Goal: Complete application form: Complete application form

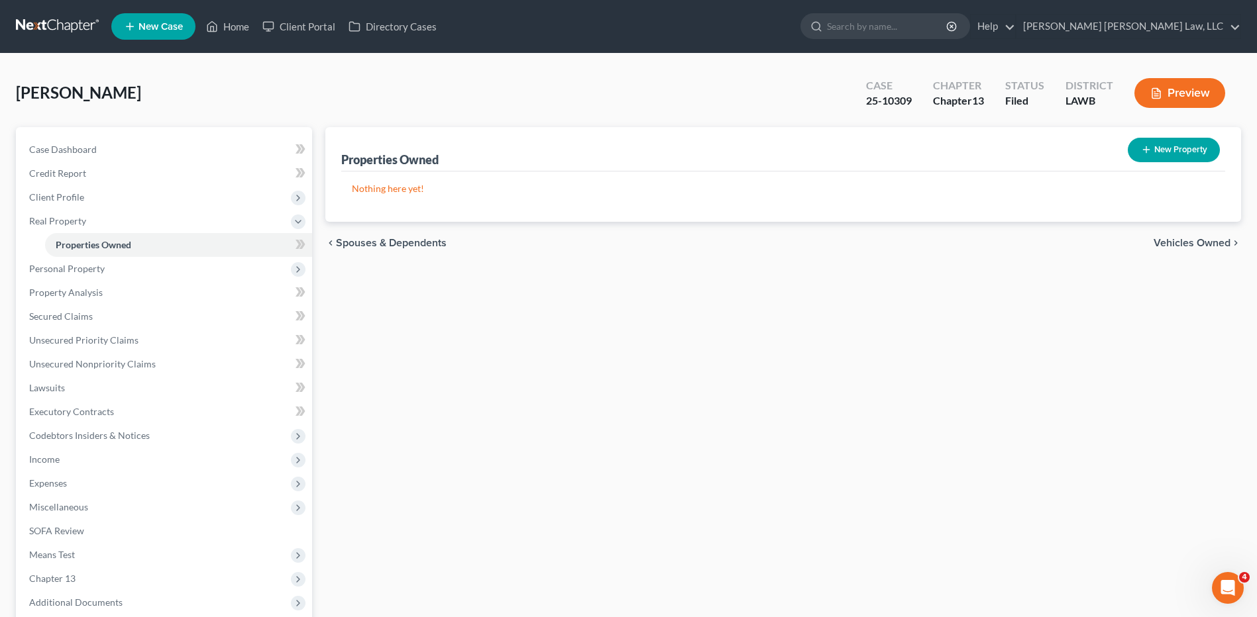
click at [29, 15] on link at bounding box center [58, 27] width 85 height 24
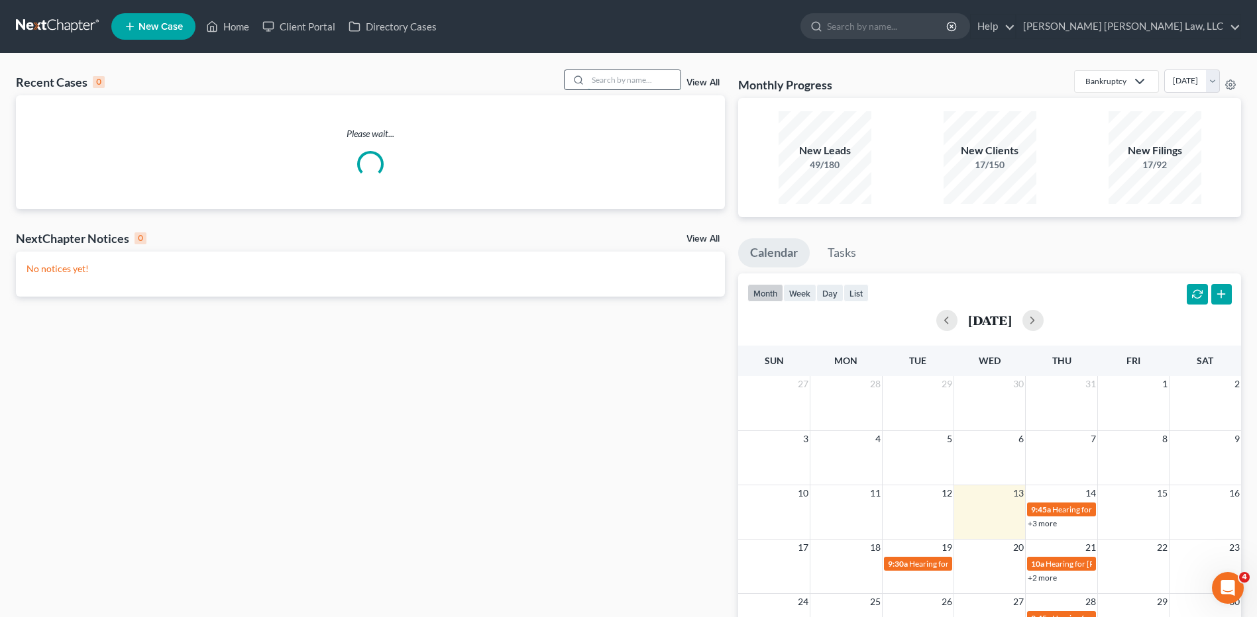
click at [631, 74] on input "search" at bounding box center [634, 79] width 93 height 19
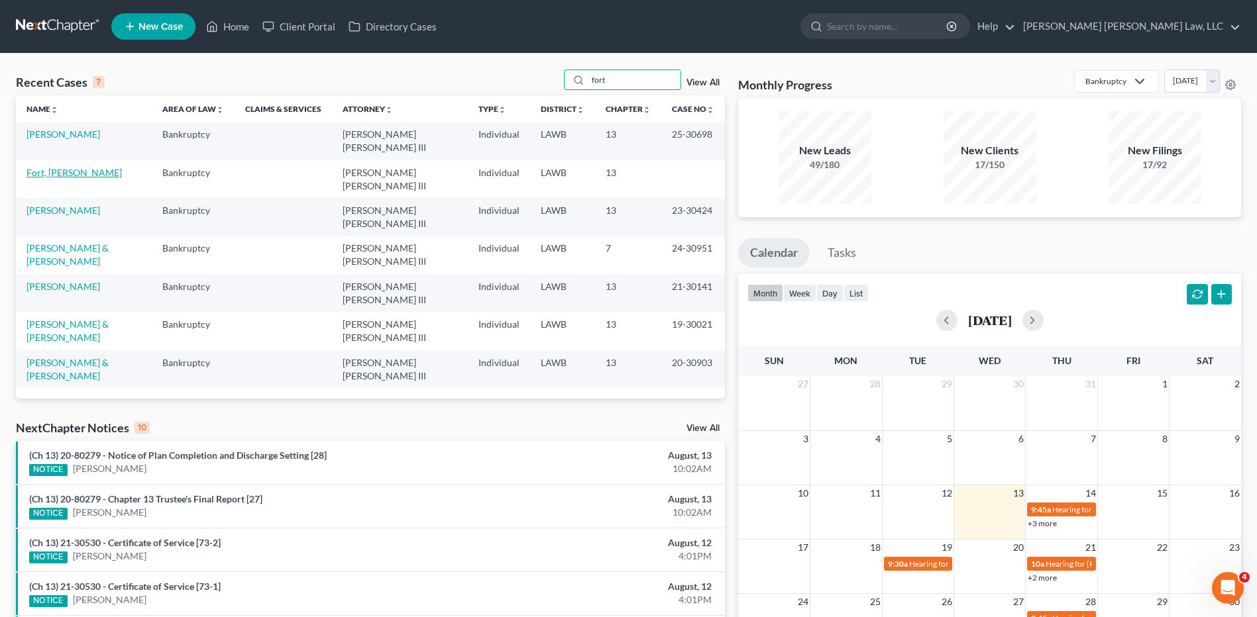
type input "fort"
click at [54, 170] on link "Fort, [PERSON_NAME]" at bounding box center [73, 172] width 95 height 11
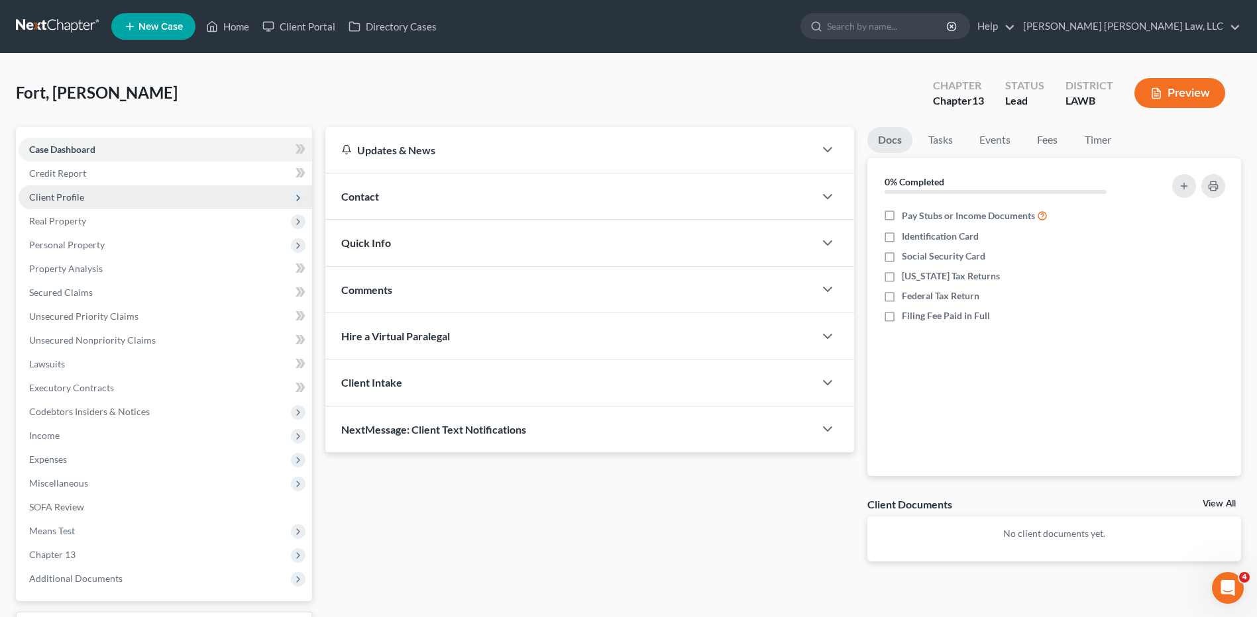
click at [61, 200] on span "Client Profile" at bounding box center [56, 196] width 55 height 11
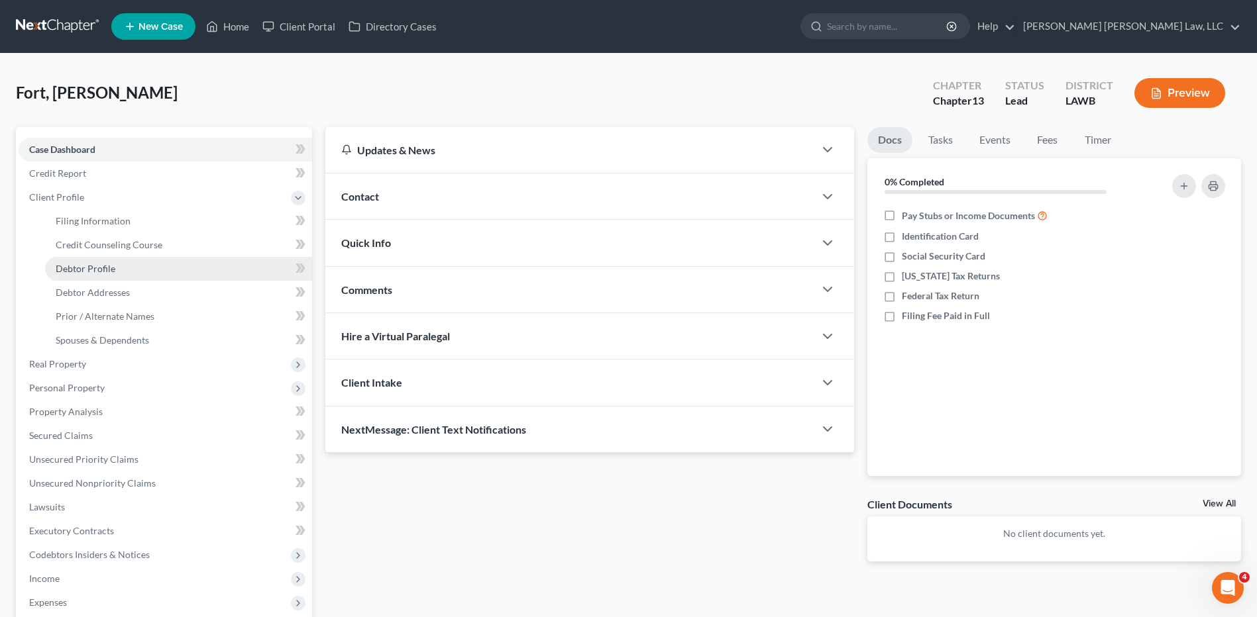
click at [85, 270] on span "Debtor Profile" at bounding box center [86, 268] width 60 height 11
select select "0"
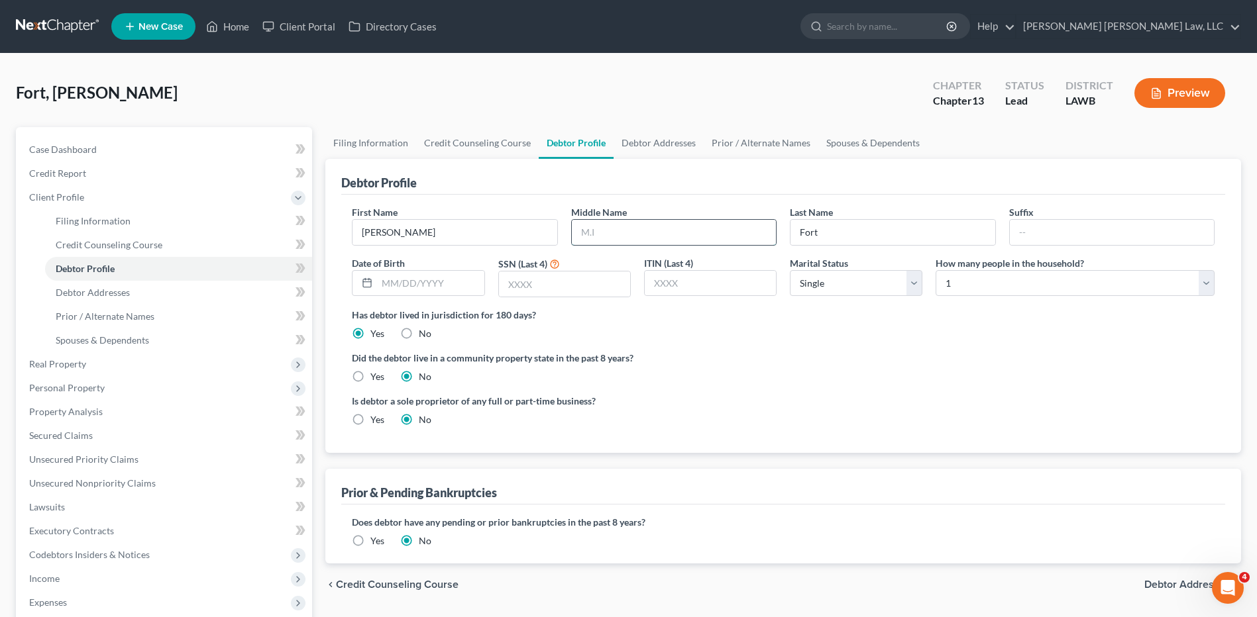
click at [641, 229] on input "text" at bounding box center [674, 232] width 204 height 25
type input "Monroe"
click at [391, 291] on input "text" at bounding box center [430, 283] width 107 height 25
type input "11/23/1978"
type input "8813"
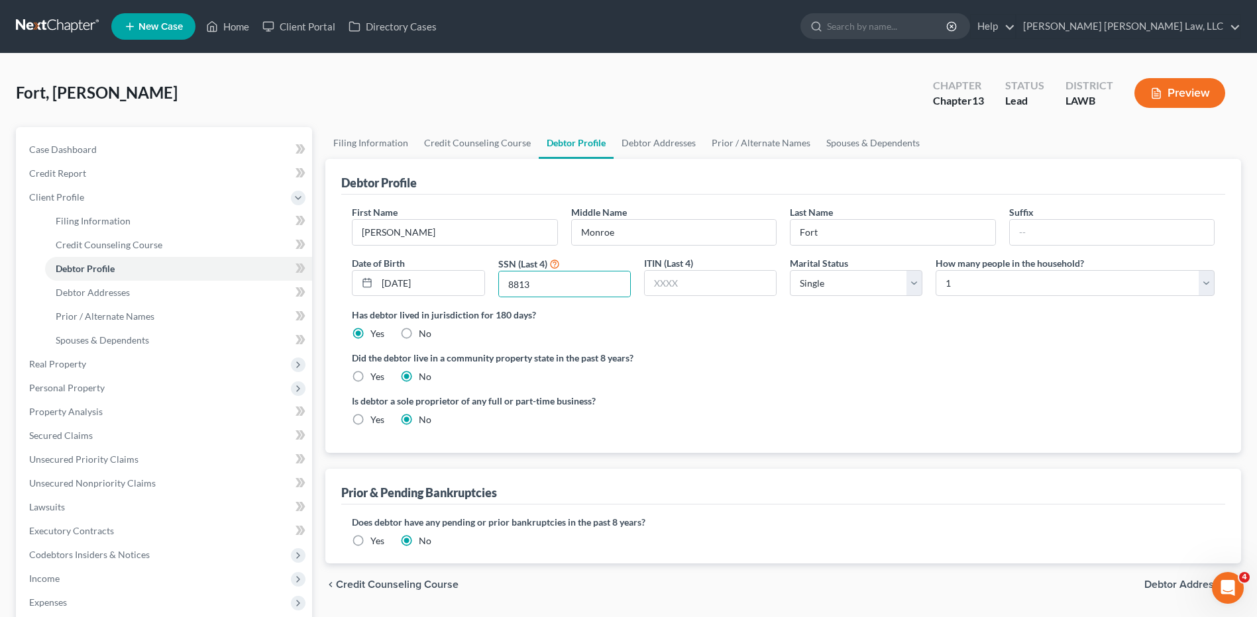
click at [370, 374] on label "Yes" at bounding box center [377, 376] width 14 height 13
click at [376, 374] on input "Yes" at bounding box center [380, 374] width 9 height 9
radio input "true"
radio input "false"
click at [653, 141] on link "Debtor Addresses" at bounding box center [658, 143] width 90 height 32
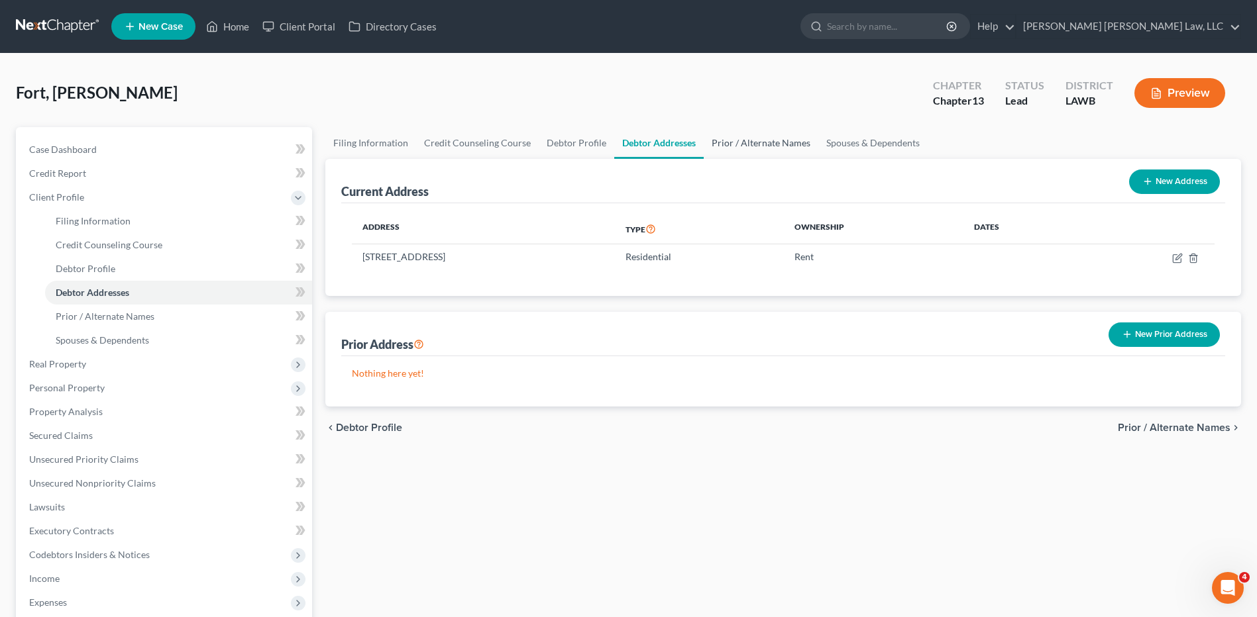
click at [751, 146] on link "Prior / Alternate Names" at bounding box center [761, 143] width 115 height 32
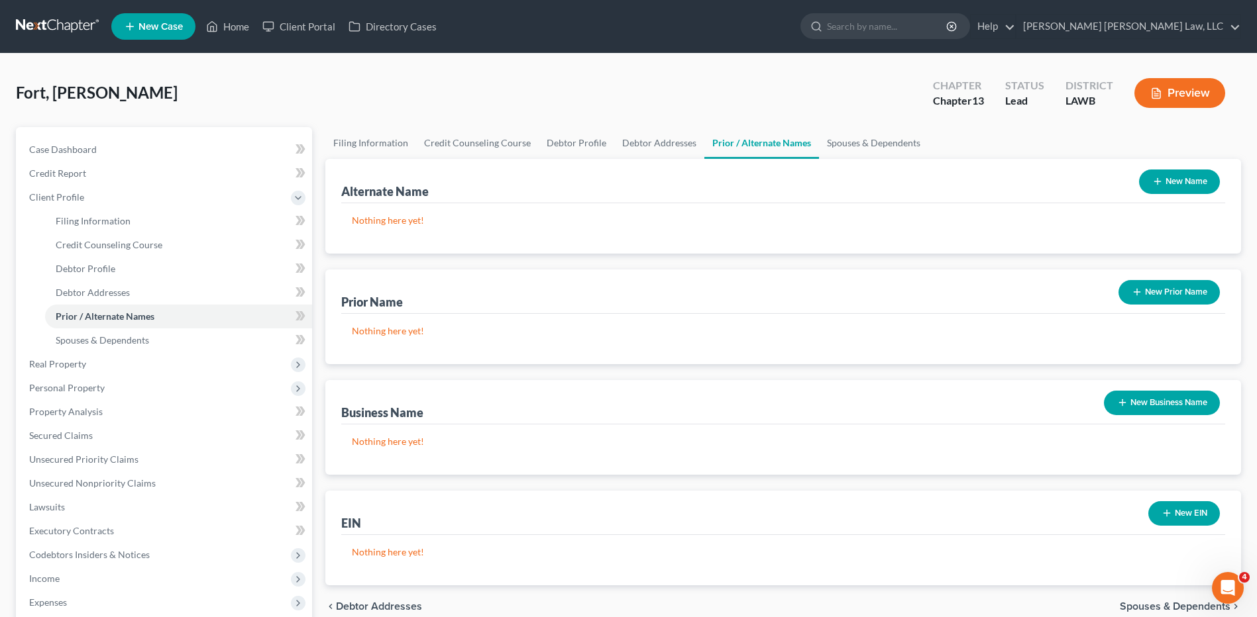
click at [1163, 176] on button "New Name" at bounding box center [1179, 182] width 81 height 25
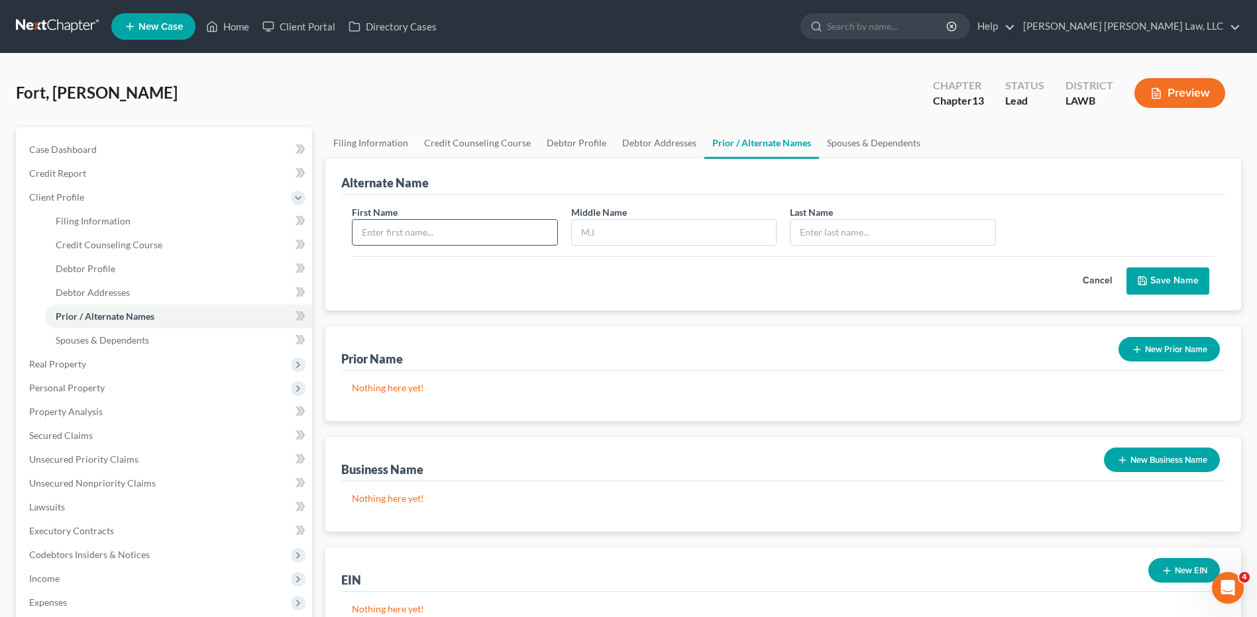
click at [417, 233] on input "text" at bounding box center [454, 232] width 204 height 25
type input "Joe"
type input "Fort"
click at [1147, 285] on icon "submit" at bounding box center [1142, 281] width 11 height 11
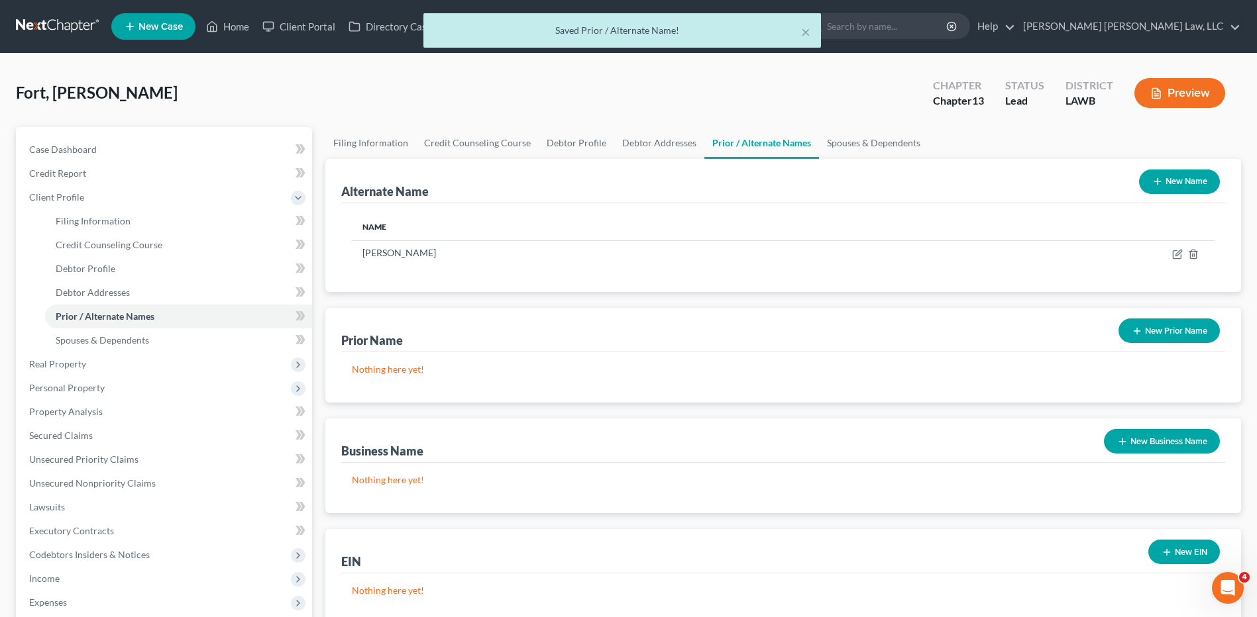
click at [1192, 178] on button "New Name" at bounding box center [1179, 182] width 81 height 25
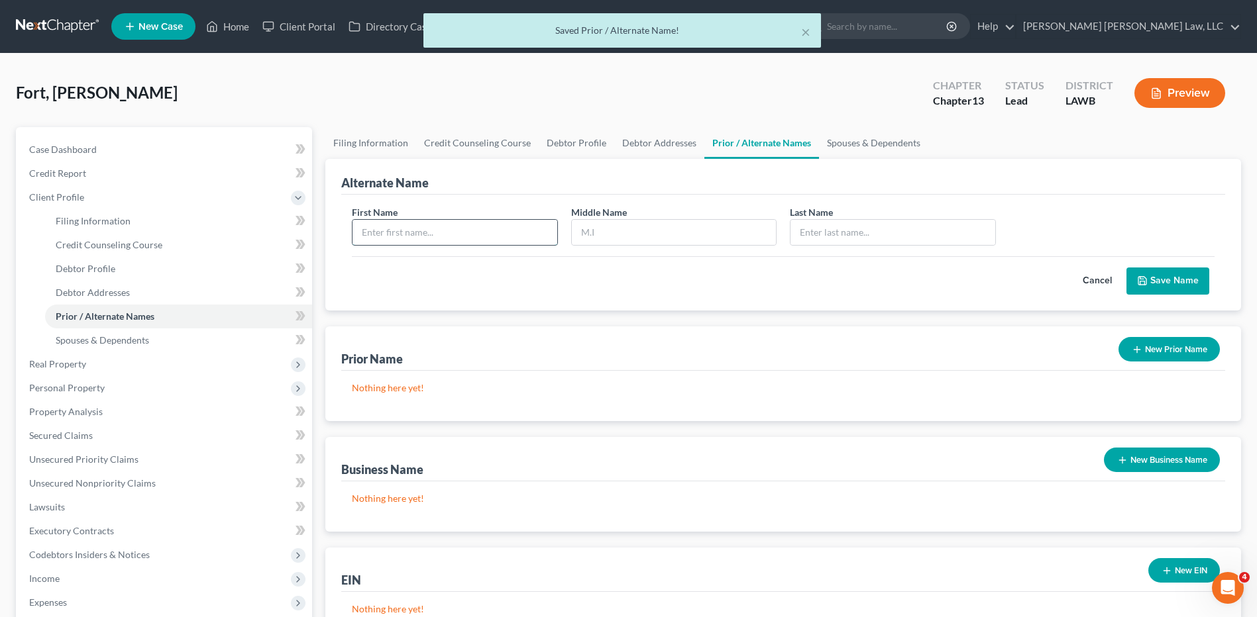
click at [454, 232] on input "text" at bounding box center [454, 232] width 204 height 25
type input "Joe"
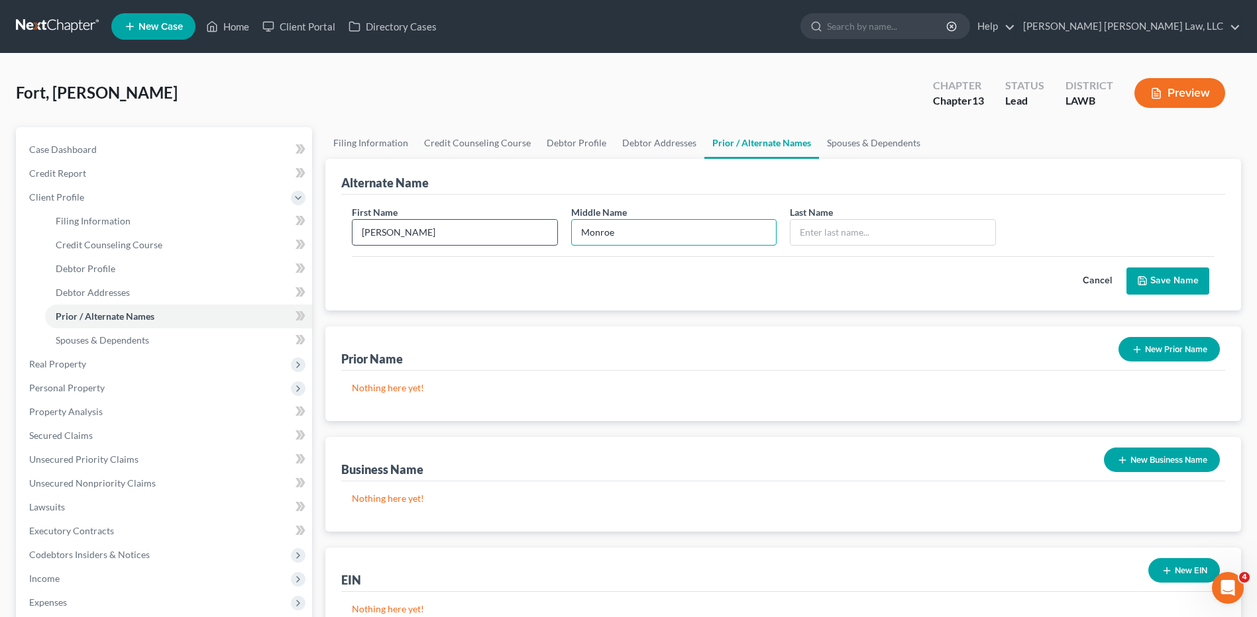
type input "Monroe"
type input "Fort"
click at [1180, 277] on button "Save Name" at bounding box center [1167, 282] width 83 height 28
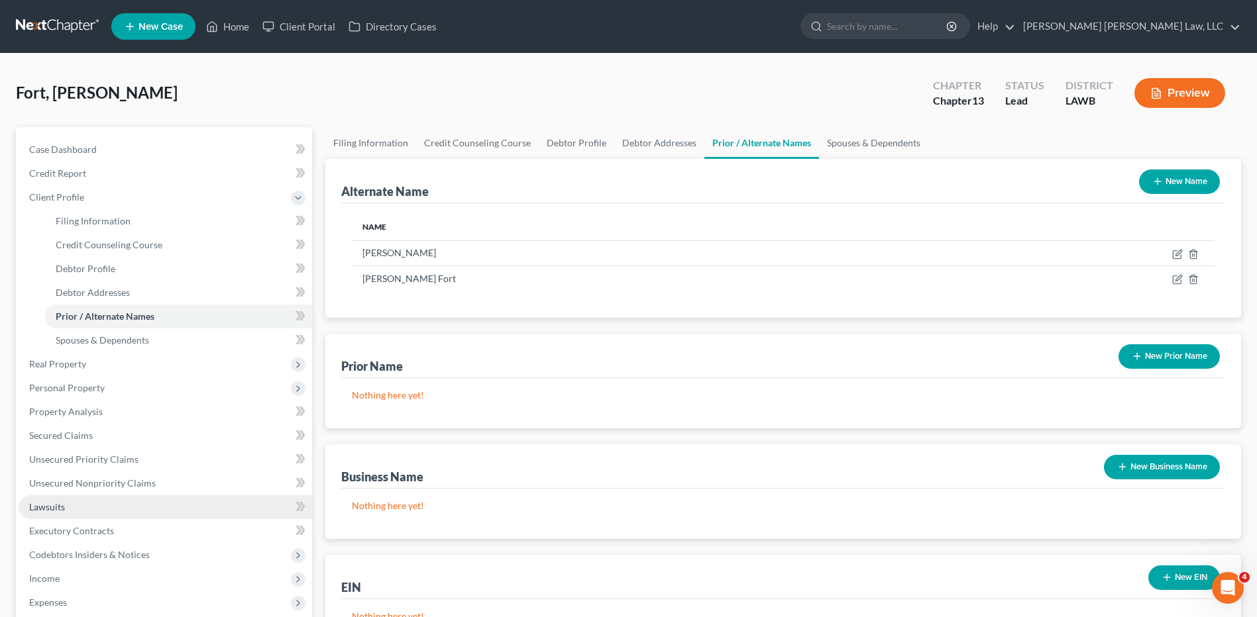
scroll to position [199, 0]
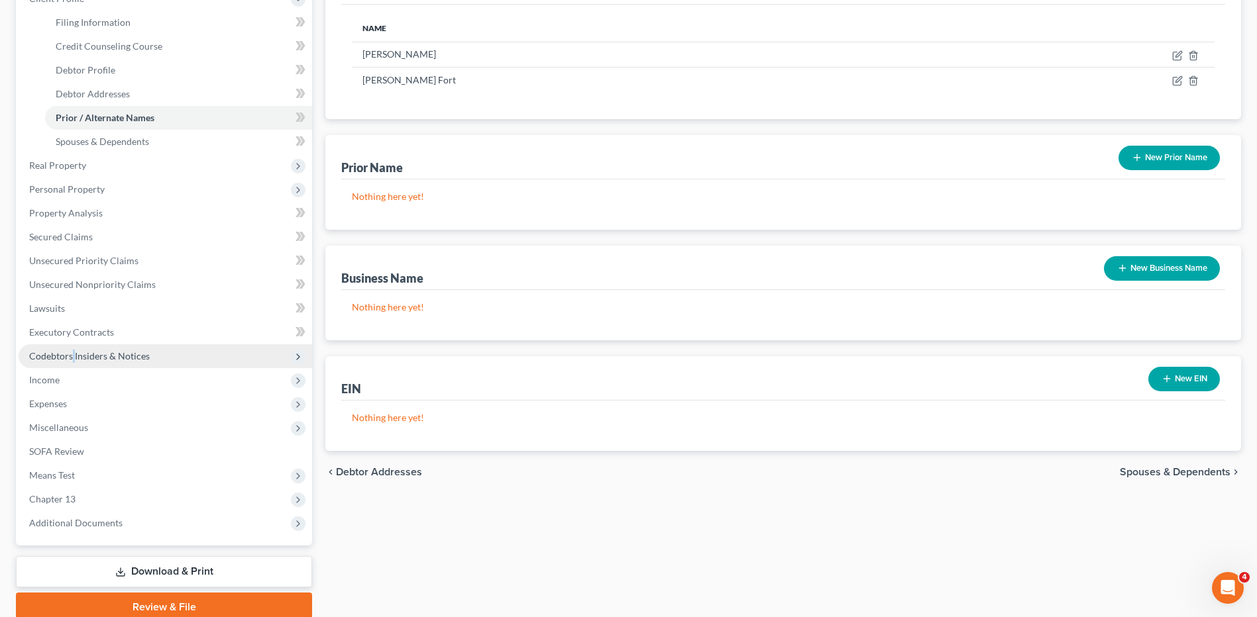
click at [74, 353] on span "Codebtors Insiders & Notices" at bounding box center [89, 355] width 121 height 11
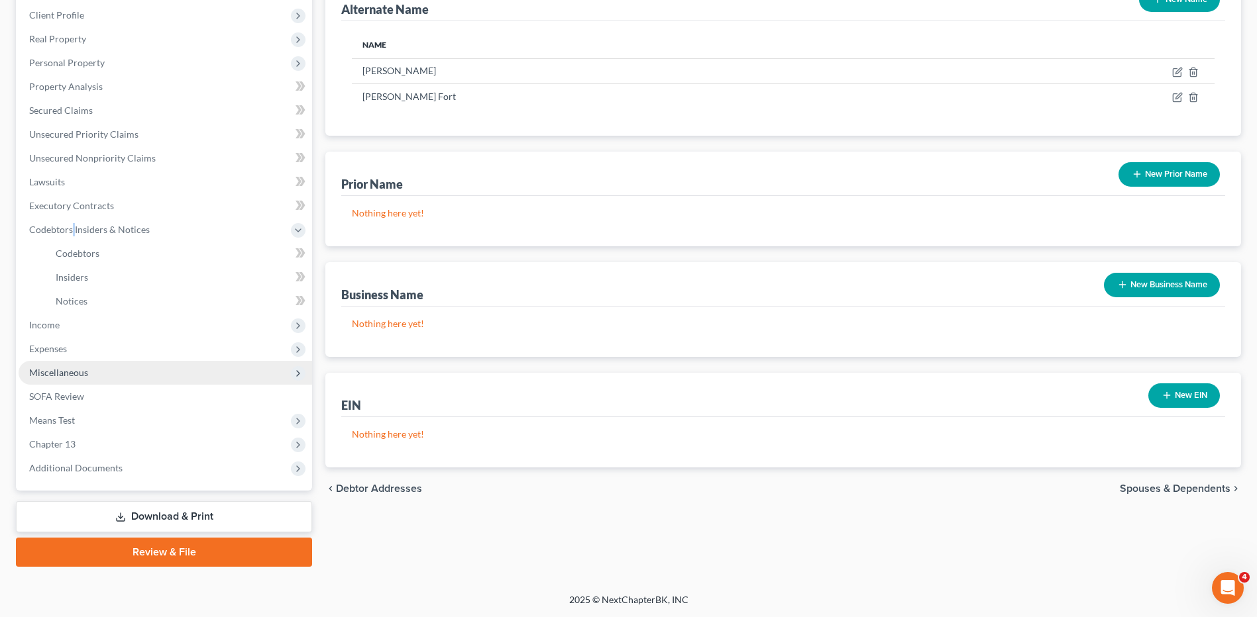
scroll to position [182, 0]
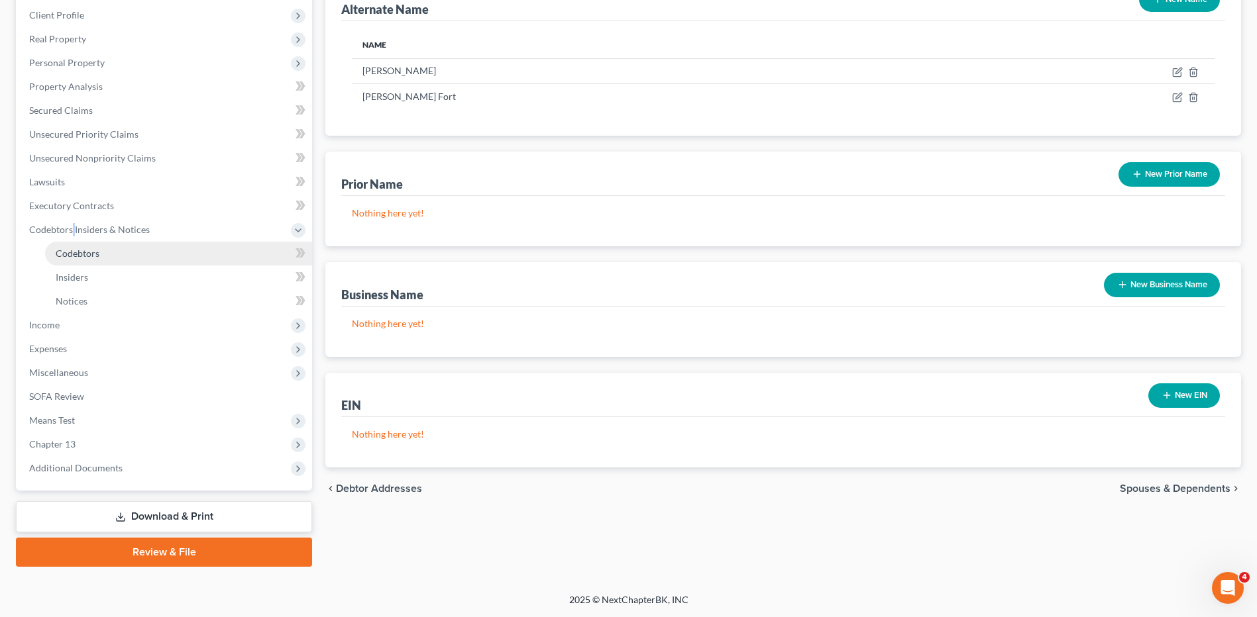
click at [83, 254] on span "Codebtors" at bounding box center [78, 253] width 44 height 11
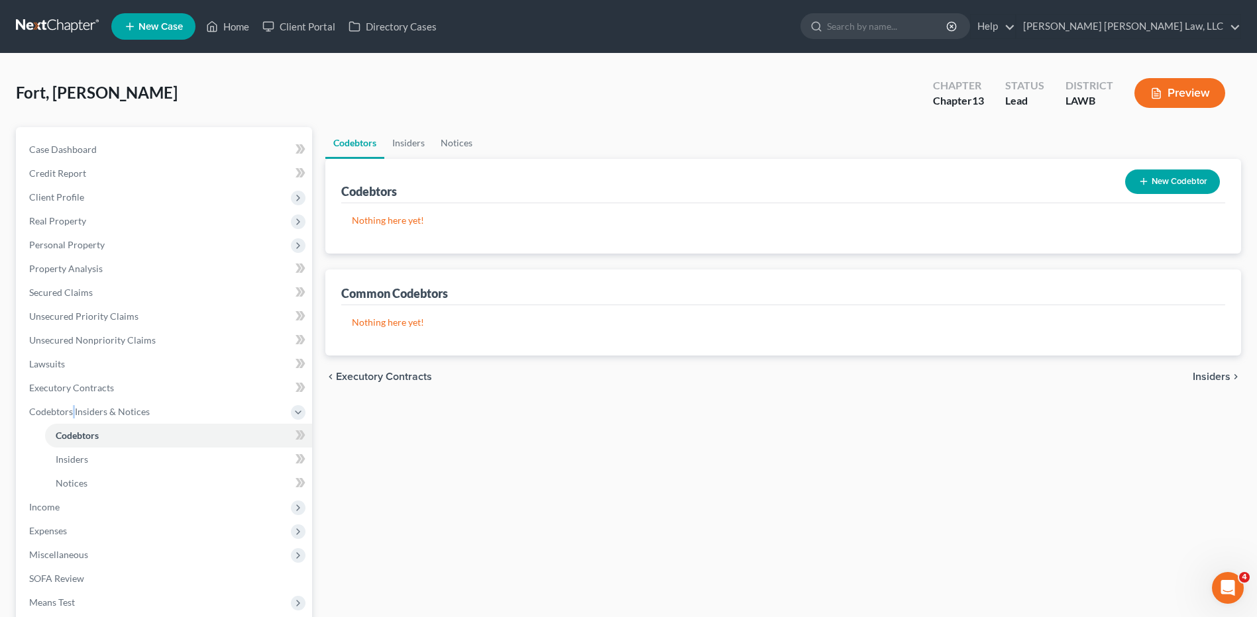
click at [1171, 182] on button "New Codebtor" at bounding box center [1172, 182] width 95 height 25
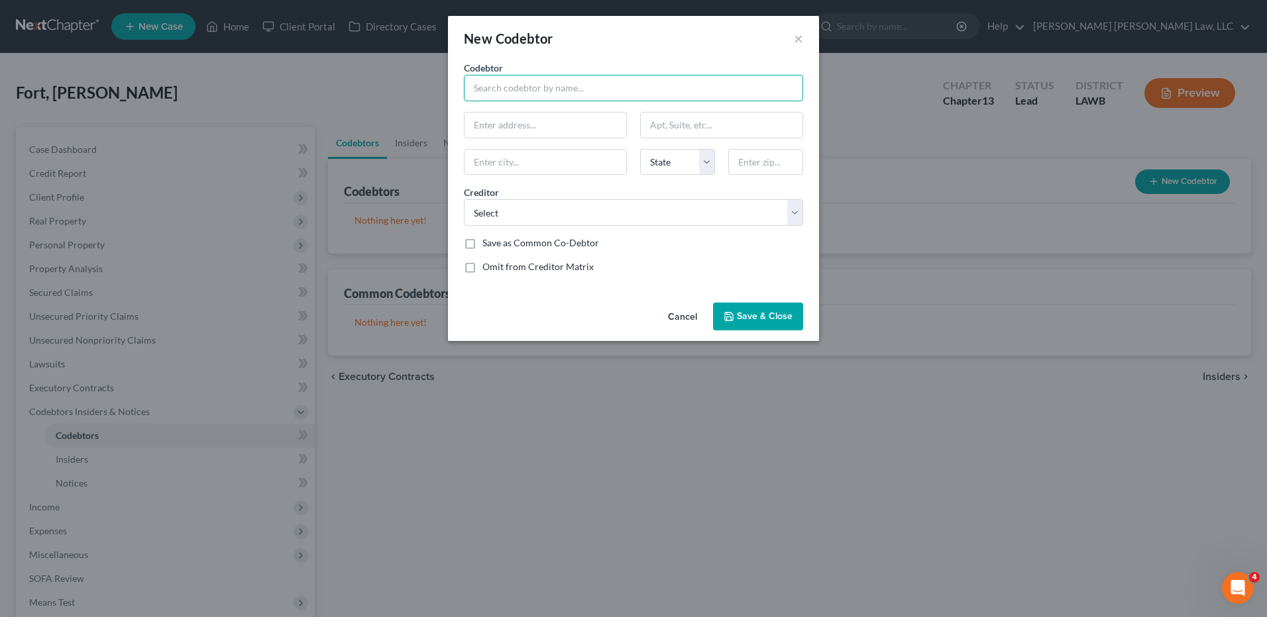
click at [580, 89] on input "text" at bounding box center [633, 88] width 339 height 26
type input "Sandra Fort"
click at [535, 128] on input "text" at bounding box center [545, 125] width 162 height 25
type input "100 Northwood Dr."
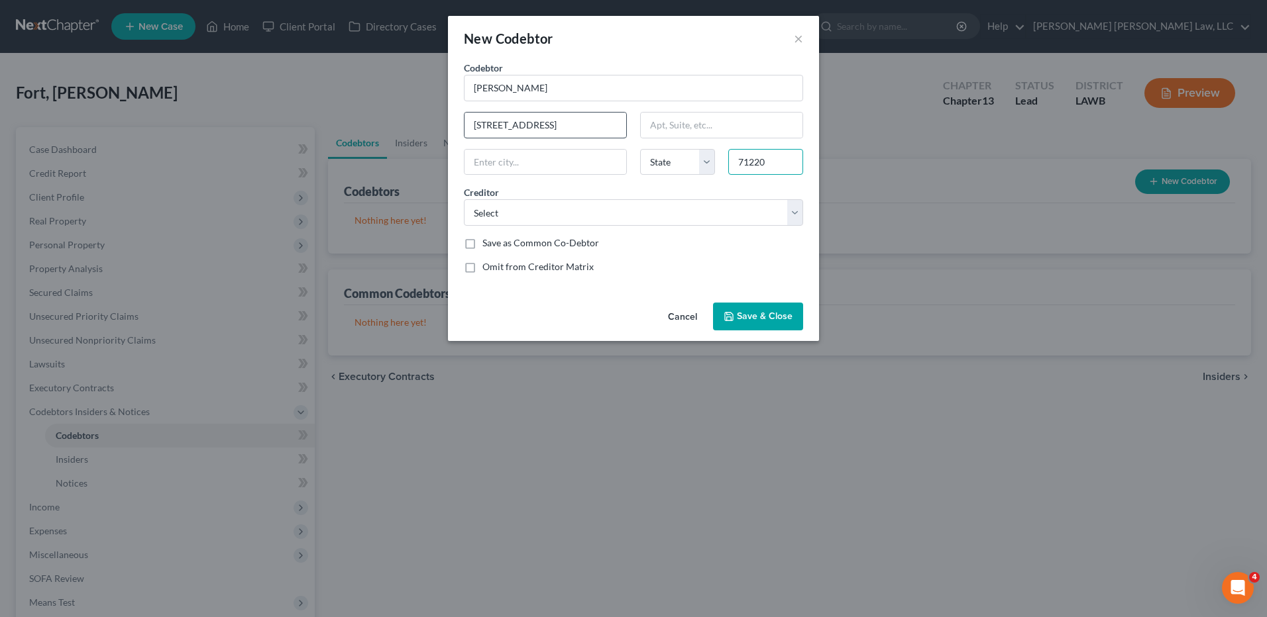
type input "71220"
type input "Bastrop"
select select "19"
click at [479, 212] on select "Select American Credit Accept Baton Rouge Telco Fcu First Premier Bank Medical …" at bounding box center [633, 212] width 339 height 26
select select "0"
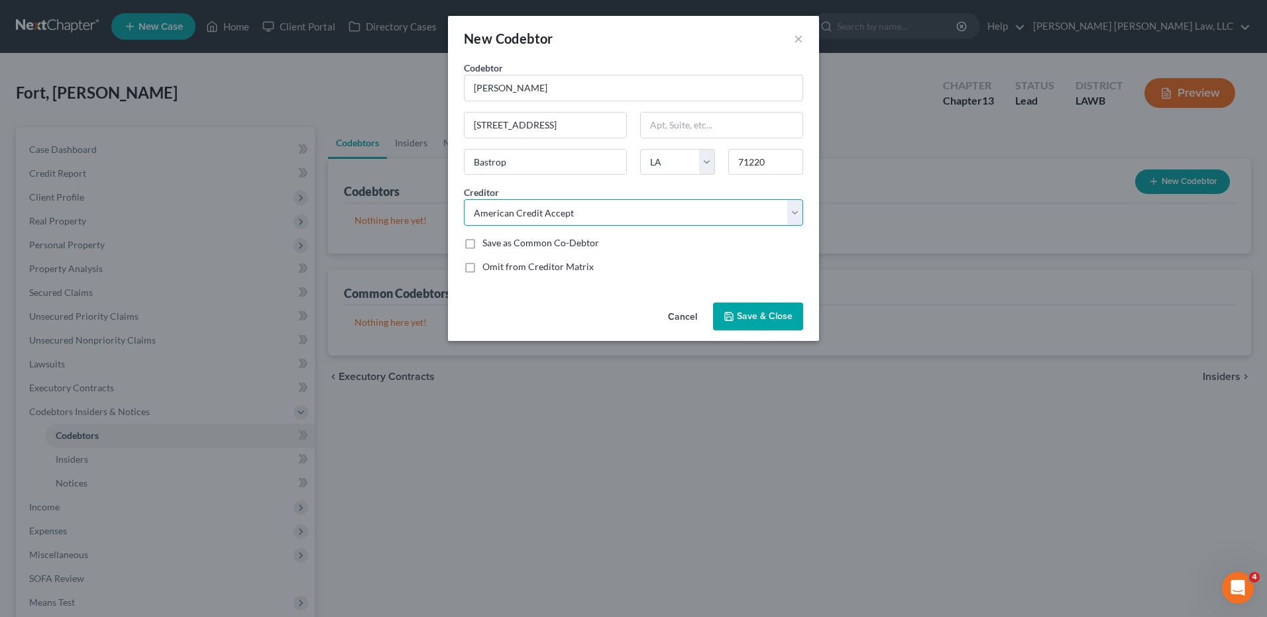
click at [464, 199] on select "Select American Credit Accept Baton Rouge Telco Fcu First Premier Bank Medical …" at bounding box center [633, 212] width 339 height 26
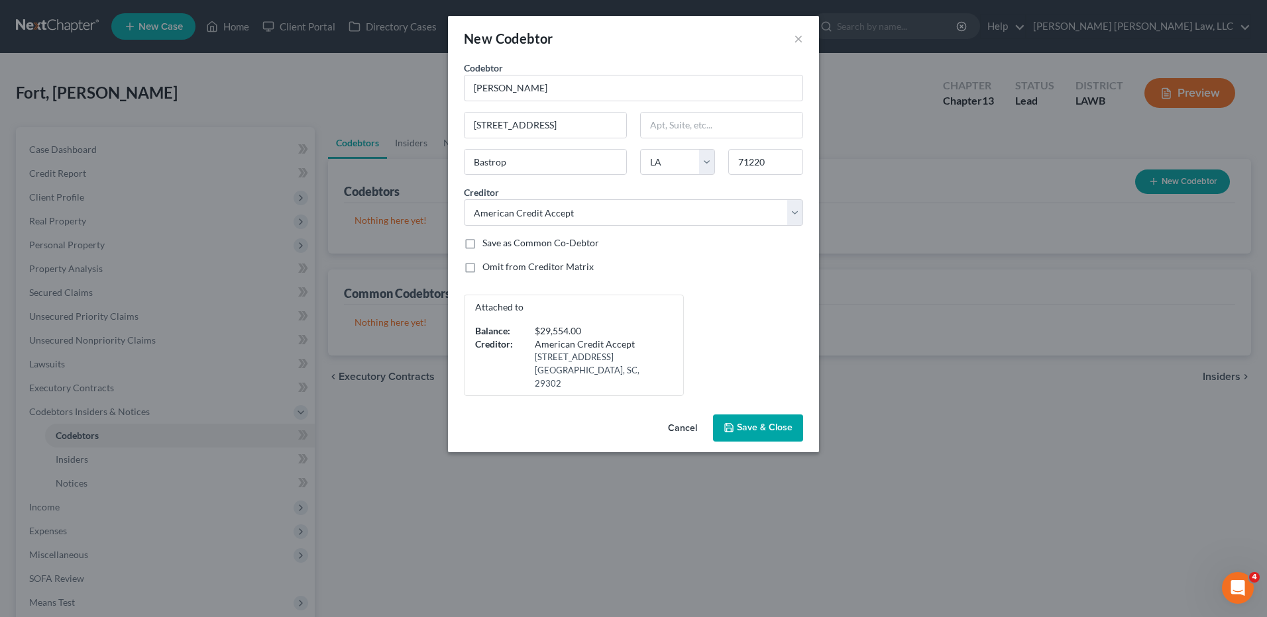
click at [738, 423] on button "Save & Close" at bounding box center [758, 429] width 90 height 28
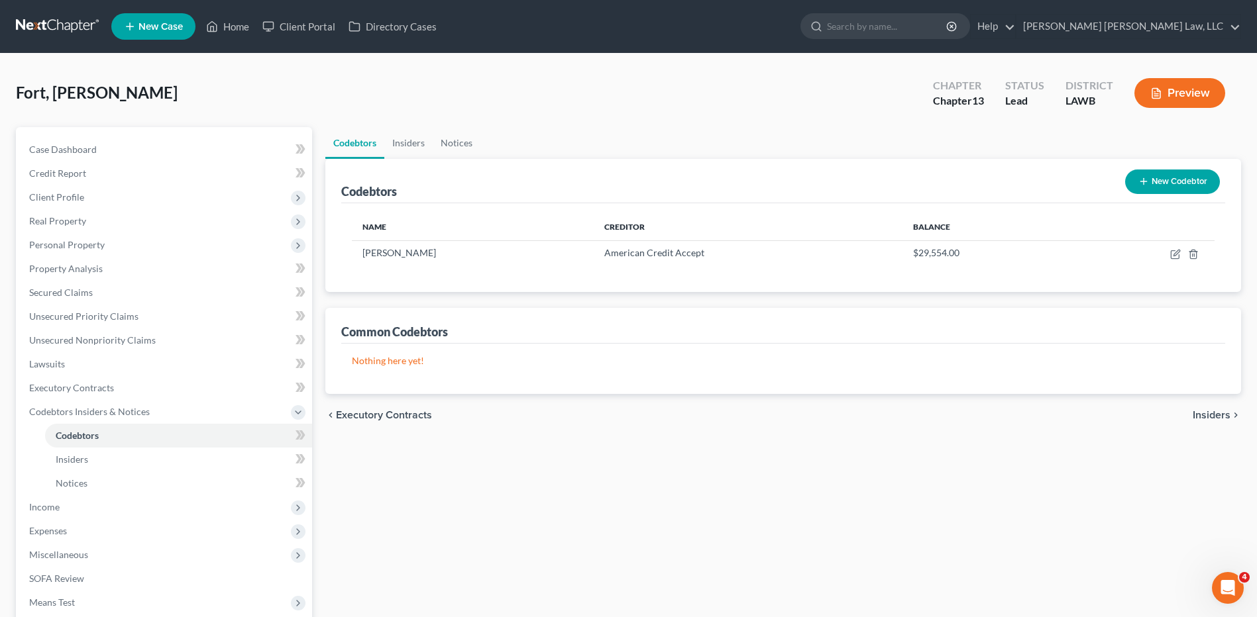
click at [69, 27] on link at bounding box center [58, 27] width 85 height 24
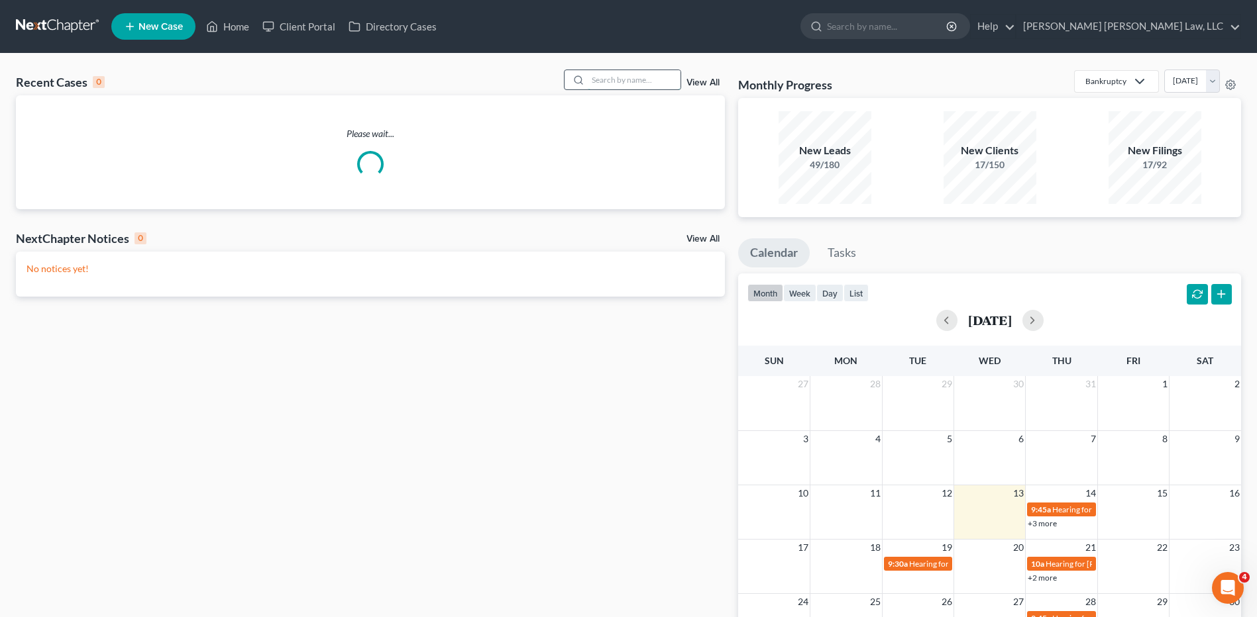
click at [624, 79] on input "search" at bounding box center [634, 79] width 93 height 19
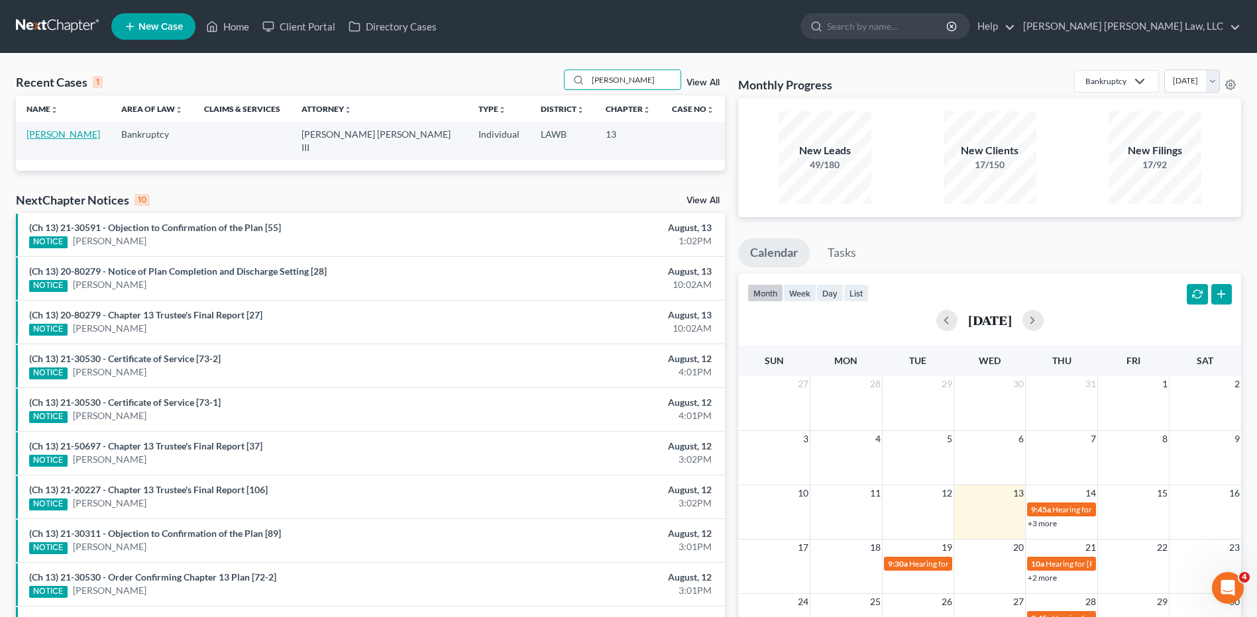
type input "[PERSON_NAME]"
click at [59, 132] on link "[PERSON_NAME]" at bounding box center [63, 134] width 74 height 11
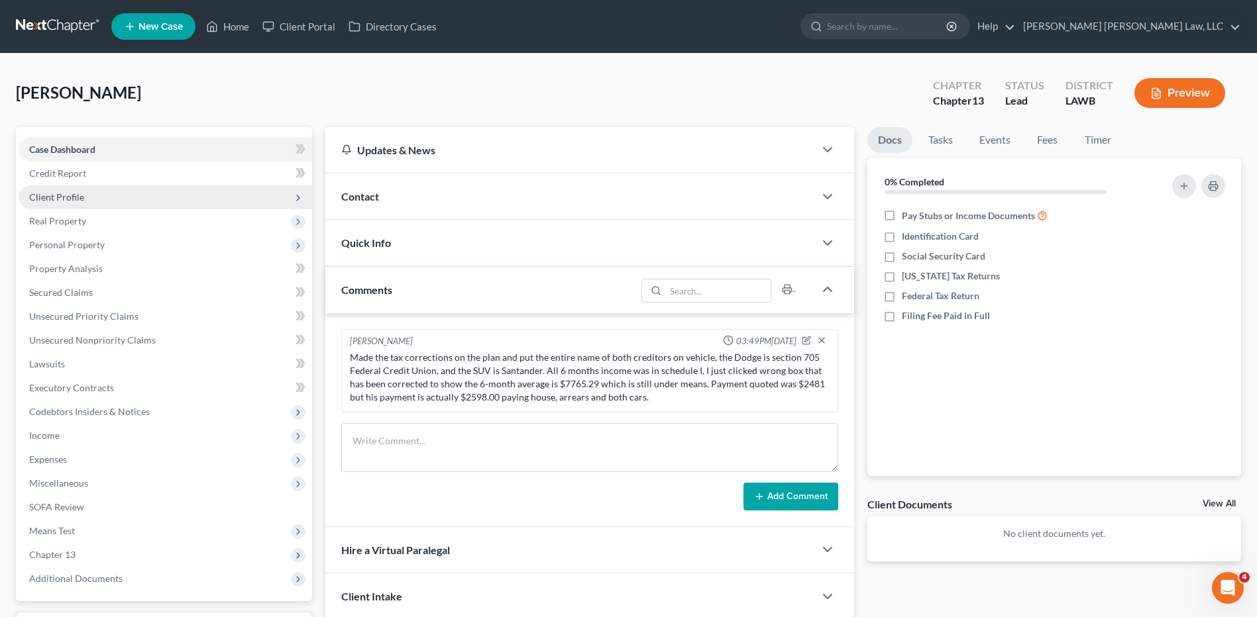
click at [58, 199] on span "Client Profile" at bounding box center [56, 196] width 55 height 11
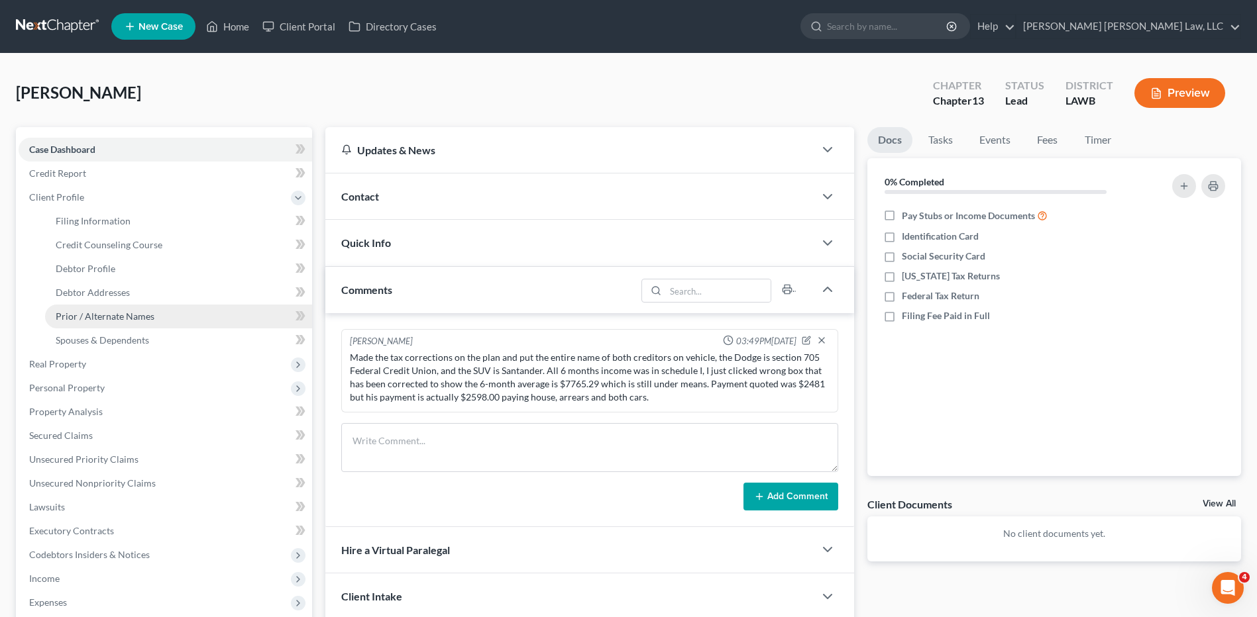
click at [86, 319] on span "Prior / Alternate Names" at bounding box center [105, 316] width 99 height 11
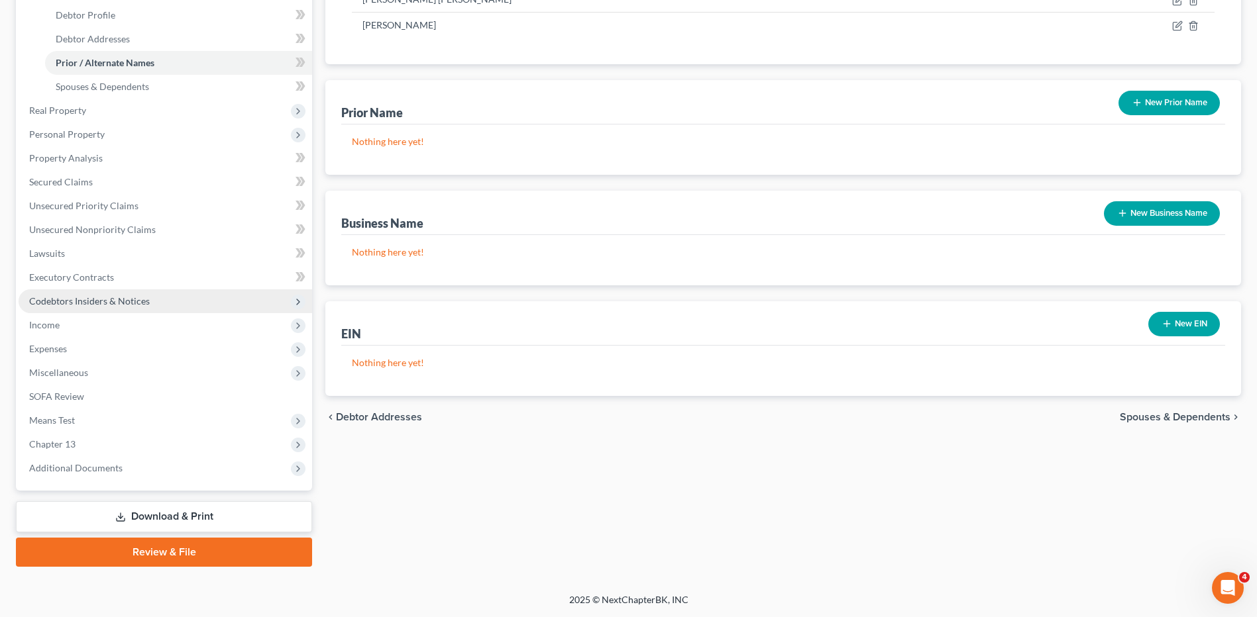
click at [119, 299] on span "Codebtors Insiders & Notices" at bounding box center [89, 300] width 121 height 11
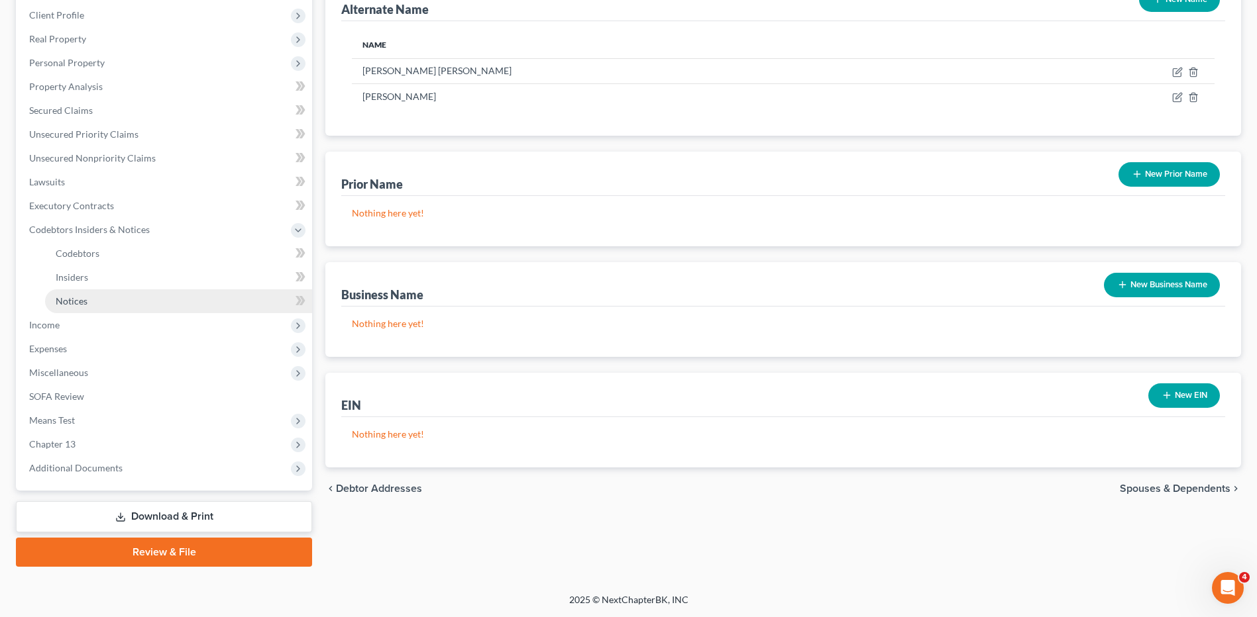
click at [78, 302] on span "Notices" at bounding box center [72, 300] width 32 height 11
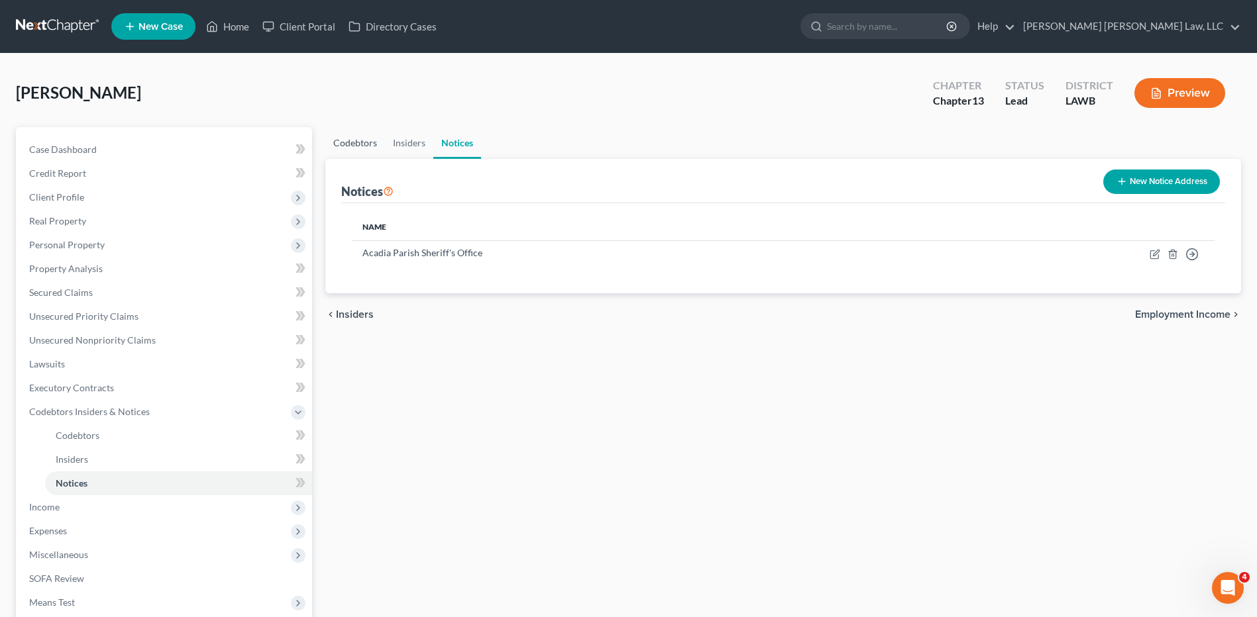
click at [355, 142] on link "Codebtors" at bounding box center [355, 143] width 60 height 32
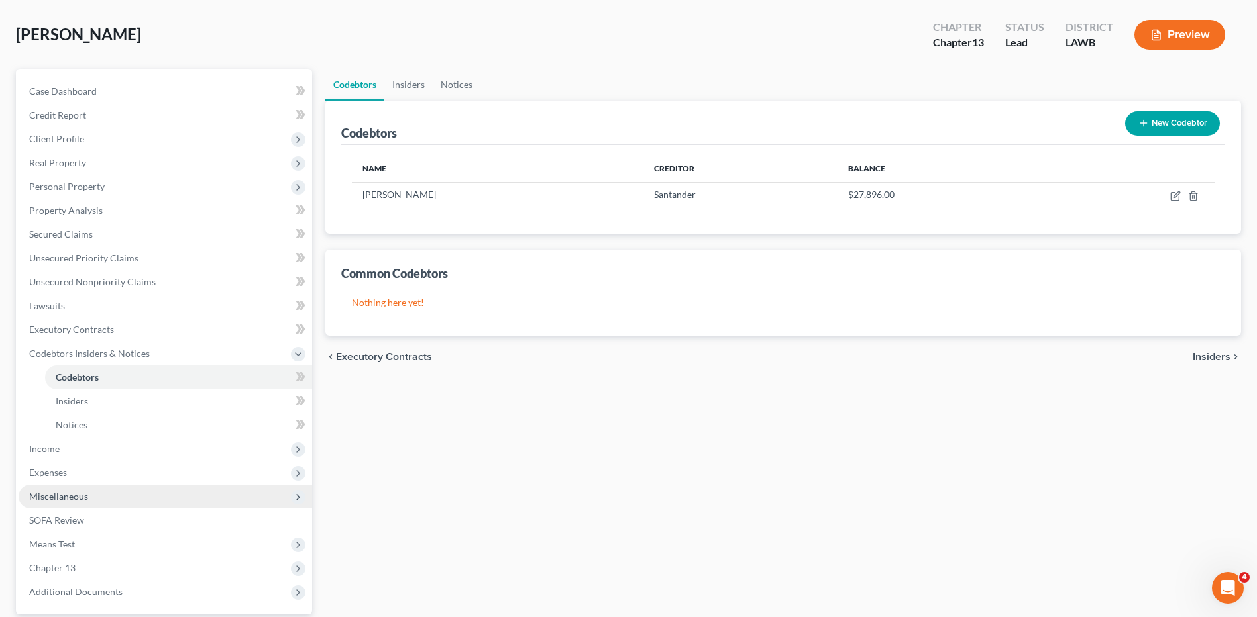
scroll to position [182, 0]
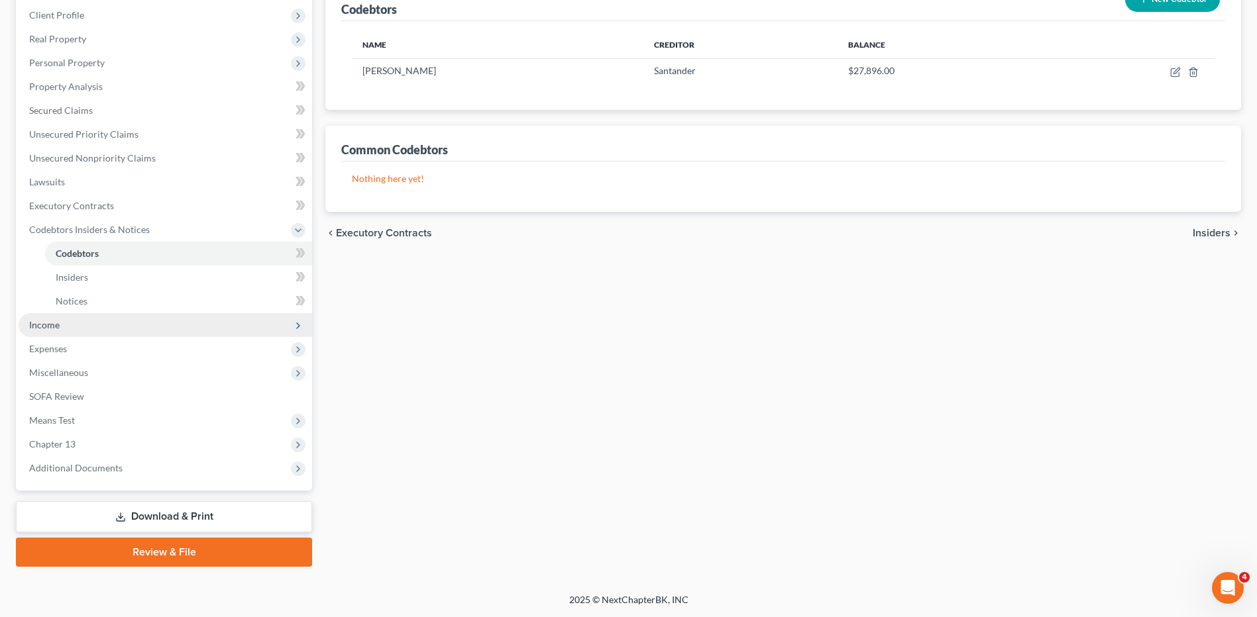
click at [42, 329] on span "Income" at bounding box center [44, 324] width 30 height 11
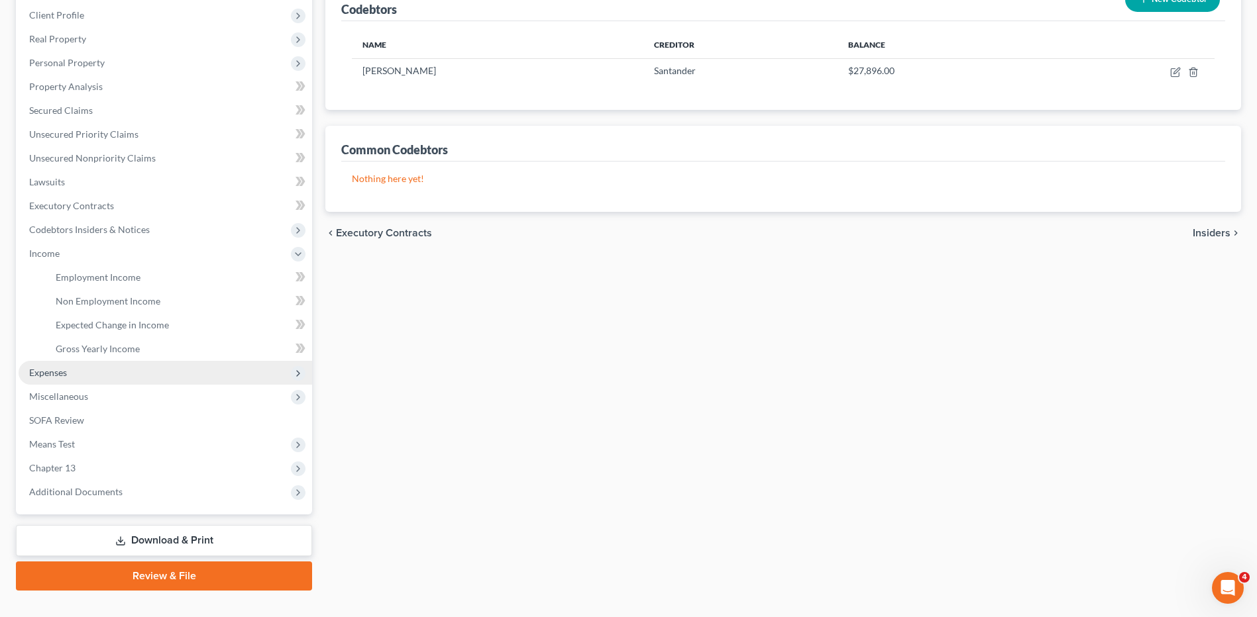
click at [60, 371] on span "Expenses" at bounding box center [48, 372] width 38 height 11
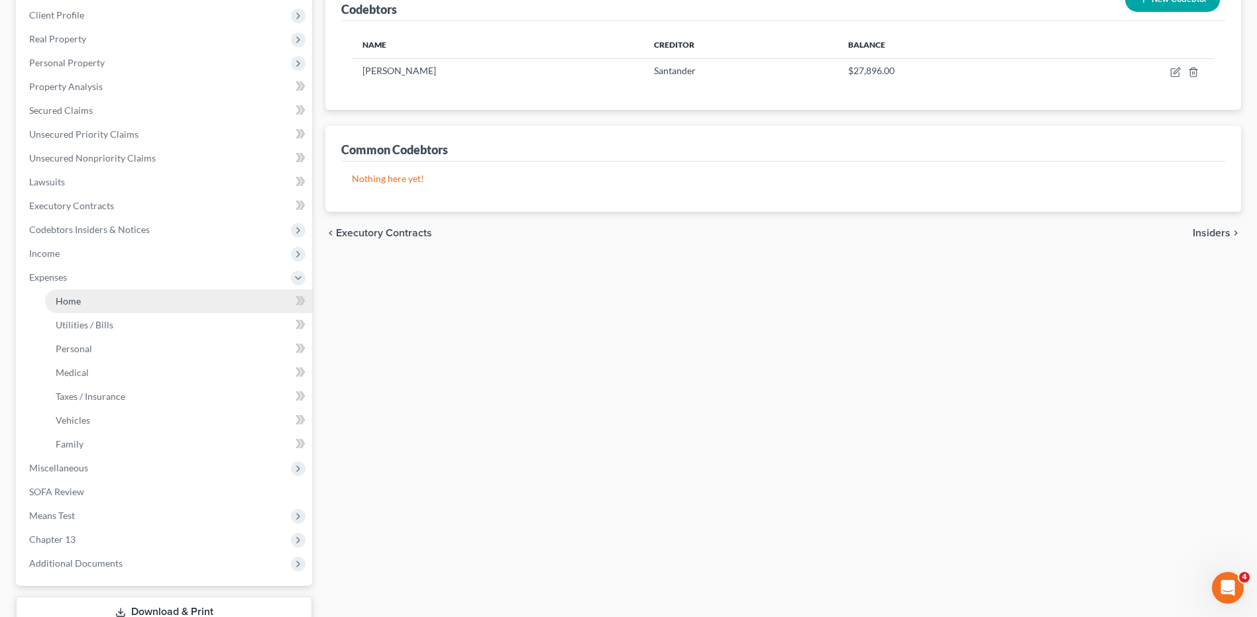
click at [79, 301] on span "Home" at bounding box center [68, 300] width 25 height 11
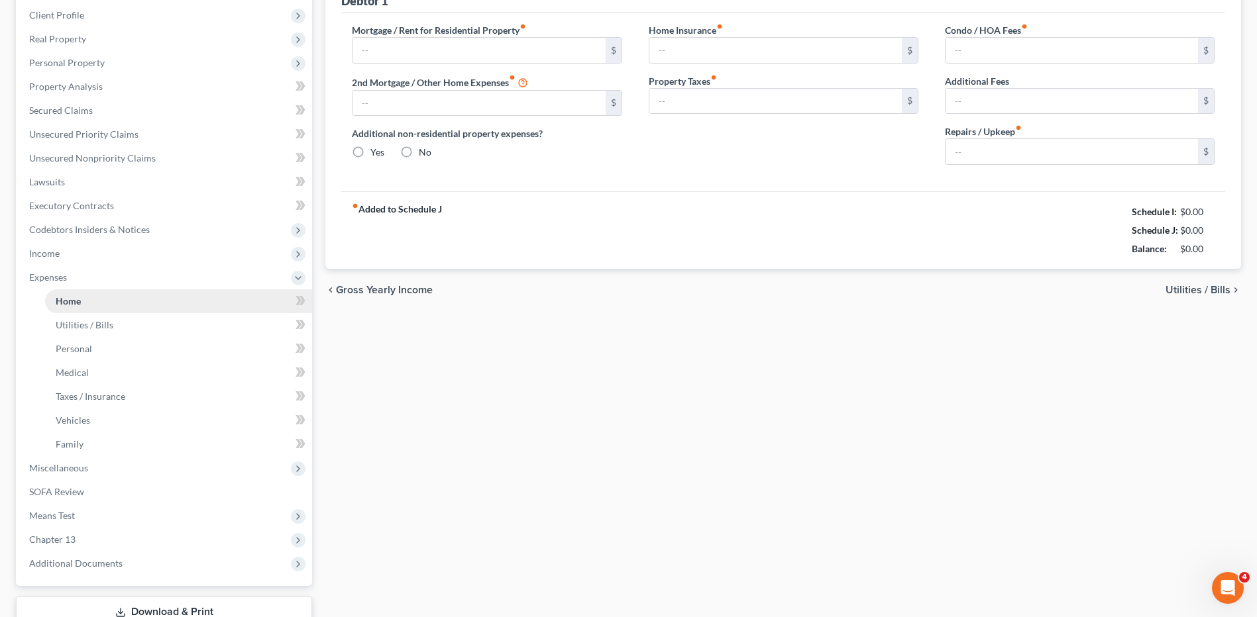
scroll to position [97, 0]
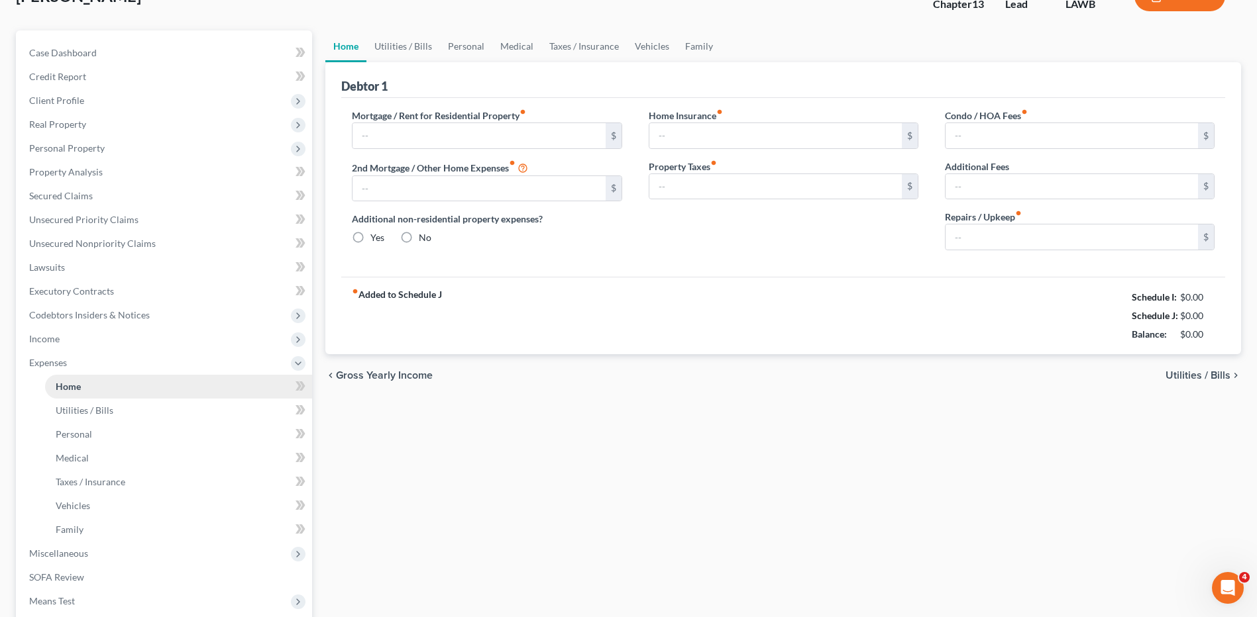
type input "0.00"
radio input "true"
type input "0.00"
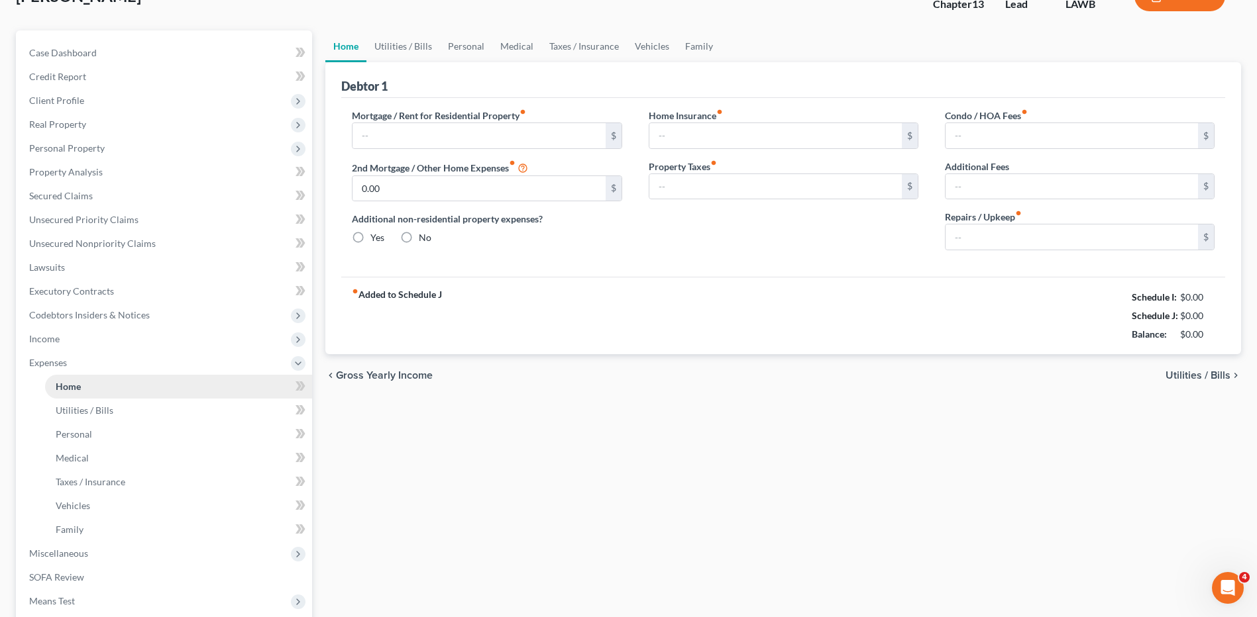
type input "0.00"
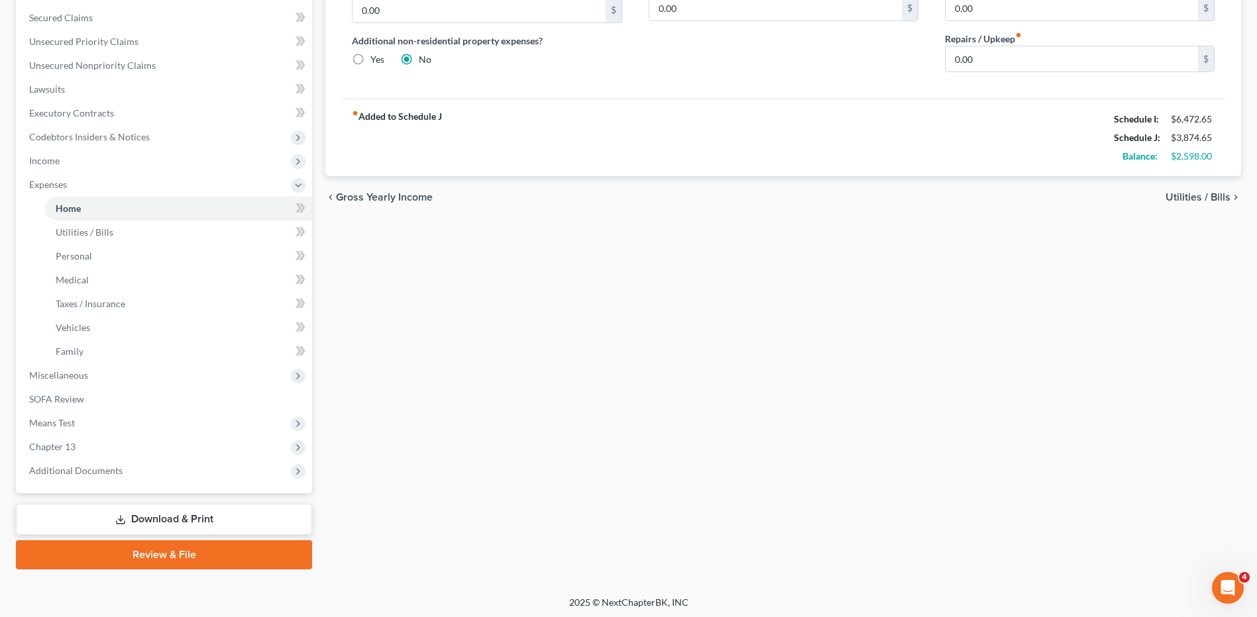
scroll to position [278, 0]
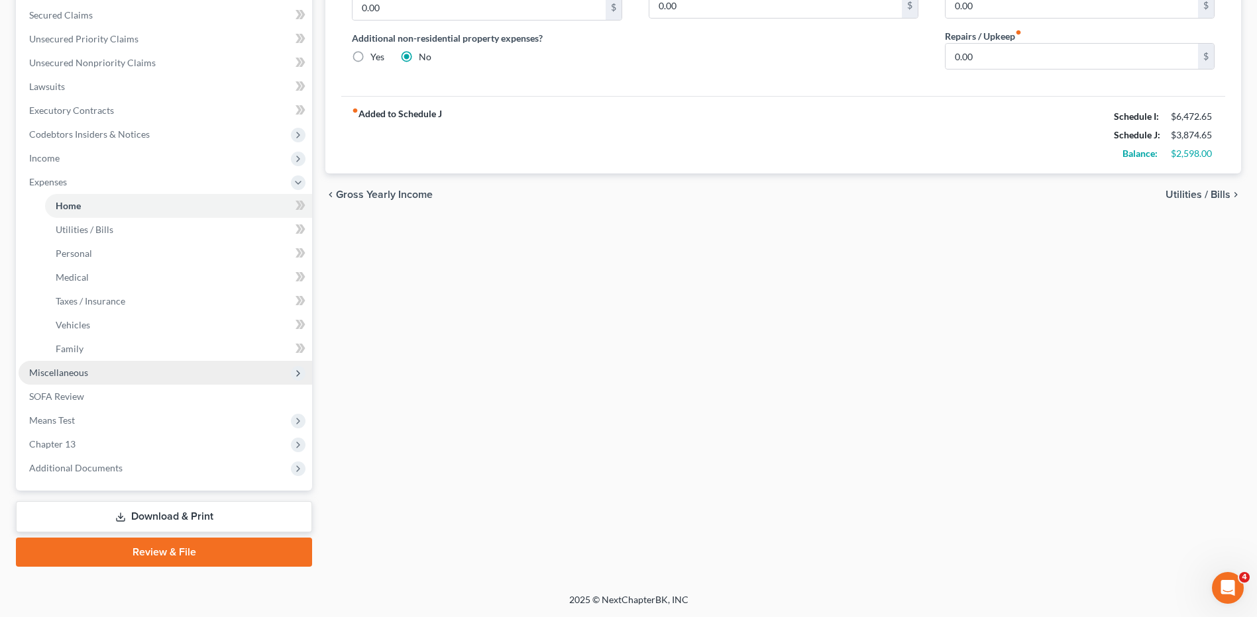
click at [59, 373] on span "Miscellaneous" at bounding box center [58, 372] width 59 height 11
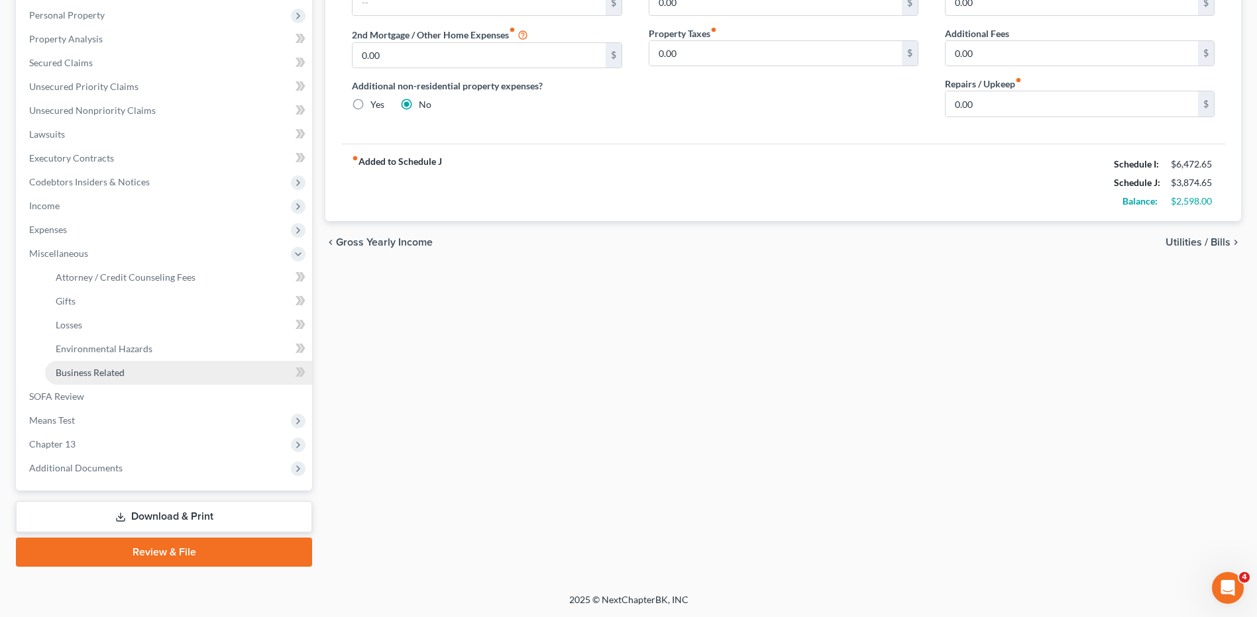
scroll to position [230, 0]
click at [136, 281] on span "Attorney / Credit Counseling Fees" at bounding box center [126, 277] width 140 height 11
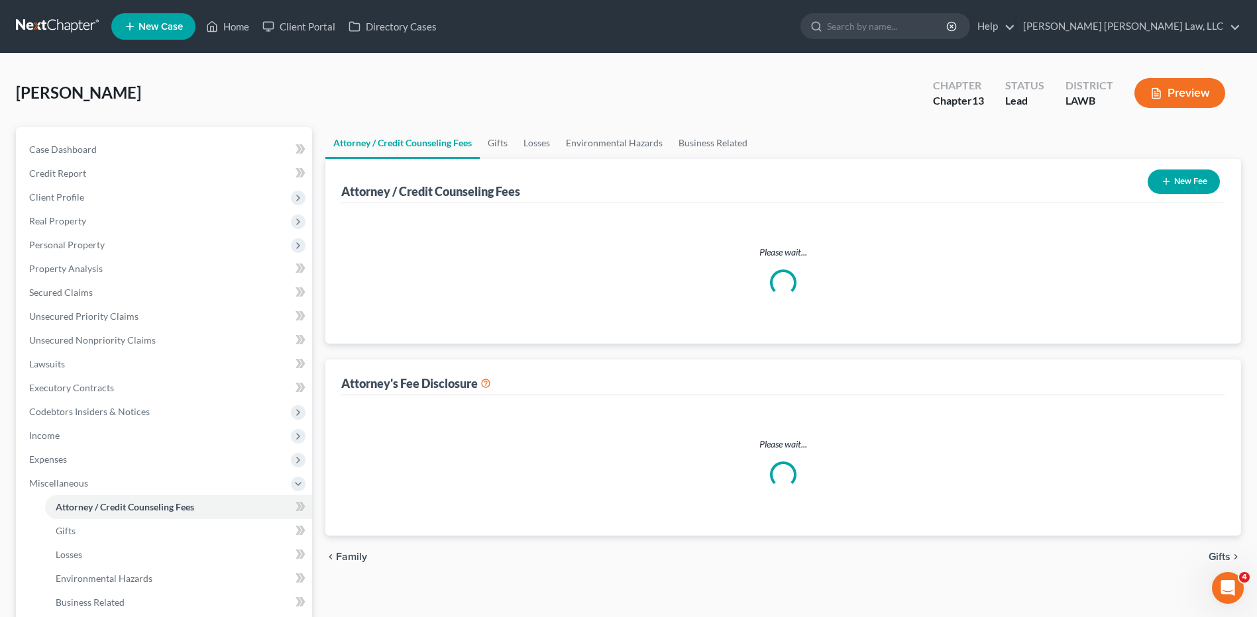
select select "1"
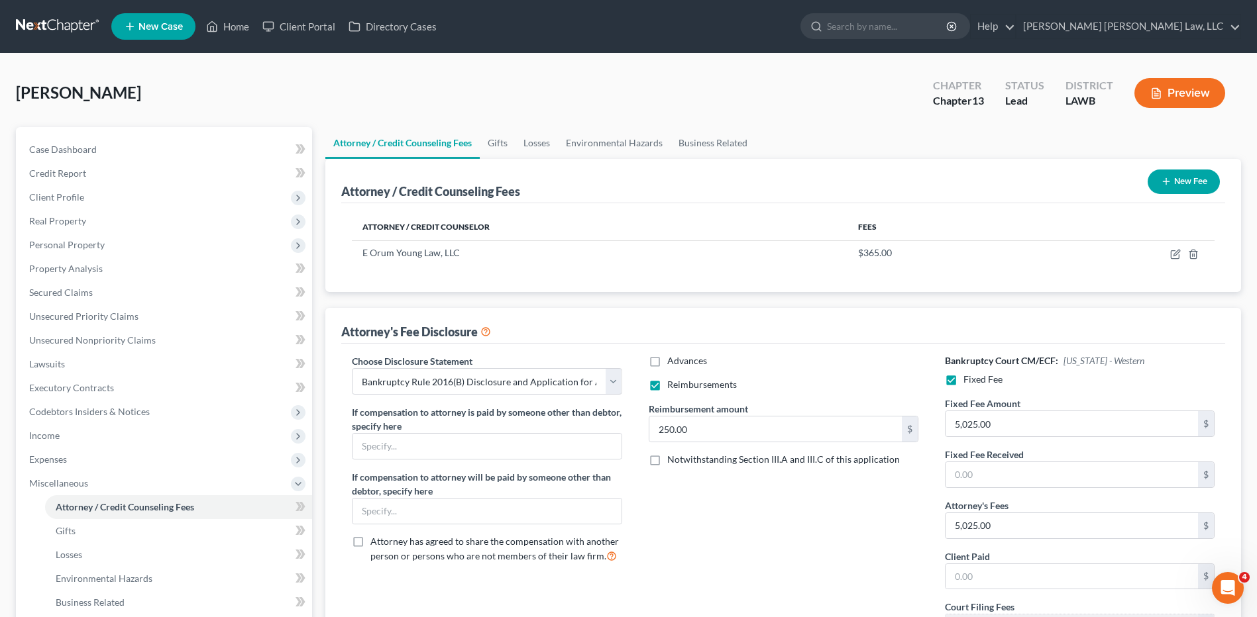
click at [670, 454] on span "Notwithstanding Section III.A and III.C of this application" at bounding box center [783, 459] width 233 height 11
click at [672, 454] on input "Notwithstanding Section III.A and III.C of this application" at bounding box center [676, 457] width 9 height 9
checkbox input "true"
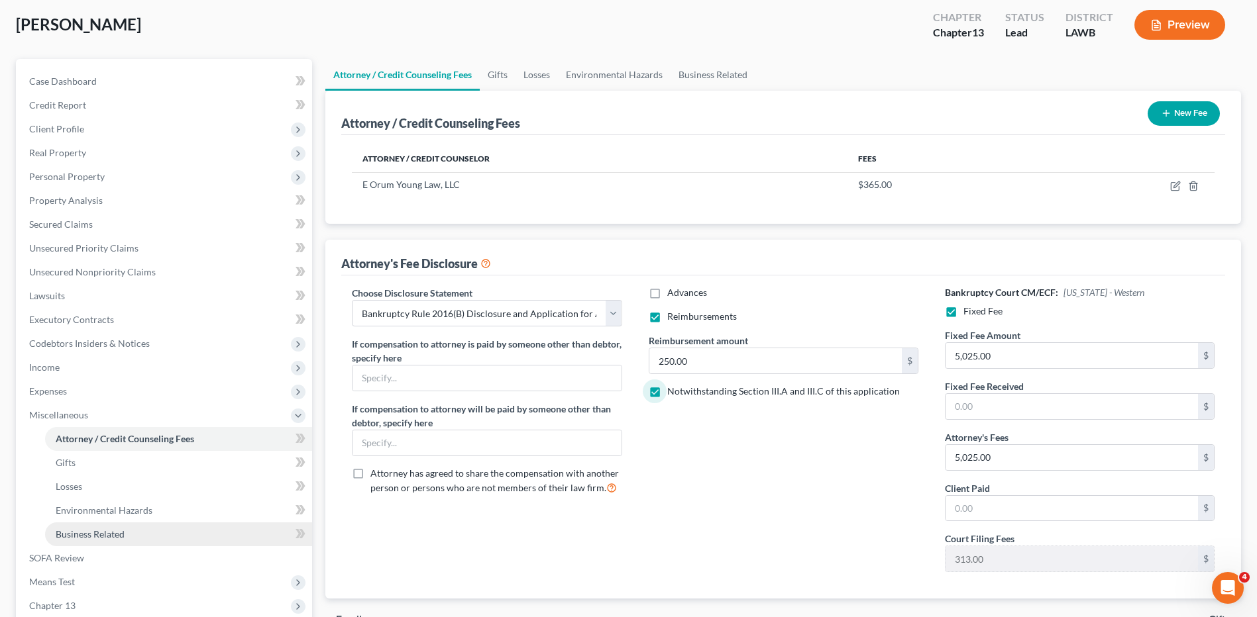
scroll to position [199, 0]
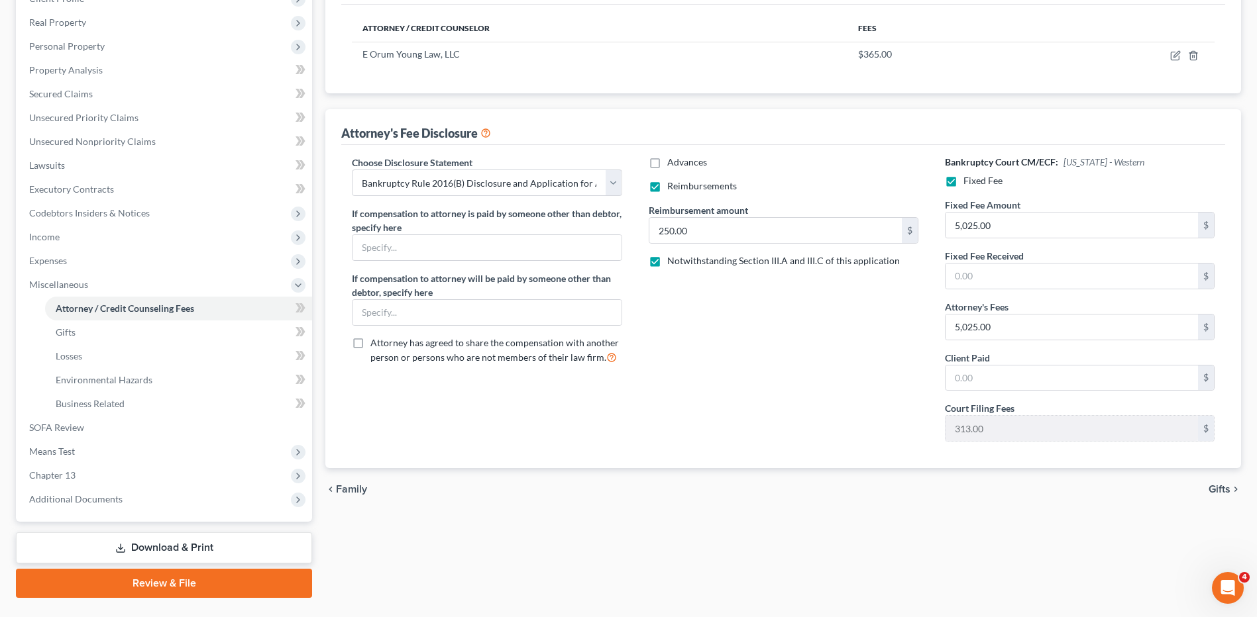
click at [161, 584] on link "Review & File" at bounding box center [164, 583] width 296 height 29
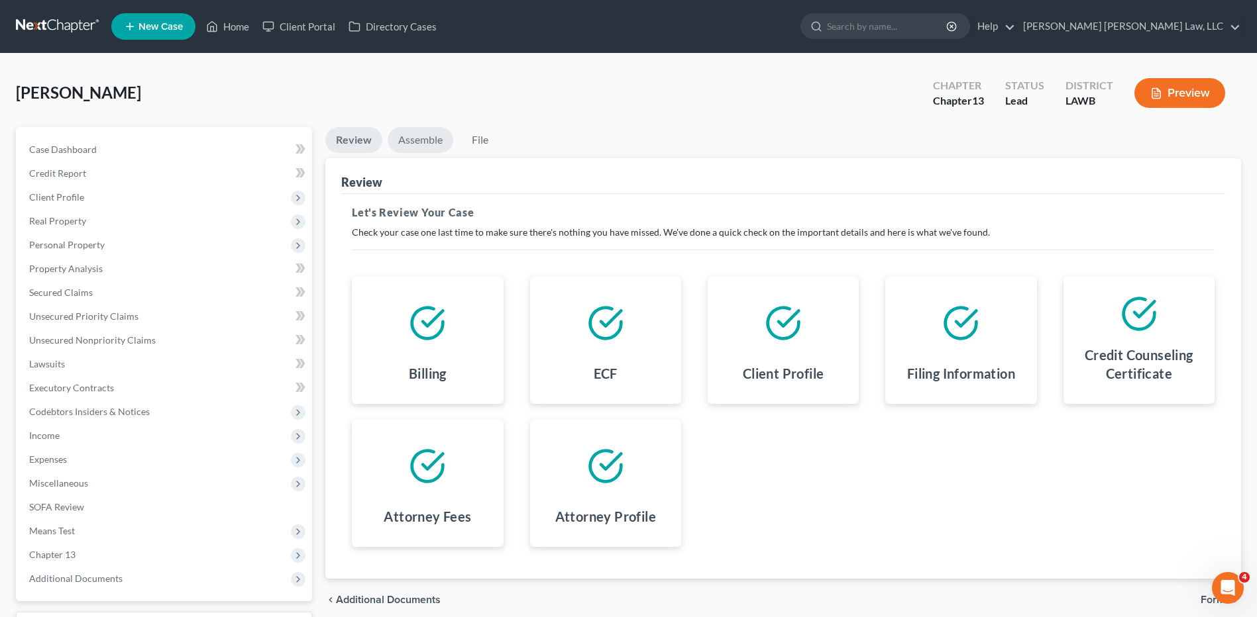
click at [428, 139] on link "Assemble" at bounding box center [421, 140] width 66 height 26
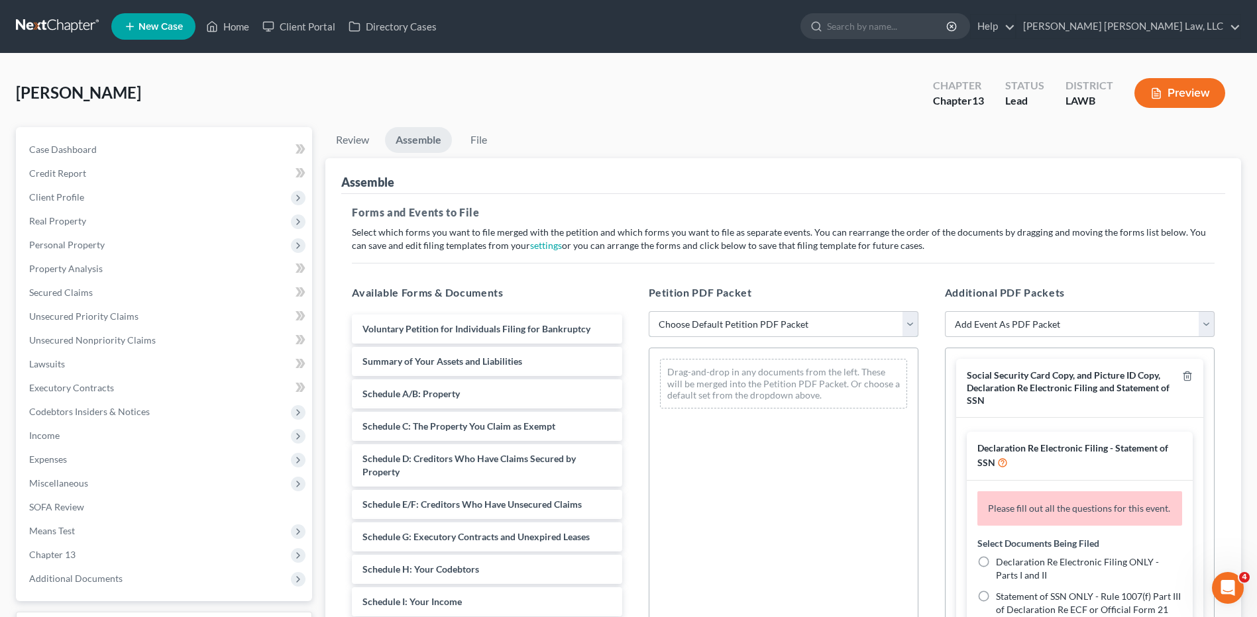
click at [670, 323] on select "Choose Default Petition PDF Packet Complete Bankruptcy Petition (all forms and …" at bounding box center [784, 324] width 270 height 26
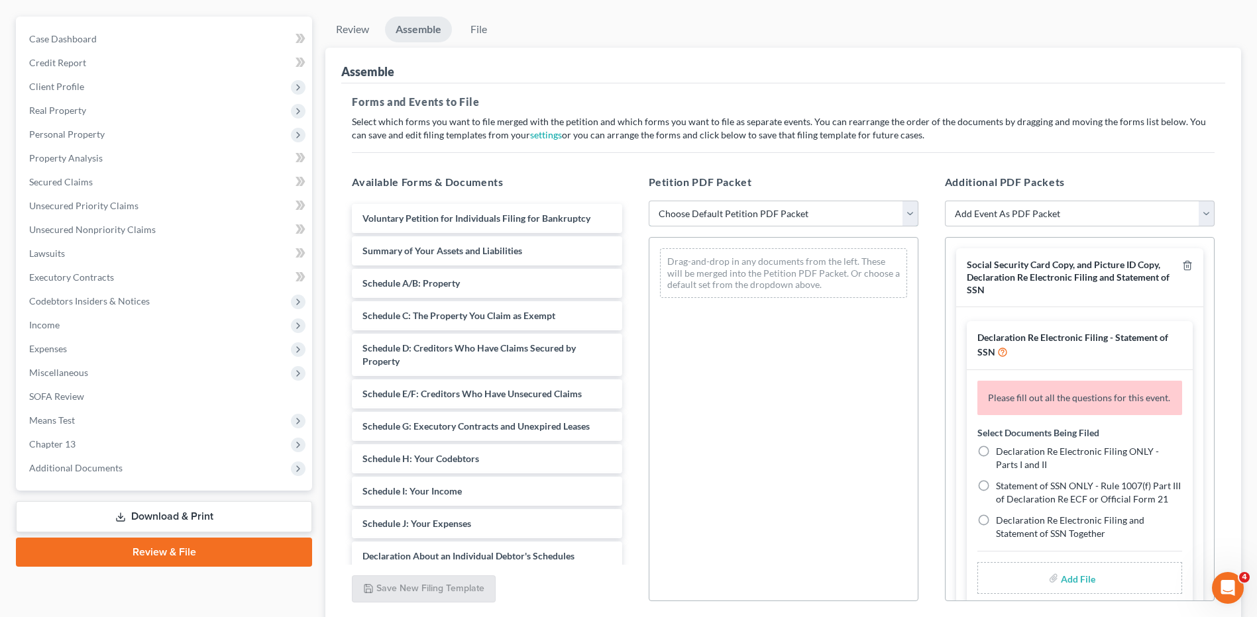
scroll to position [214, 0]
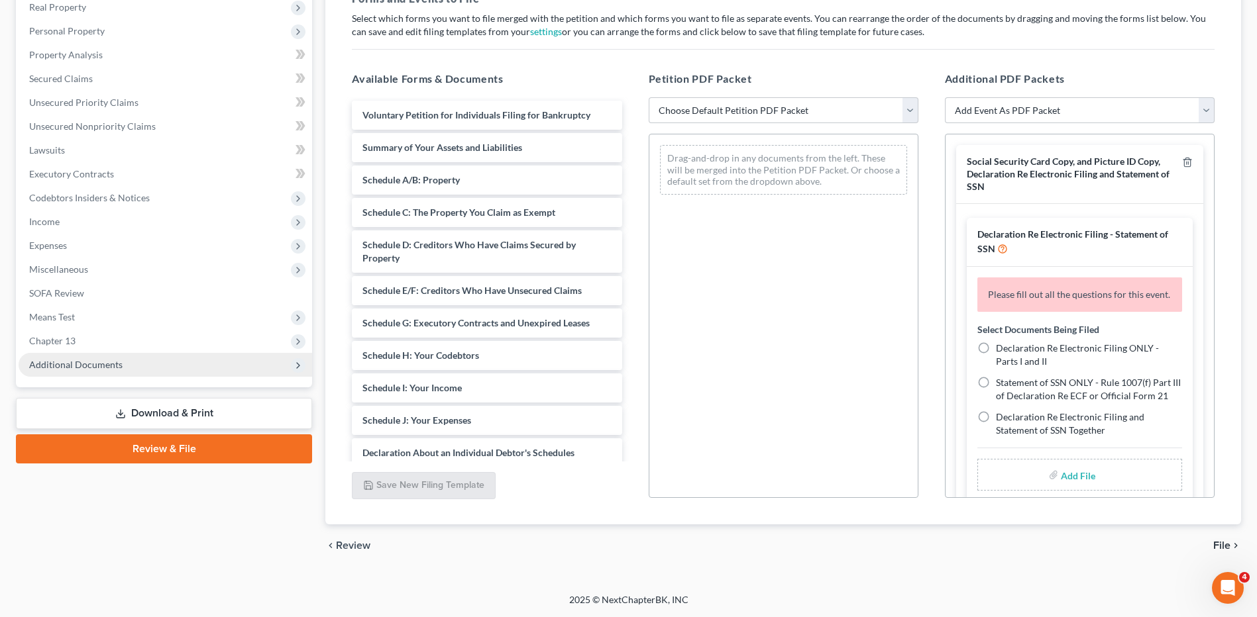
click at [62, 366] on span "Additional Documents" at bounding box center [75, 364] width 93 height 11
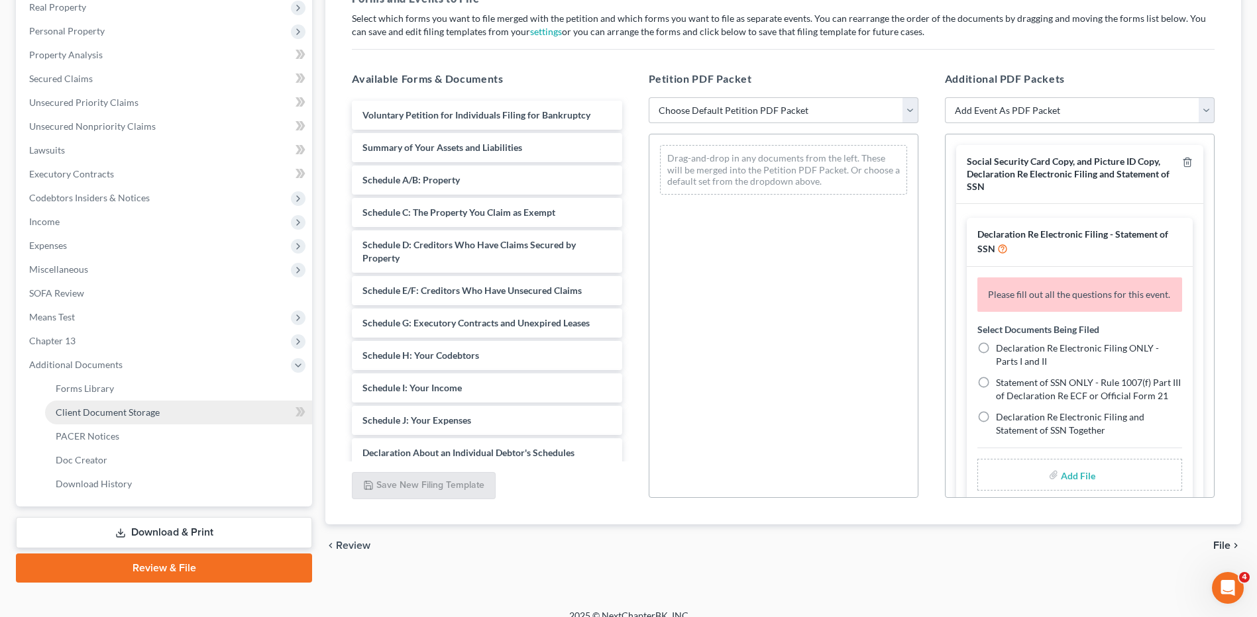
click at [101, 412] on span "Client Document Storage" at bounding box center [108, 412] width 104 height 11
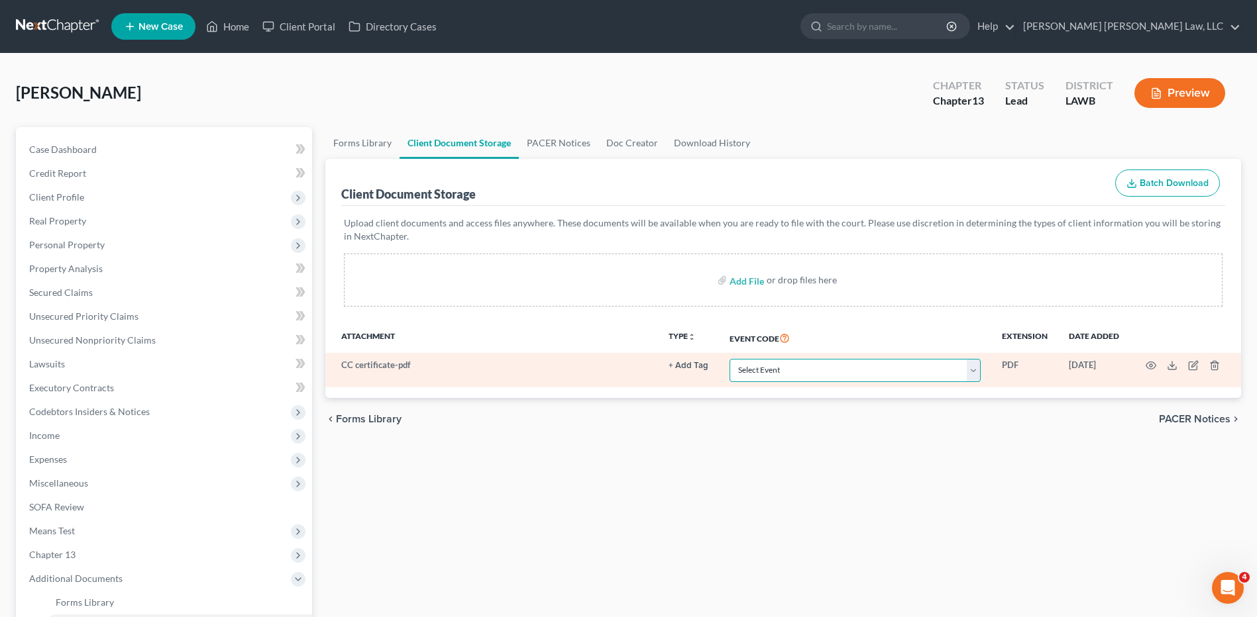
click at [747, 376] on select "Select Event 20 Largest Unsecured Creditors Amended Creditor Matrix (Fee) Amend…" at bounding box center [854, 370] width 251 height 23
select select "9"
click at [729, 359] on select "Select Event 20 Largest Unsecured Creditors Amended Creditor Matrix (Fee) Amend…" at bounding box center [854, 370] width 251 height 23
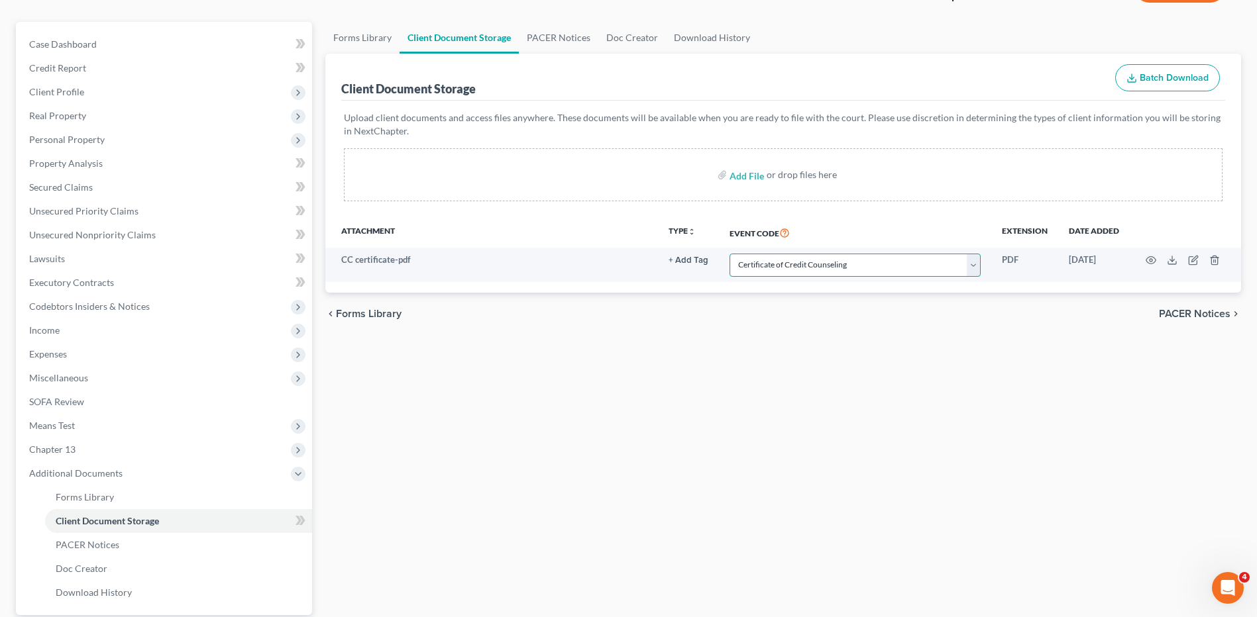
scroll to position [230, 0]
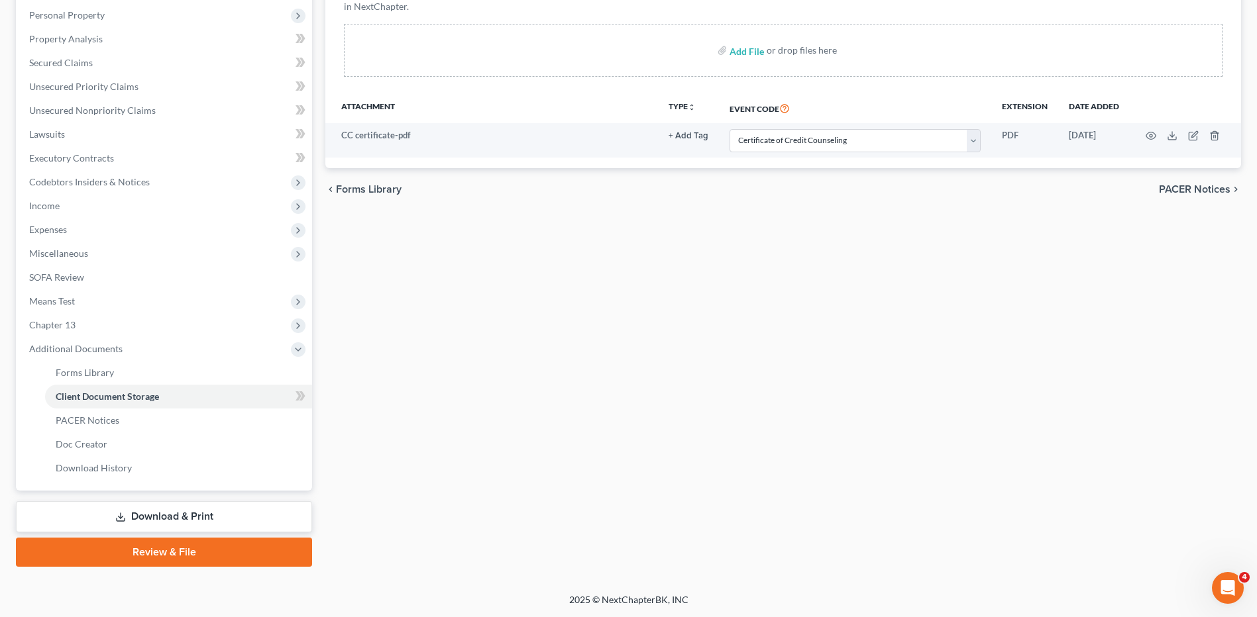
drag, startPoint x: 187, startPoint y: 551, endPoint x: 633, endPoint y: 370, distance: 480.8
click at [187, 551] on link "Review & File" at bounding box center [164, 552] width 296 height 29
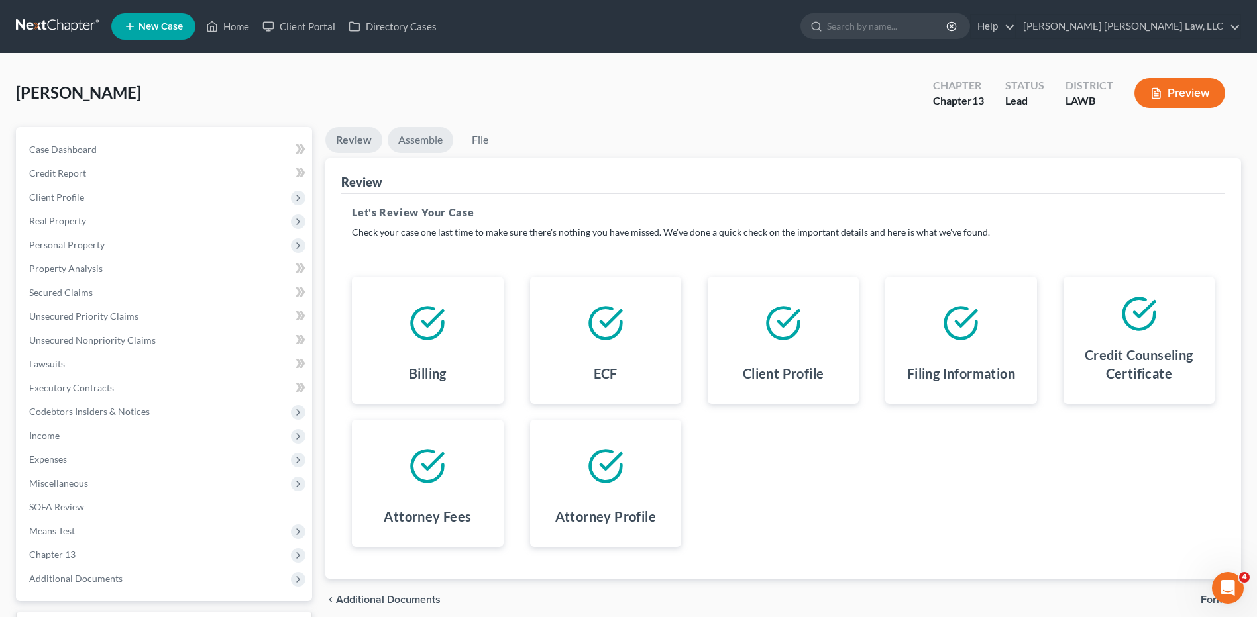
click at [413, 140] on link "Assemble" at bounding box center [421, 140] width 66 height 26
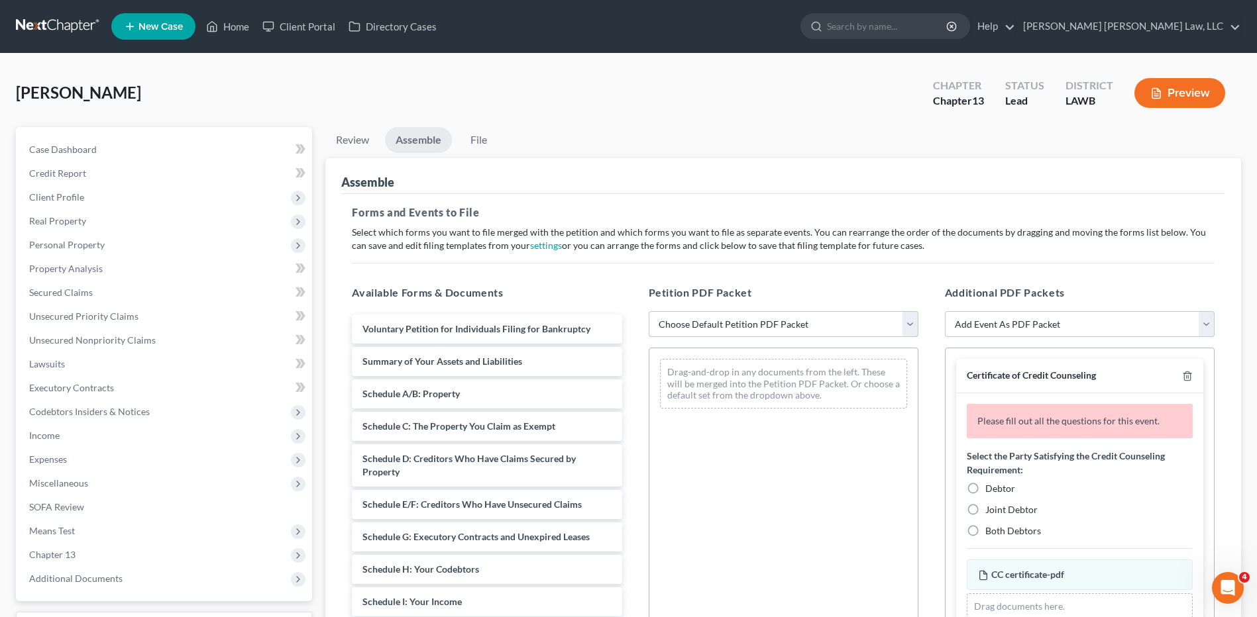
click at [674, 321] on select "Choose Default Petition PDF Packet Complete Bankruptcy Petition (all forms and …" at bounding box center [784, 324] width 270 height 26
select select "0"
click at [649, 311] on select "Choose Default Petition PDF Packet Complete Bankruptcy Petition (all forms and …" at bounding box center [784, 324] width 270 height 26
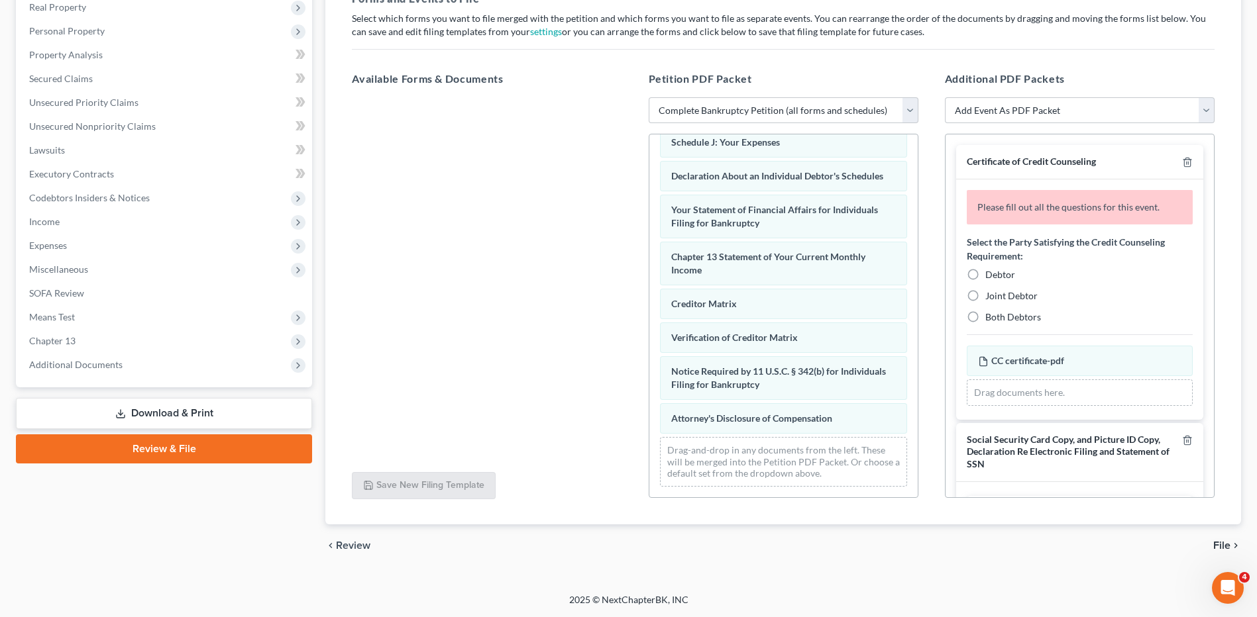
scroll to position [341, 0]
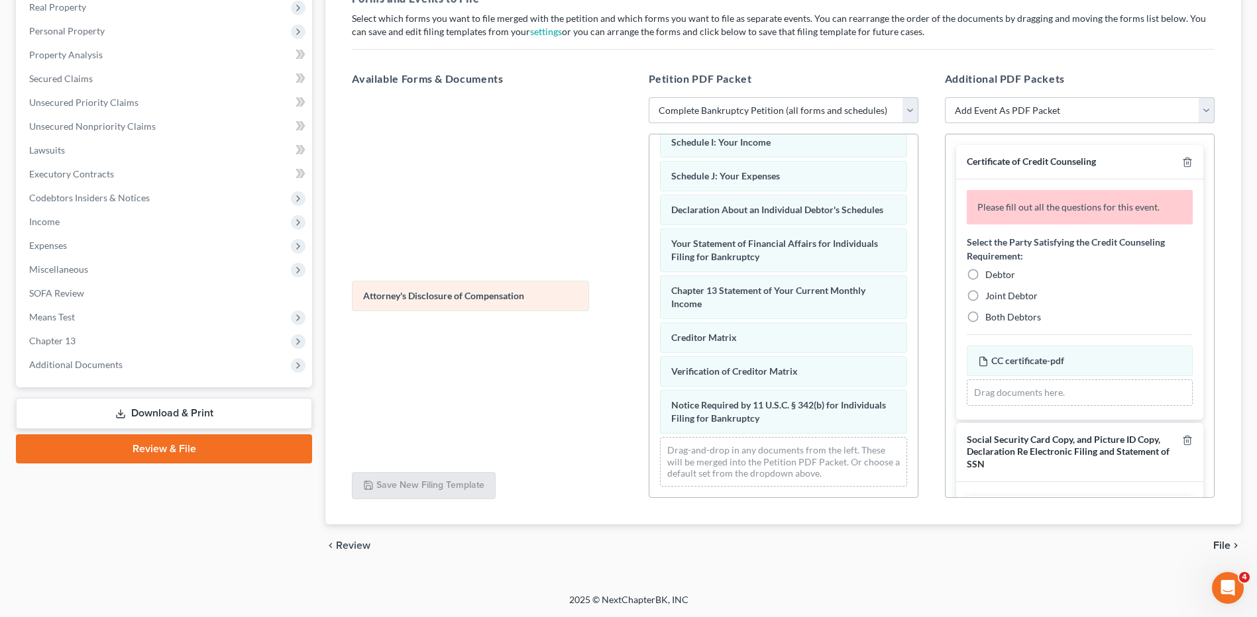
drag, startPoint x: 716, startPoint y: 418, endPoint x: 403, endPoint y: 291, distance: 337.9
click at [649, 291] on div "Attorney's Disclosure of Compensation Voluntary Petition for Individuals Filing…" at bounding box center [783, 152] width 268 height 691
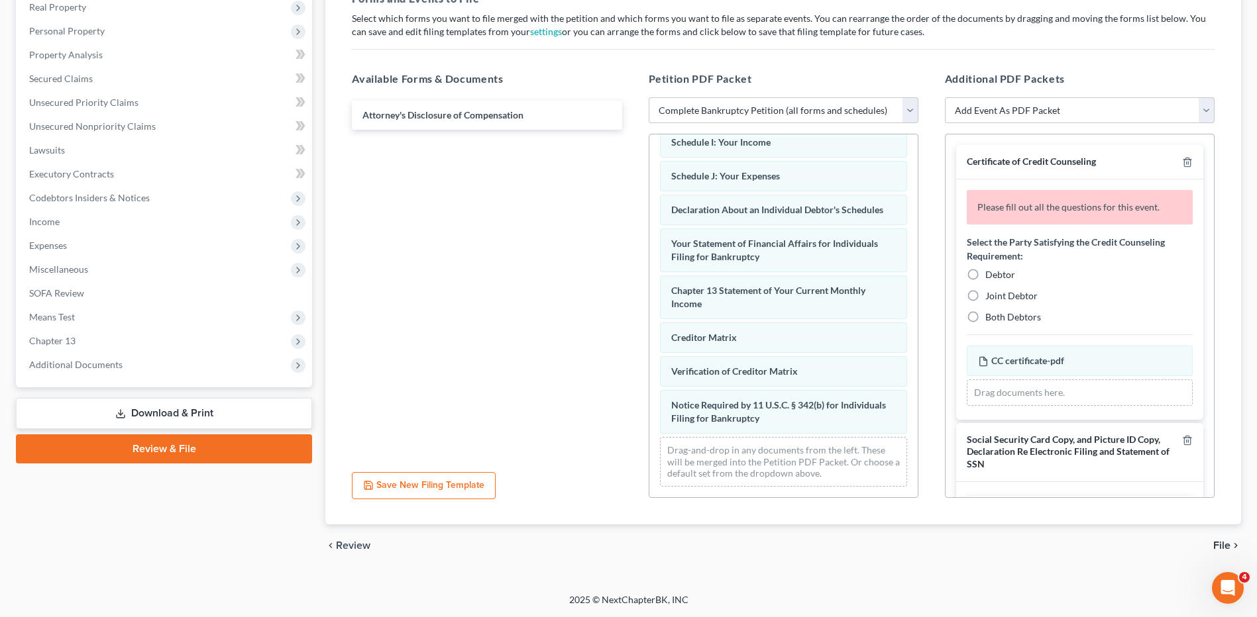
click at [985, 273] on label "Debtor" at bounding box center [1000, 274] width 30 height 13
click at [990, 273] on input "Debtor" at bounding box center [994, 272] width 9 height 9
radio input "true"
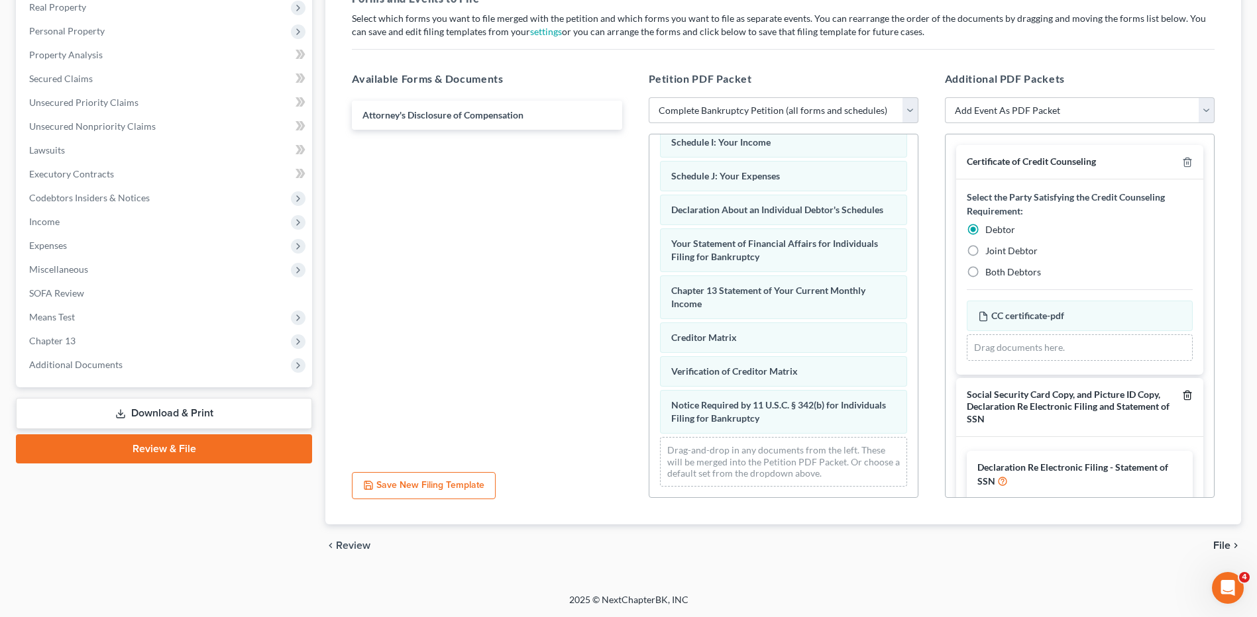
click at [1184, 396] on icon "button" at bounding box center [1187, 395] width 6 height 9
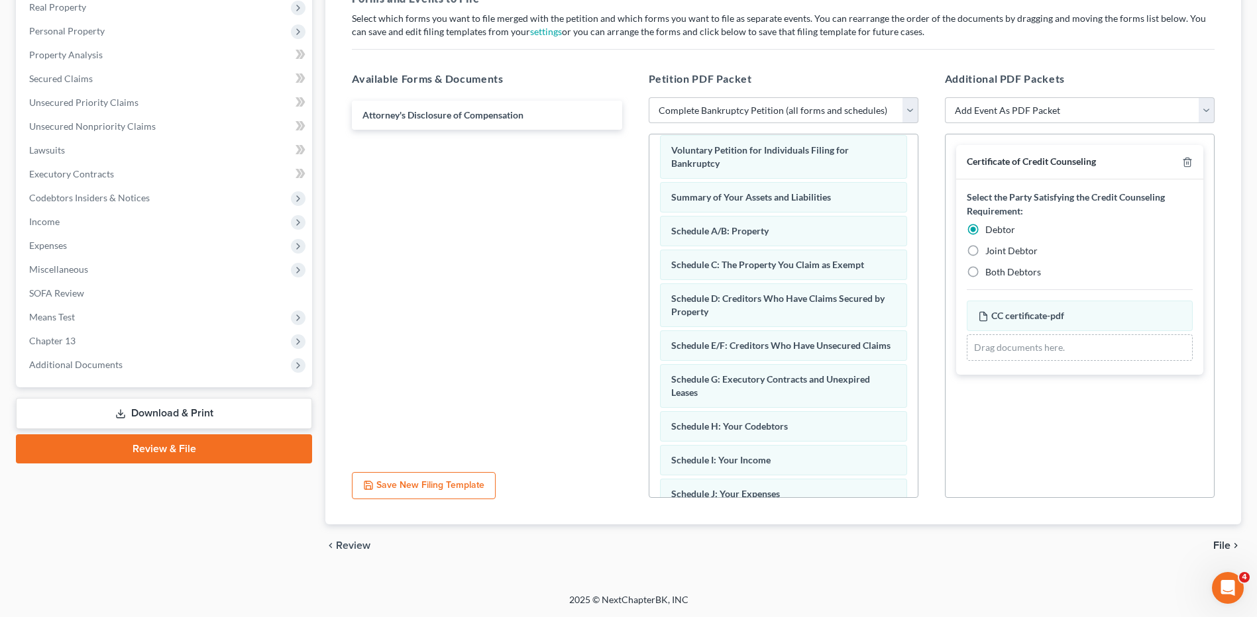
scroll to position [0, 0]
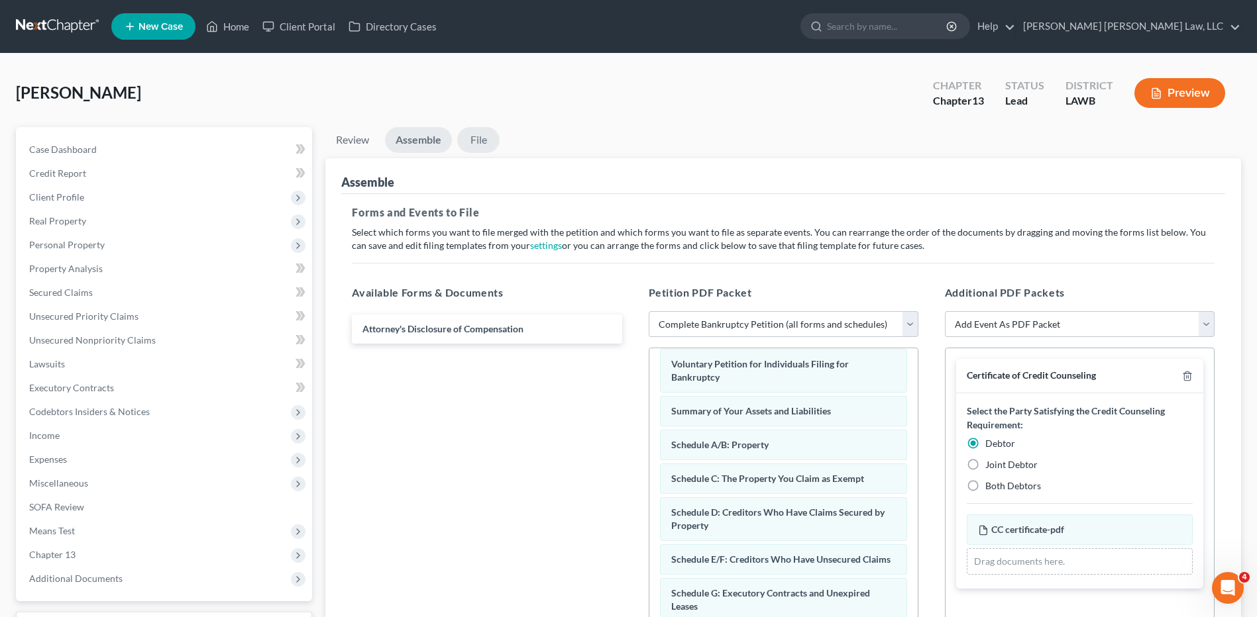
click at [484, 142] on link "File" at bounding box center [478, 140] width 42 height 26
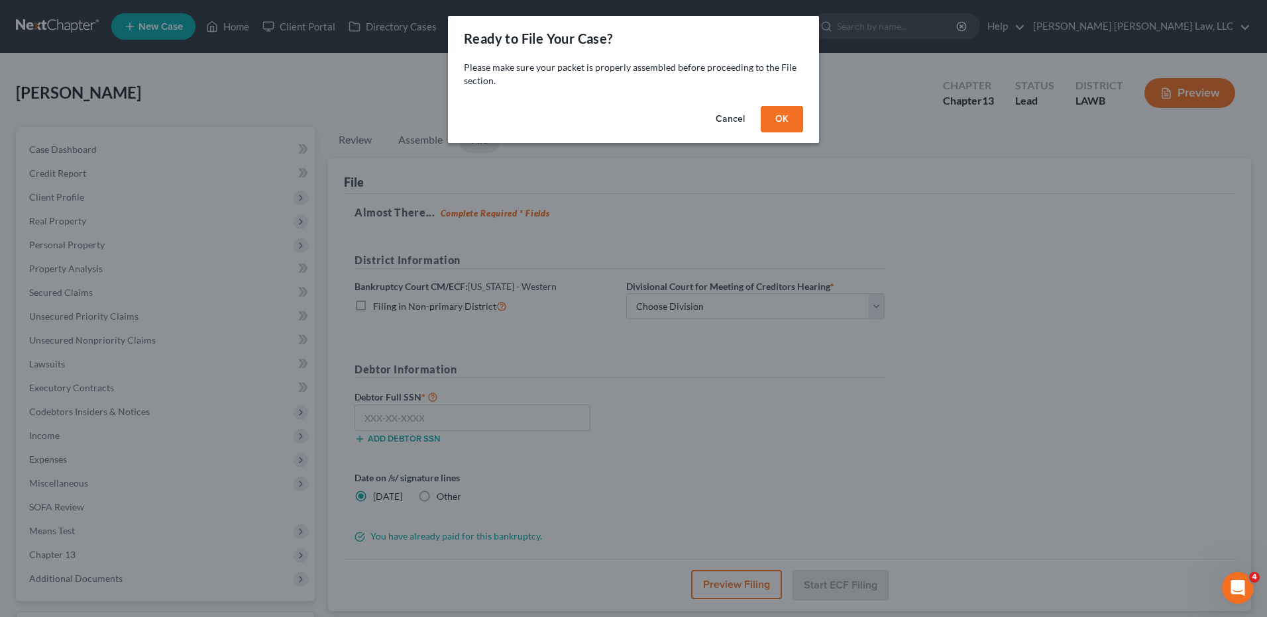
click at [790, 115] on button "OK" at bounding box center [782, 119] width 42 height 26
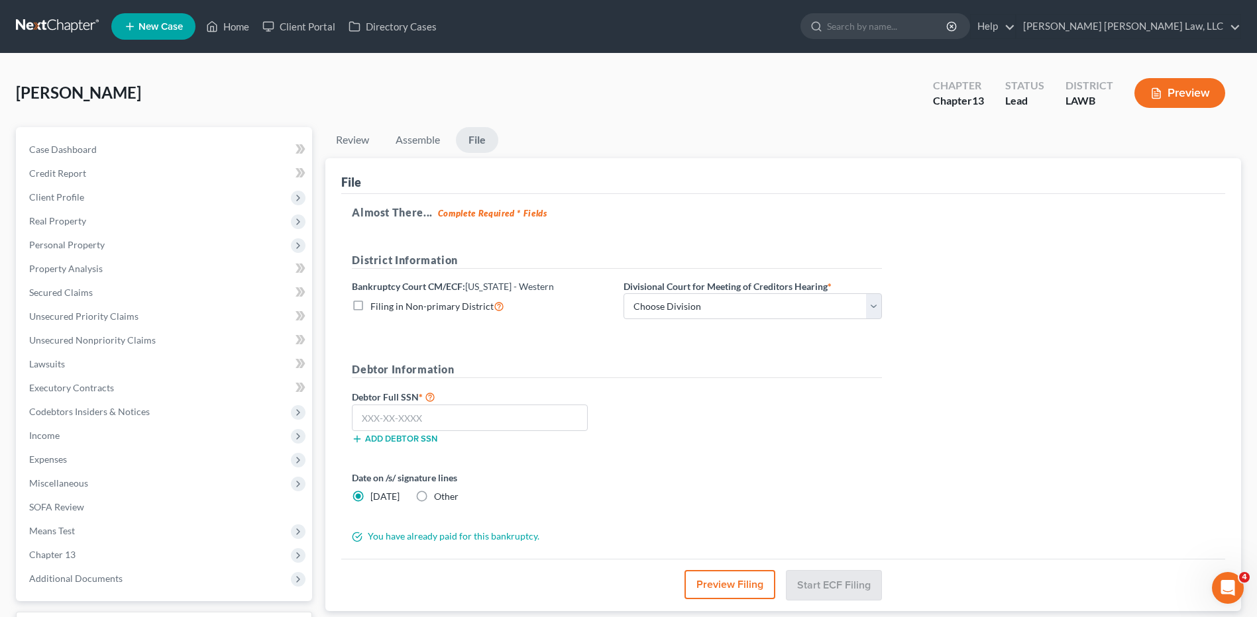
click at [370, 307] on label "Filing in Non-primary District" at bounding box center [437, 306] width 134 height 15
click at [376, 307] on input "Filing in Non-primary District" at bounding box center [380, 303] width 9 height 9
checkbox input "true"
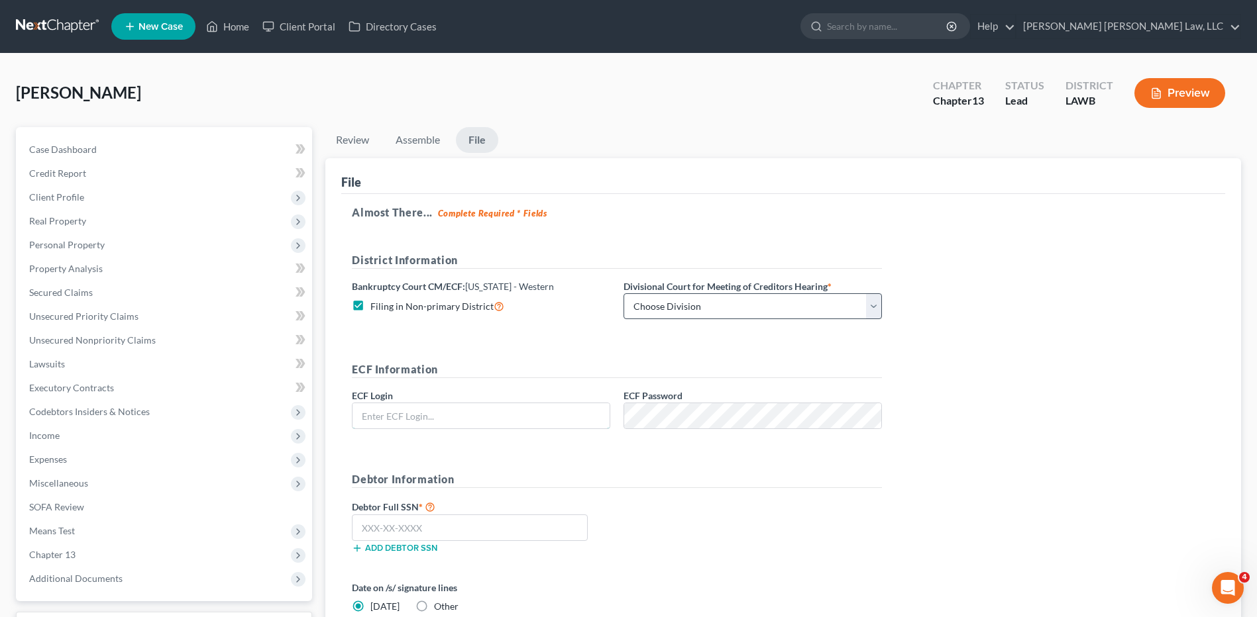
type input "eoyoung3P"
click at [683, 315] on select "Choose Division [GEOGRAPHIC_DATA] [GEOGRAPHIC_DATA]-[GEOGRAPHIC_DATA] Lake [PER…" at bounding box center [752, 306] width 258 height 26
select select "1"
click at [623, 293] on select "Choose Division [GEOGRAPHIC_DATA] [GEOGRAPHIC_DATA]-[GEOGRAPHIC_DATA] Lake [PER…" at bounding box center [752, 306] width 258 height 26
click at [398, 525] on input "text" at bounding box center [470, 528] width 236 height 26
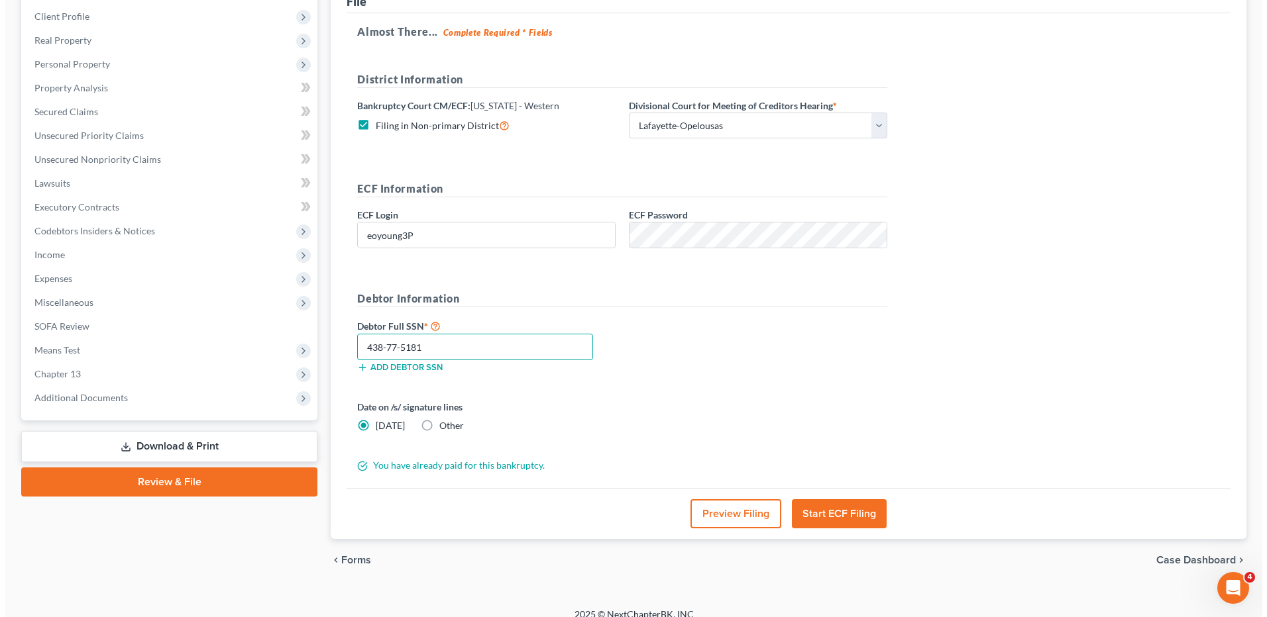
scroll to position [195, 0]
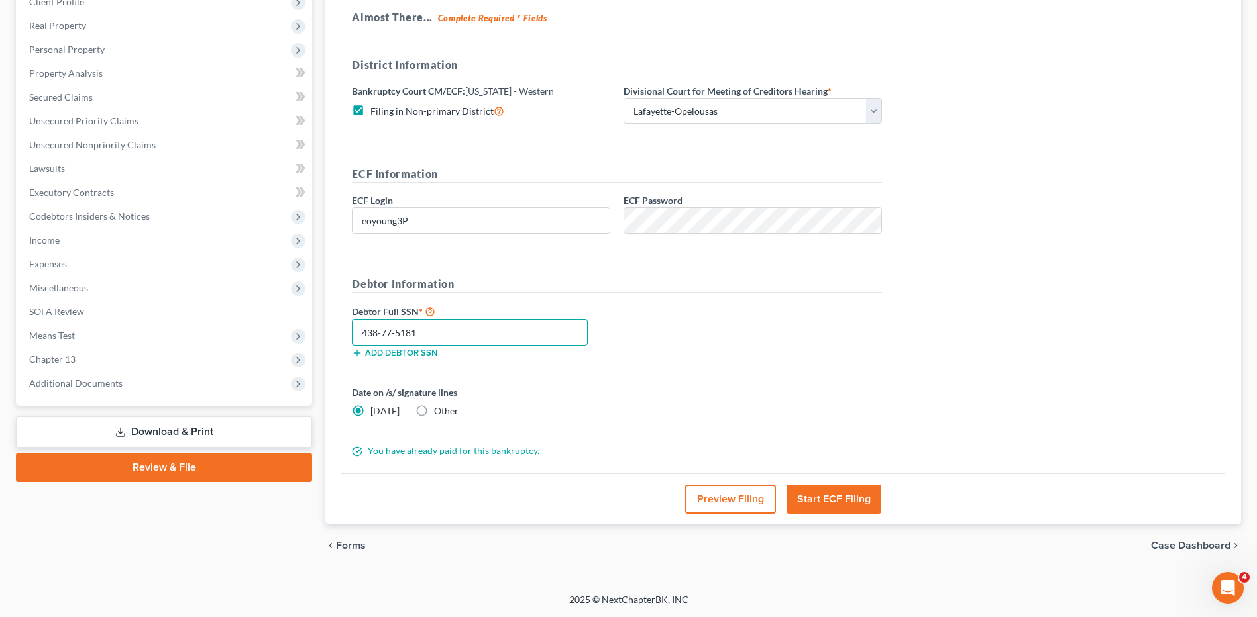
type input "438-77-5181"
click at [819, 502] on button "Start ECF Filing" at bounding box center [833, 499] width 95 height 29
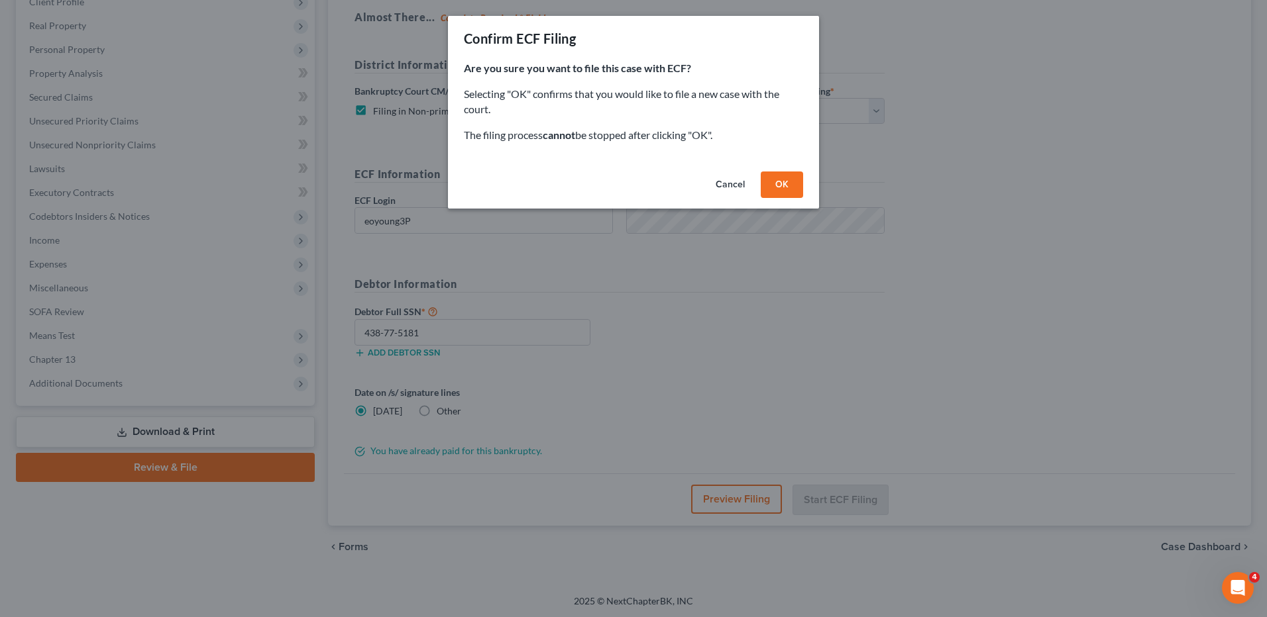
click at [769, 184] on button "OK" at bounding box center [782, 185] width 42 height 26
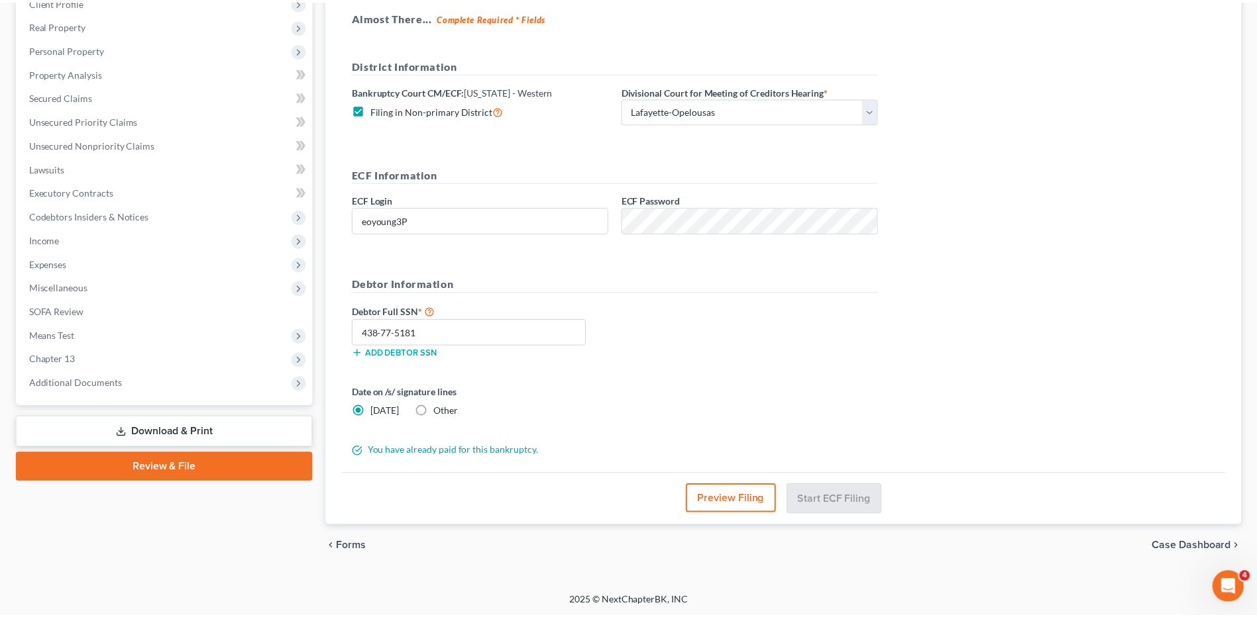
scroll to position [111, 0]
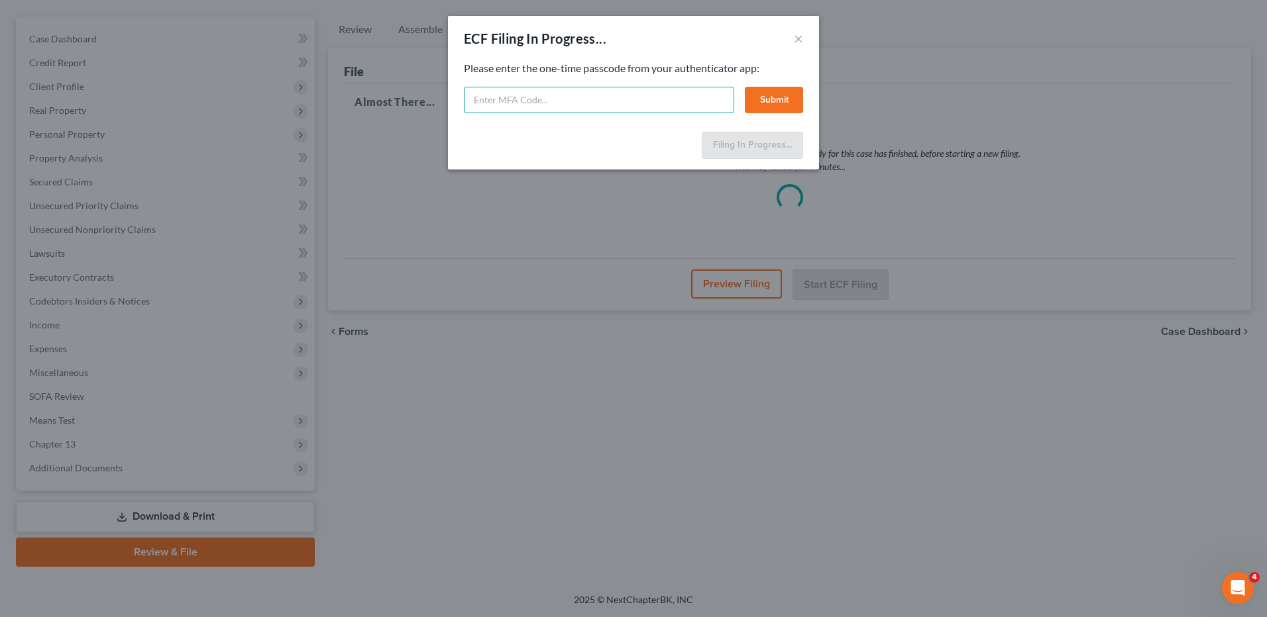
click at [527, 101] on input "text" at bounding box center [599, 100] width 270 height 26
type input "731859"
click at [782, 97] on button "Submit" at bounding box center [774, 100] width 58 height 26
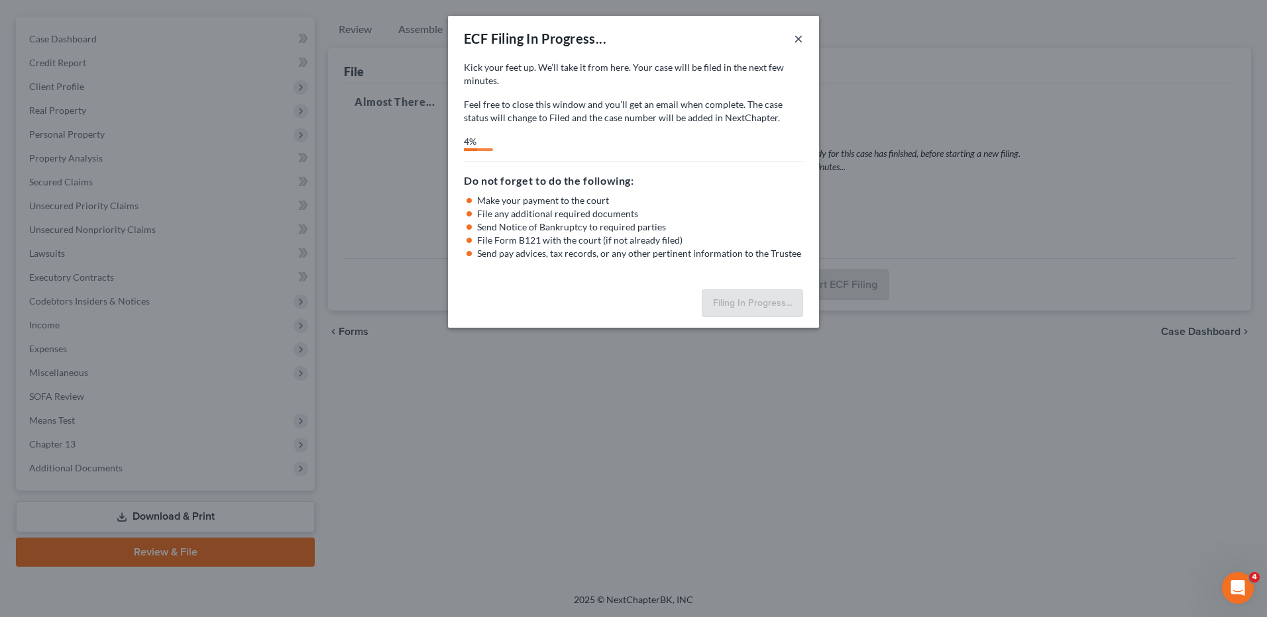
click at [799, 37] on button "×" at bounding box center [798, 38] width 9 height 16
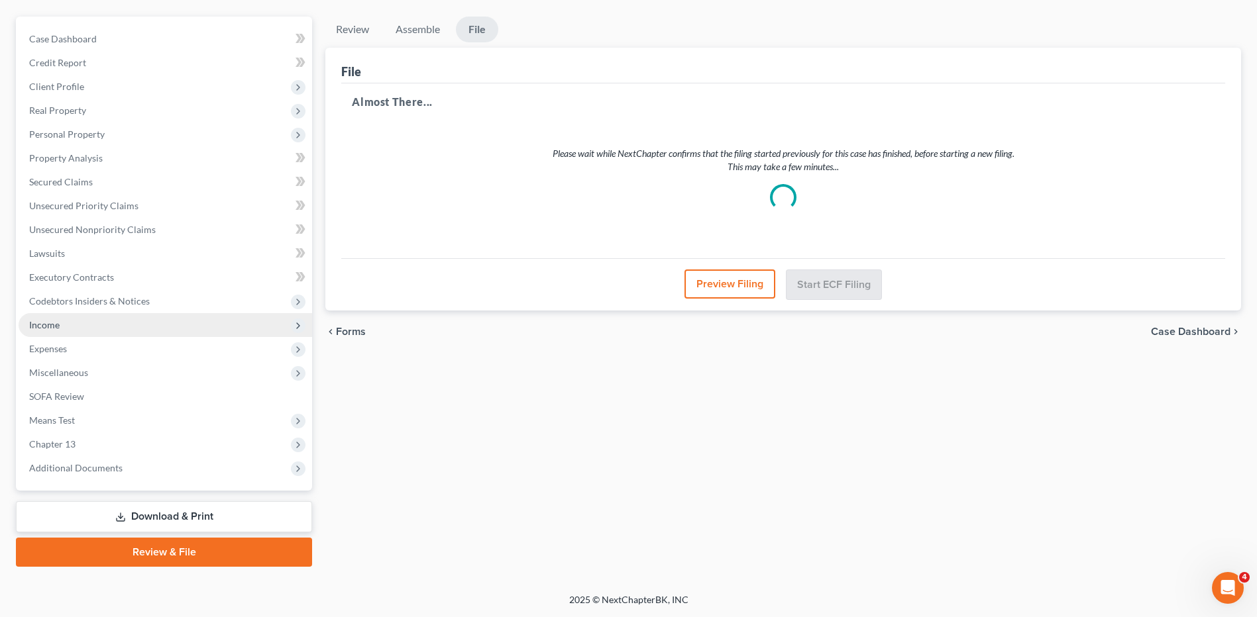
click at [44, 327] on span "Income" at bounding box center [44, 324] width 30 height 11
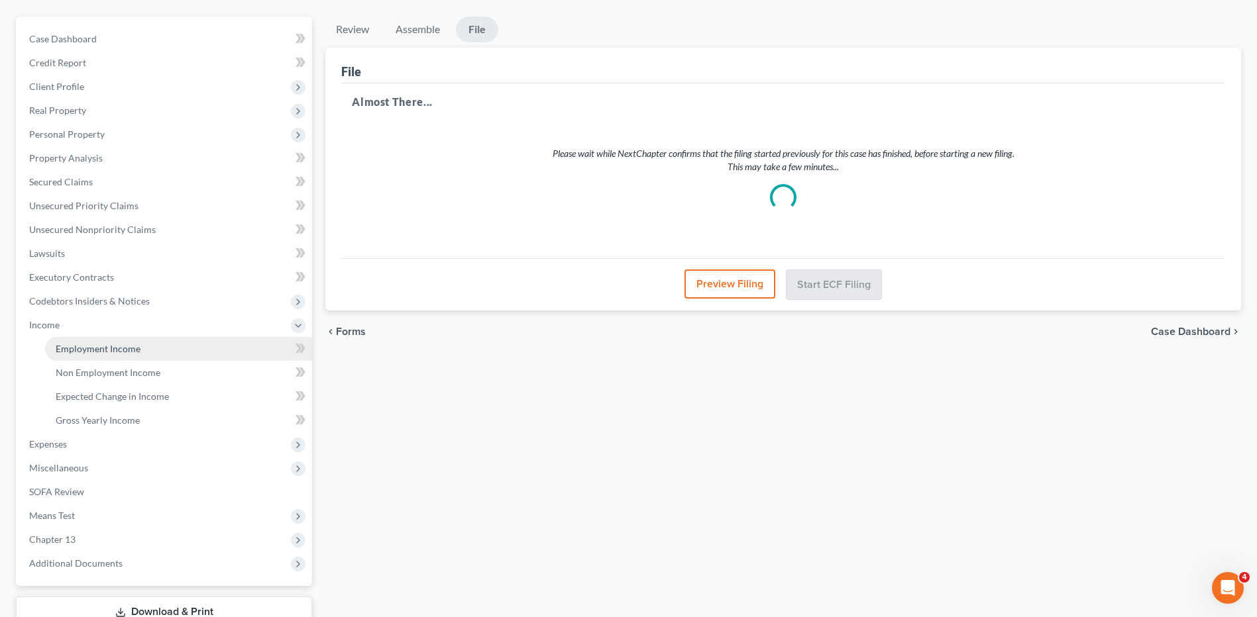
click at [73, 349] on span "Employment Income" at bounding box center [98, 348] width 85 height 11
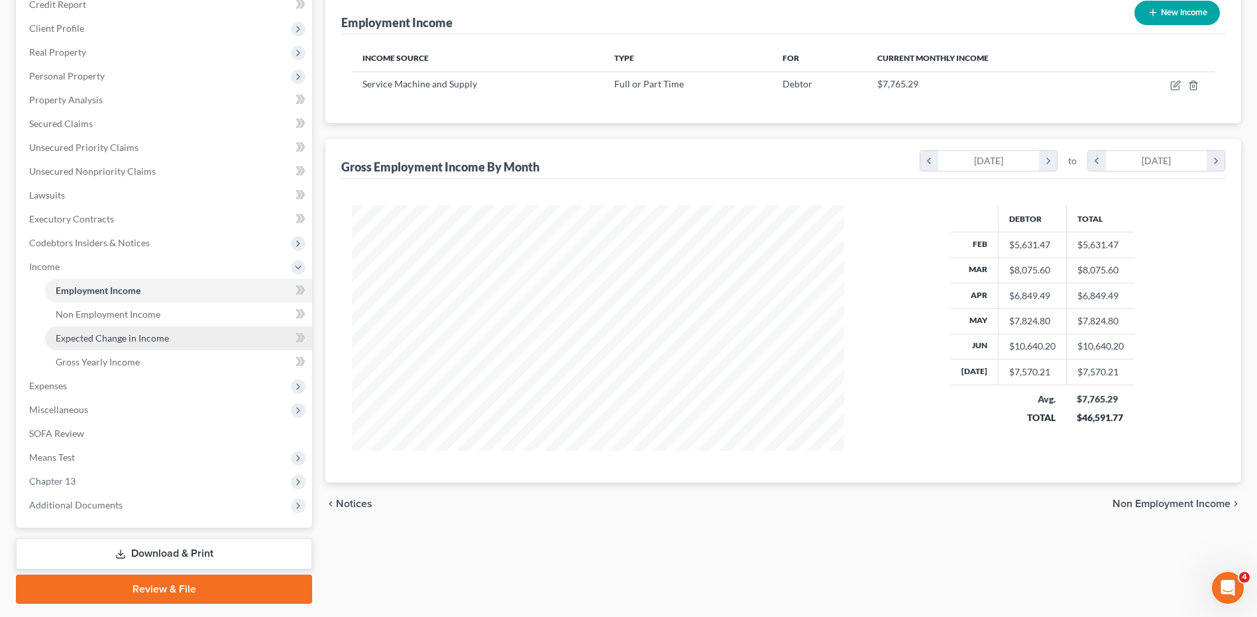
scroll to position [206, 0]
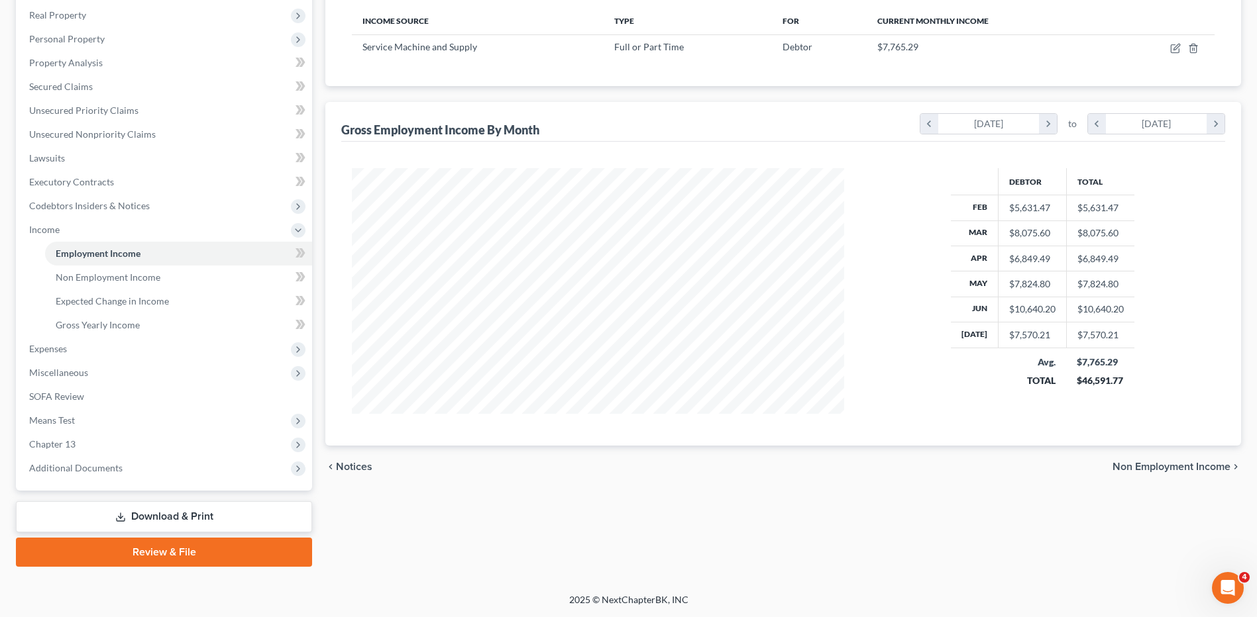
drag, startPoint x: 151, startPoint y: 551, endPoint x: 217, endPoint y: 549, distance: 66.3
click at [152, 551] on link "Review & File" at bounding box center [164, 552] width 296 height 29
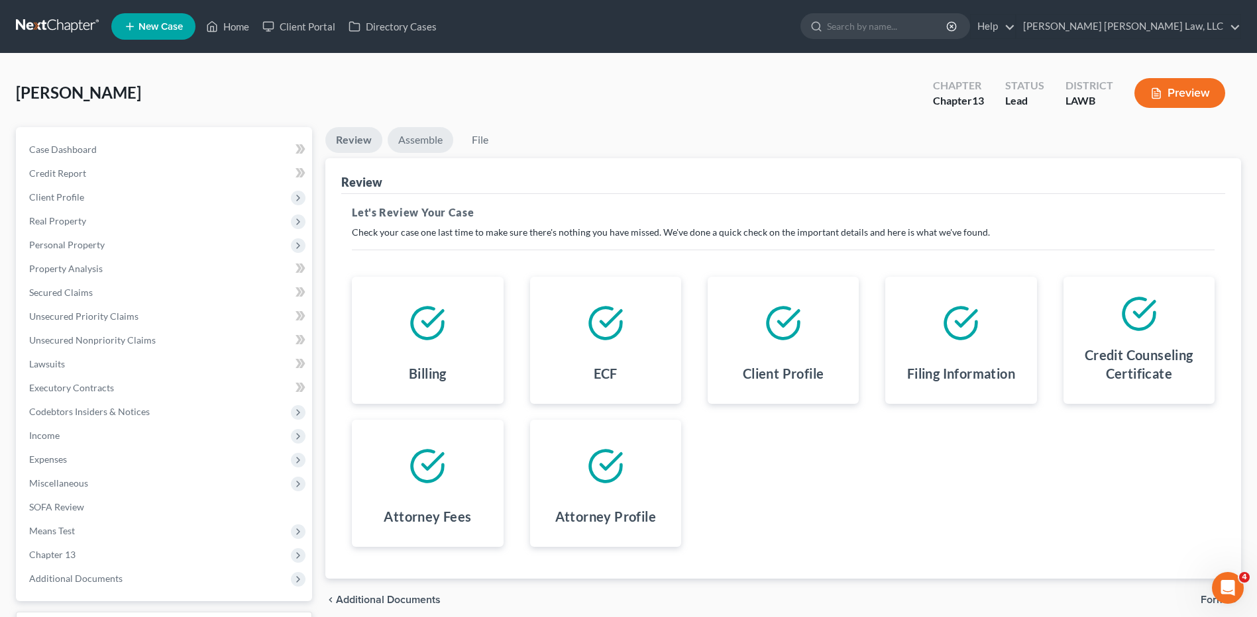
click at [417, 141] on link "Assemble" at bounding box center [421, 140] width 66 height 26
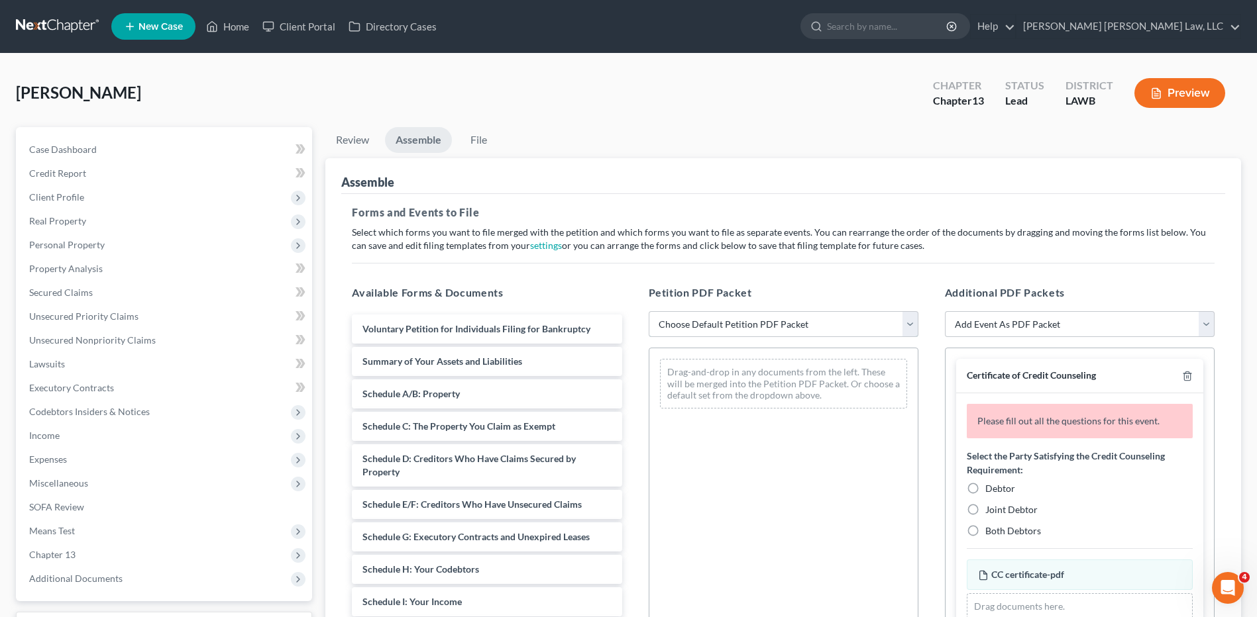
click at [675, 325] on select "Choose Default Petition PDF Packet Complete Bankruptcy Petition (all forms and …" at bounding box center [784, 324] width 270 height 26
select select "0"
click at [649, 311] on select "Choose Default Petition PDF Packet Complete Bankruptcy Petition (all forms and …" at bounding box center [784, 324] width 270 height 26
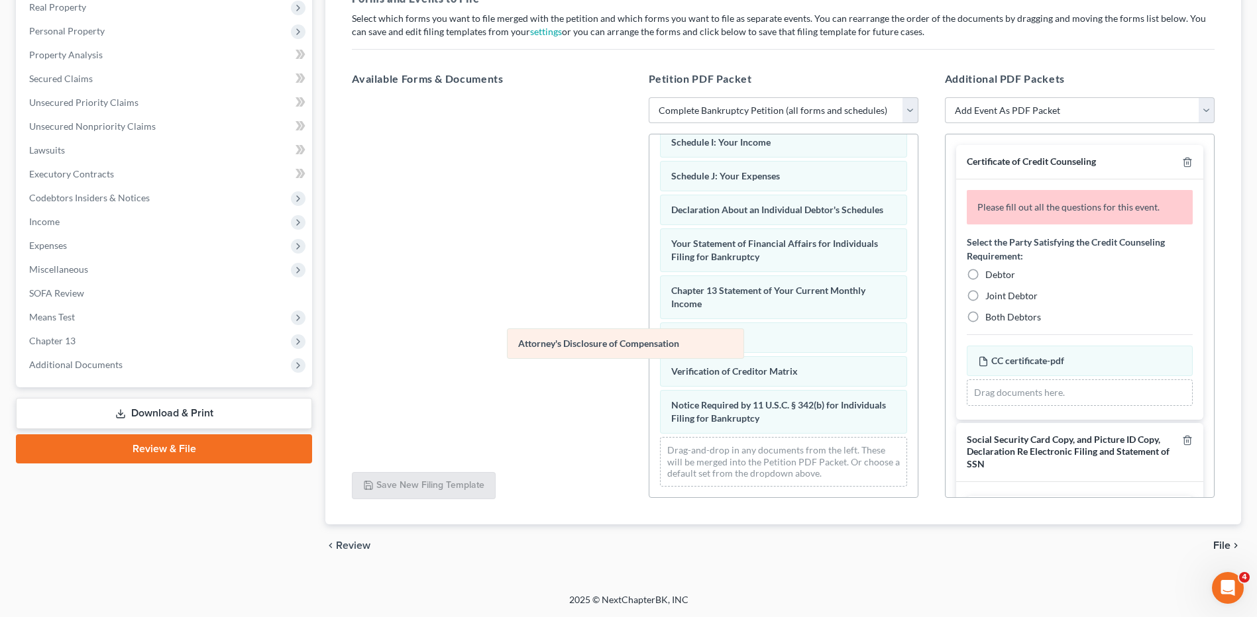
scroll to position [341, 0]
drag, startPoint x: 678, startPoint y: 413, endPoint x: 420, endPoint y: 262, distance: 299.6
click at [649, 262] on div "Attorney's Disclosure of Compensation Voluntary Petition for Individuals Filing…" at bounding box center [783, 152] width 268 height 691
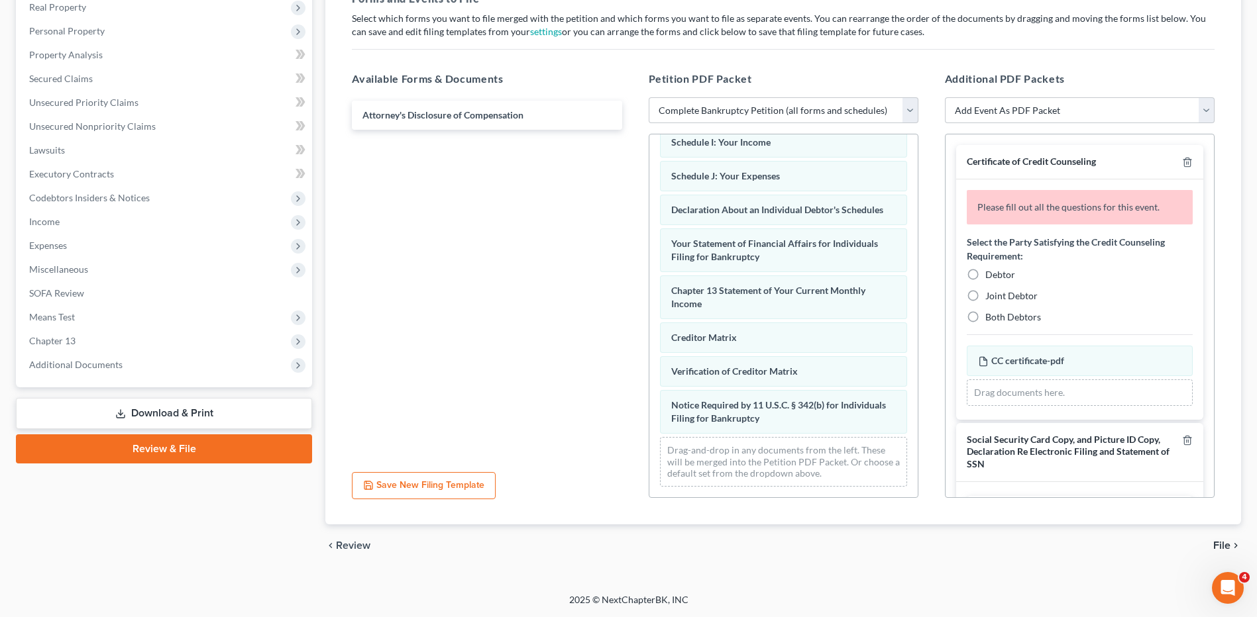
click at [985, 278] on label "Debtor" at bounding box center [1000, 274] width 30 height 13
click at [990, 277] on input "Debtor" at bounding box center [994, 272] width 9 height 9
radio input "true"
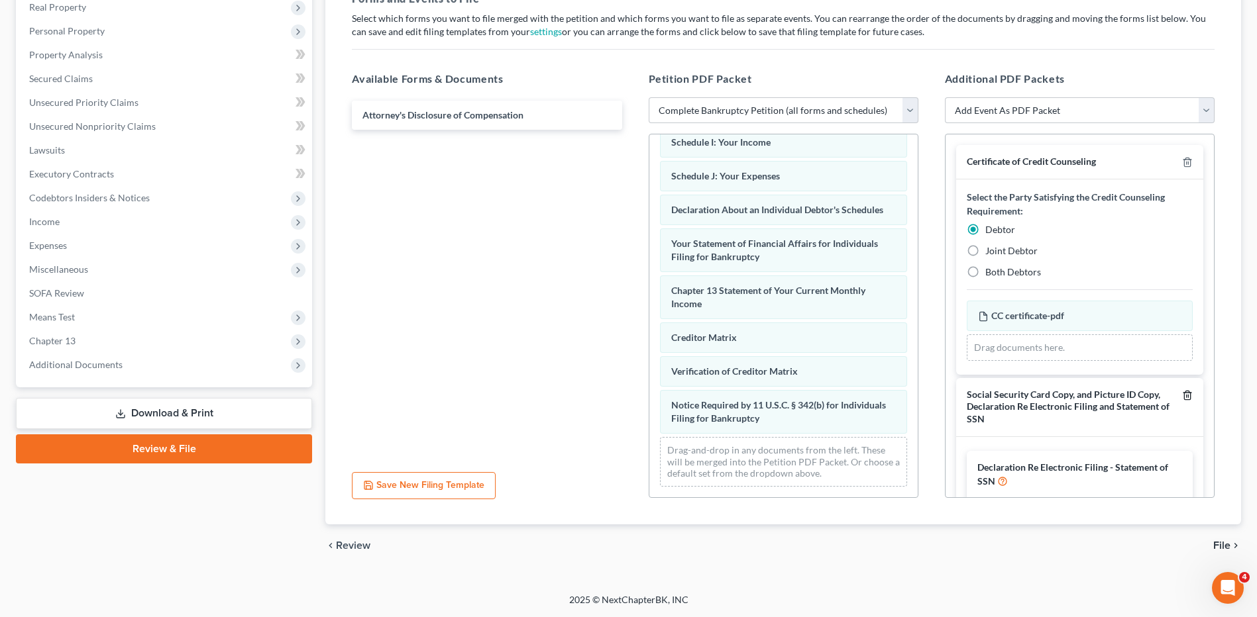
click at [1182, 394] on icon "button" at bounding box center [1187, 395] width 11 height 11
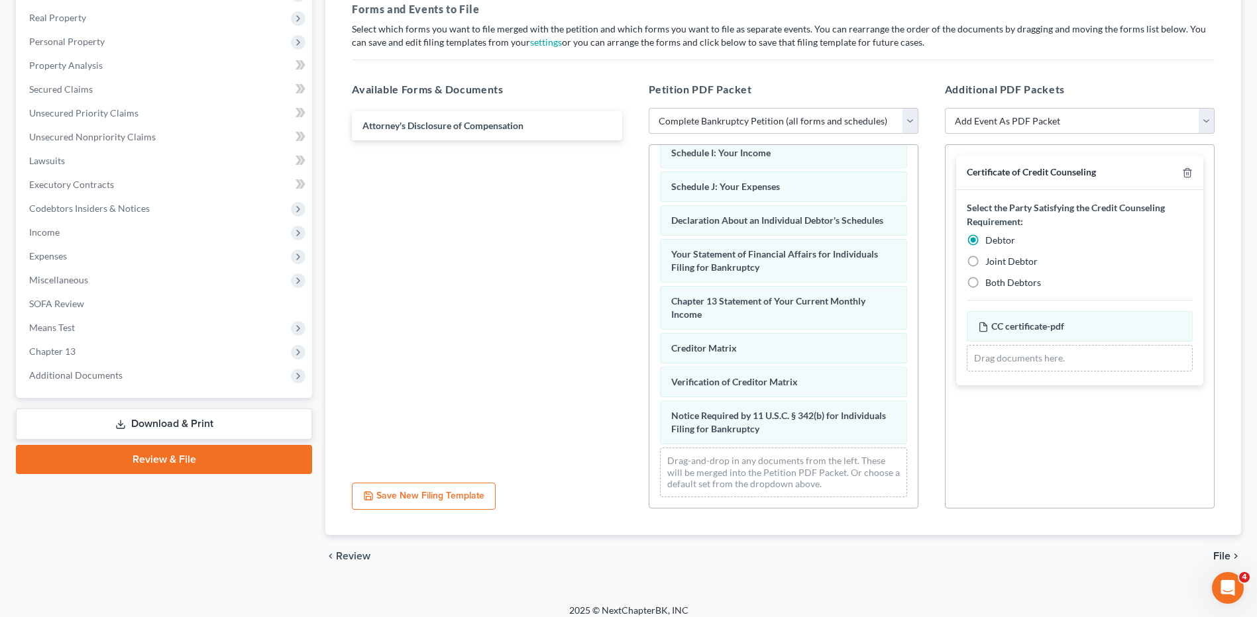
scroll to position [0, 0]
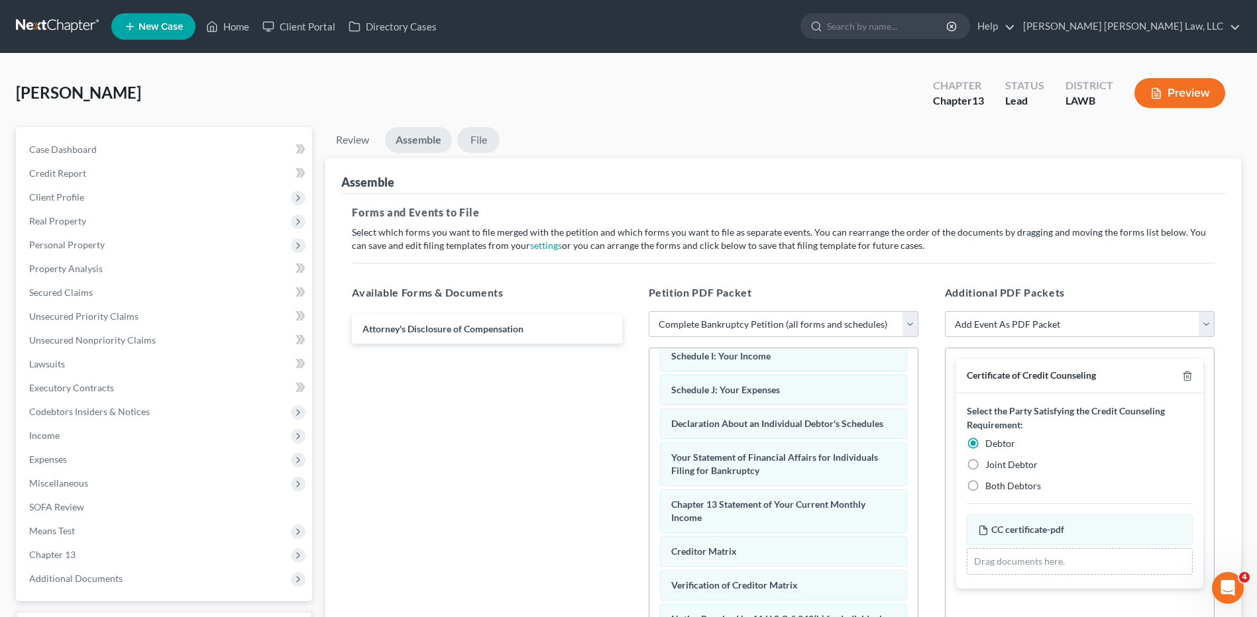
click at [474, 134] on link "File" at bounding box center [478, 140] width 42 height 26
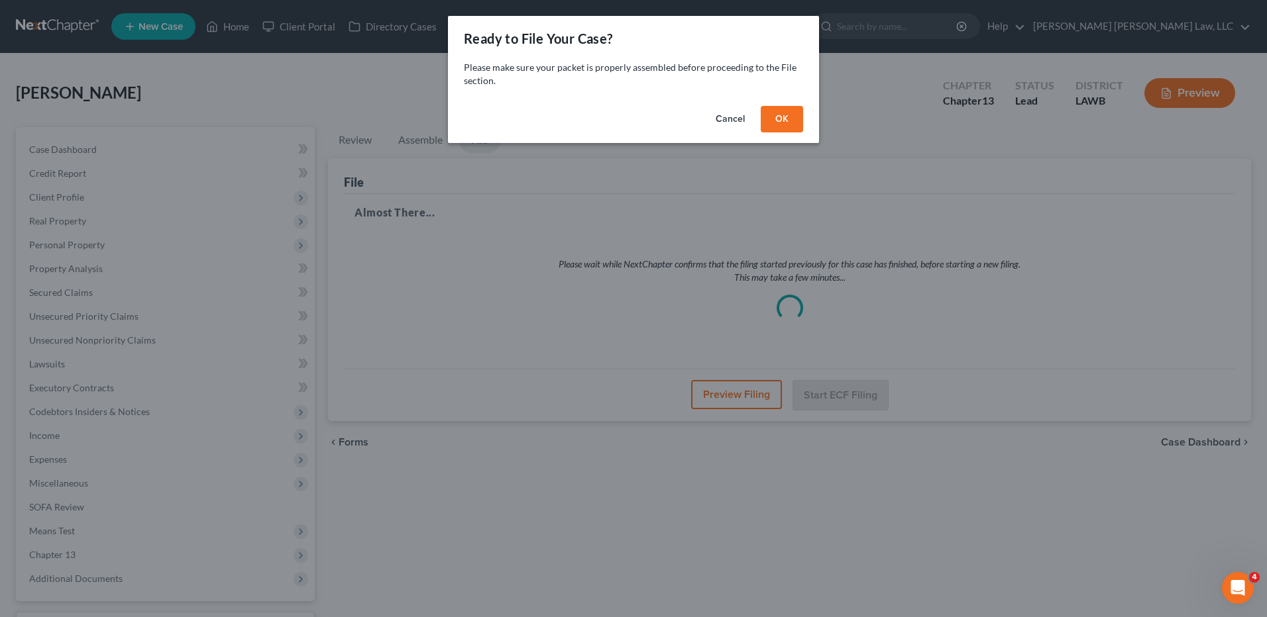
click at [725, 117] on button "Cancel" at bounding box center [730, 119] width 50 height 26
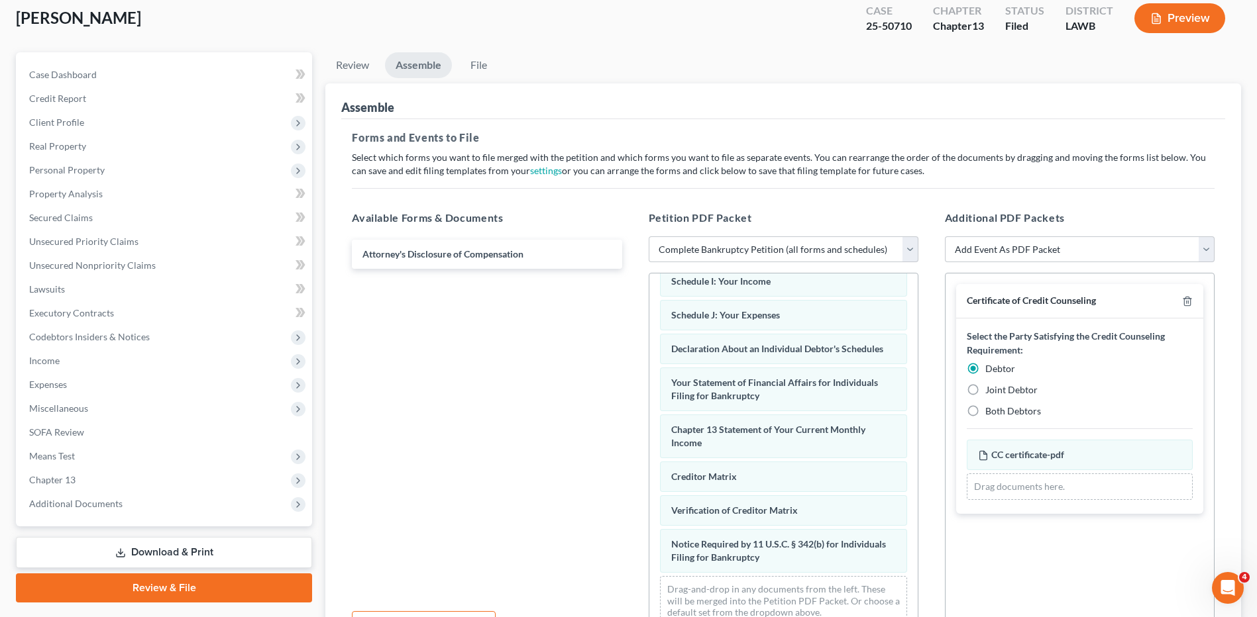
scroll to position [199, 0]
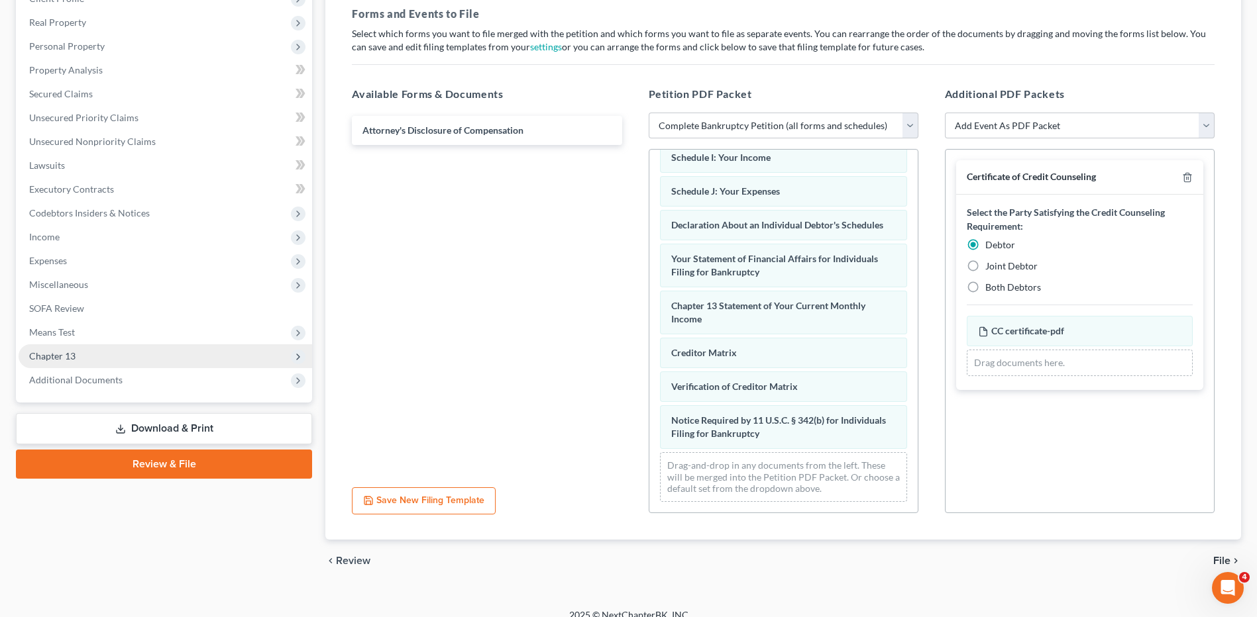
click at [66, 351] on span "Chapter 13" at bounding box center [52, 355] width 46 height 11
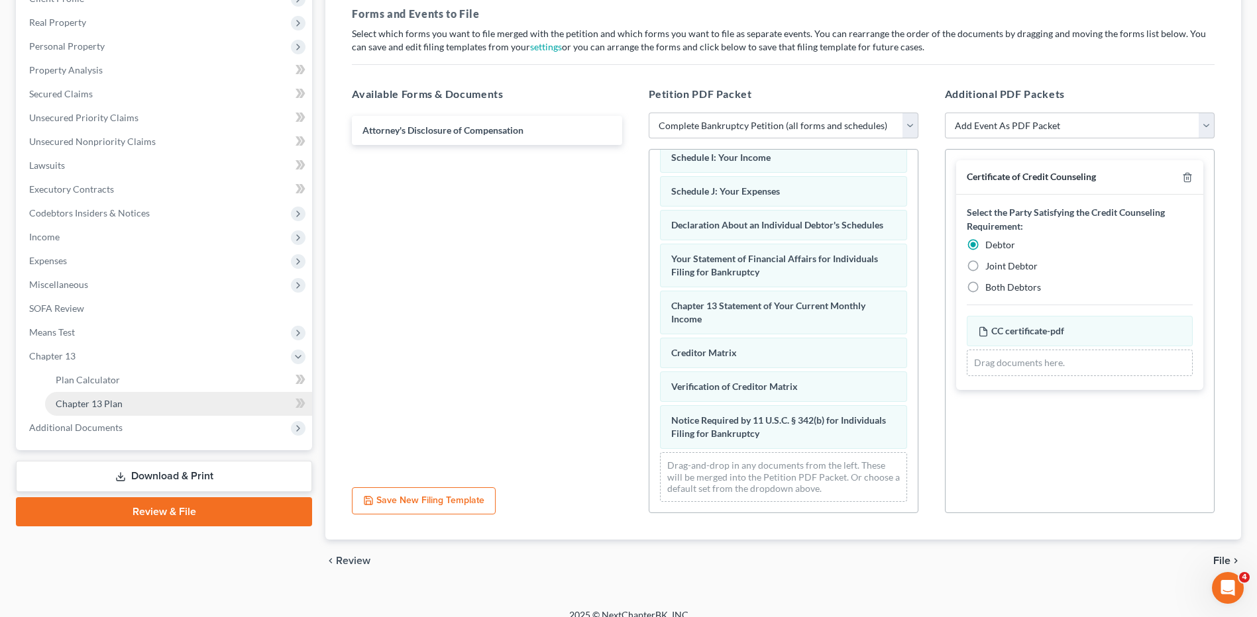
click at [89, 403] on span "Chapter 13 Plan" at bounding box center [89, 403] width 67 height 11
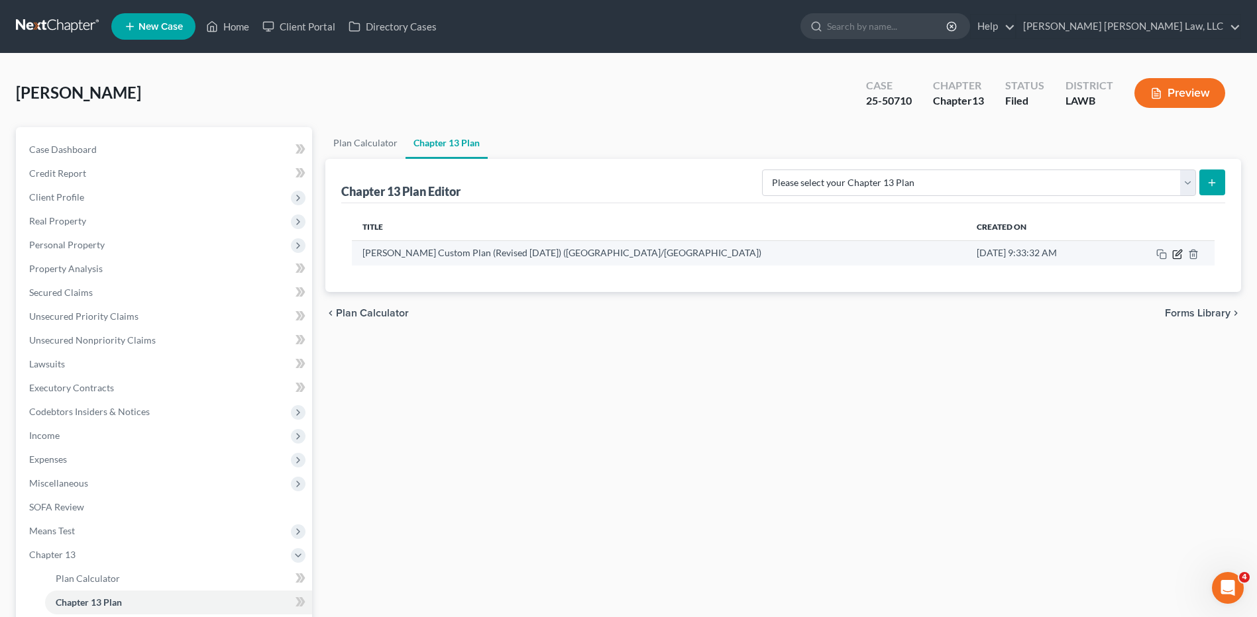
click at [1179, 258] on icon "button" at bounding box center [1177, 254] width 11 height 11
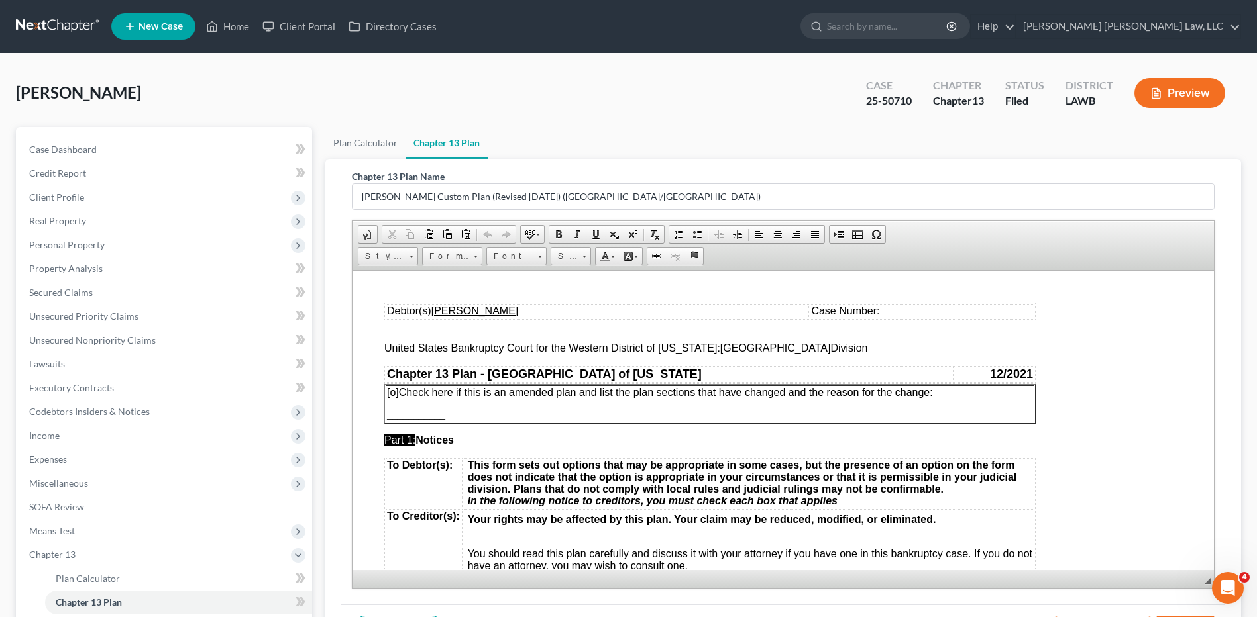
click at [849, 309] on span "Case Number:" at bounding box center [845, 310] width 68 height 11
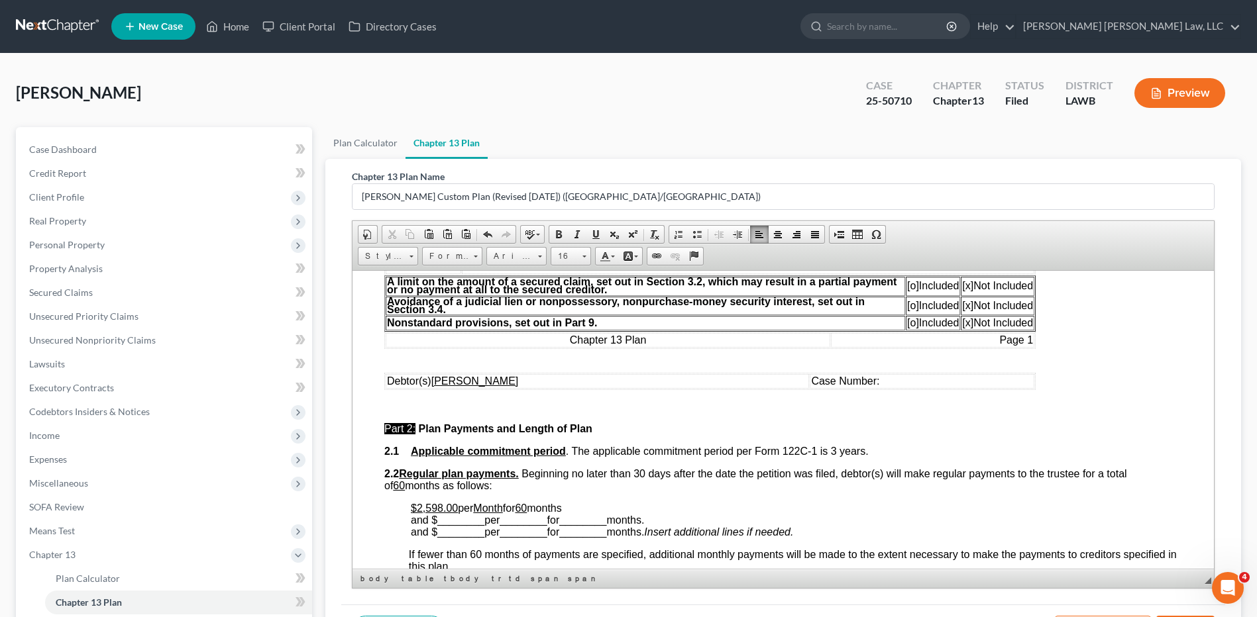
scroll to position [397, 0]
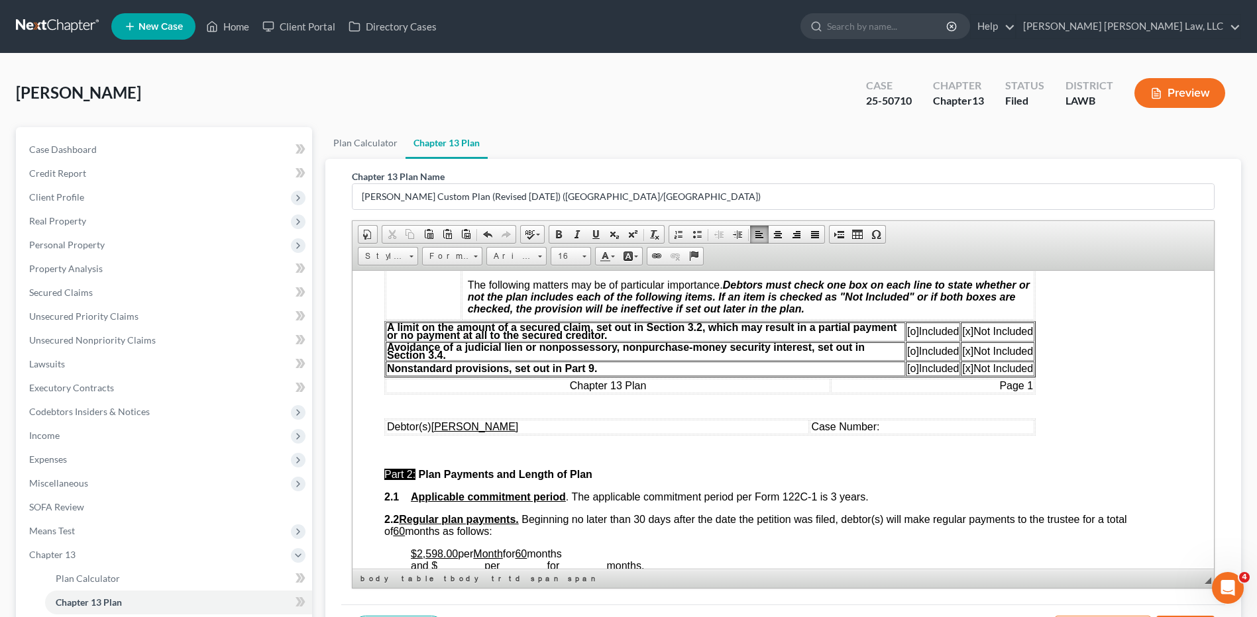
click at [865, 427] on td "Case Number:" at bounding box center [922, 426] width 225 height 15
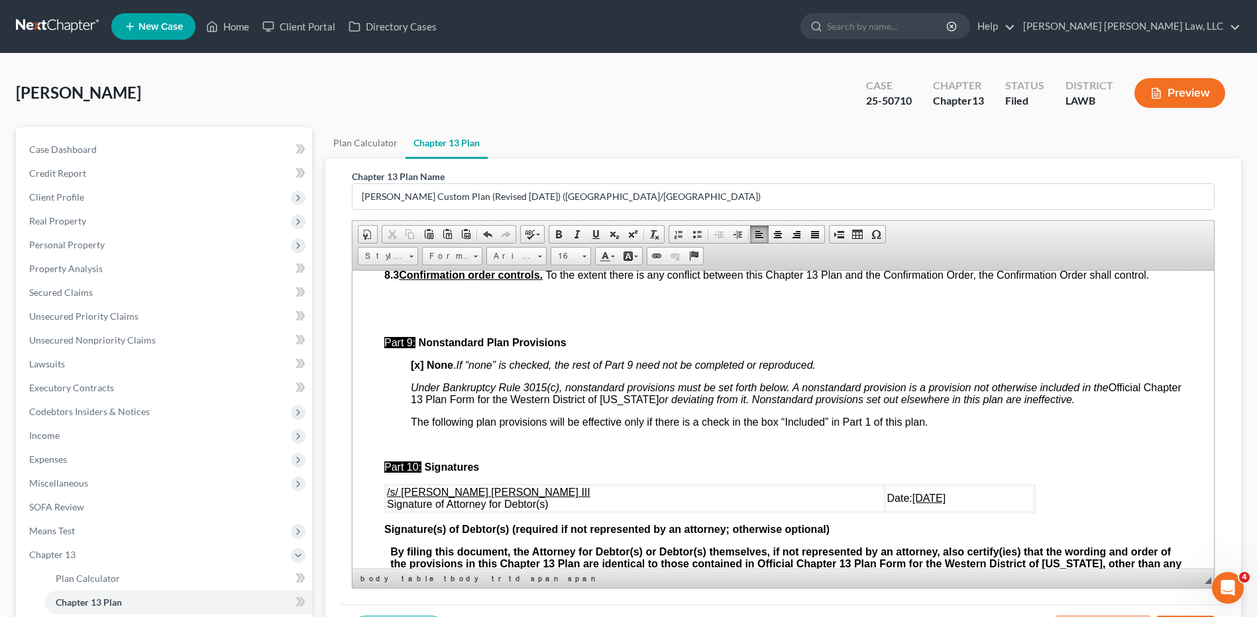
scroll to position [4656, 0]
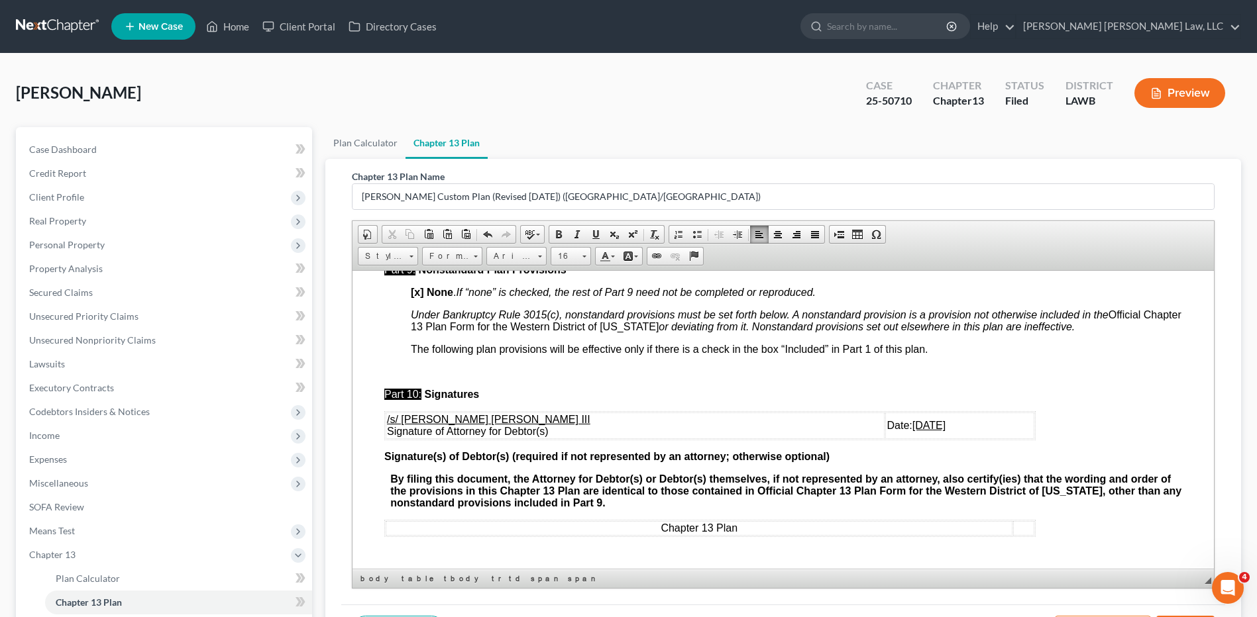
click at [912, 427] on u "[DATE]" at bounding box center [928, 424] width 33 height 11
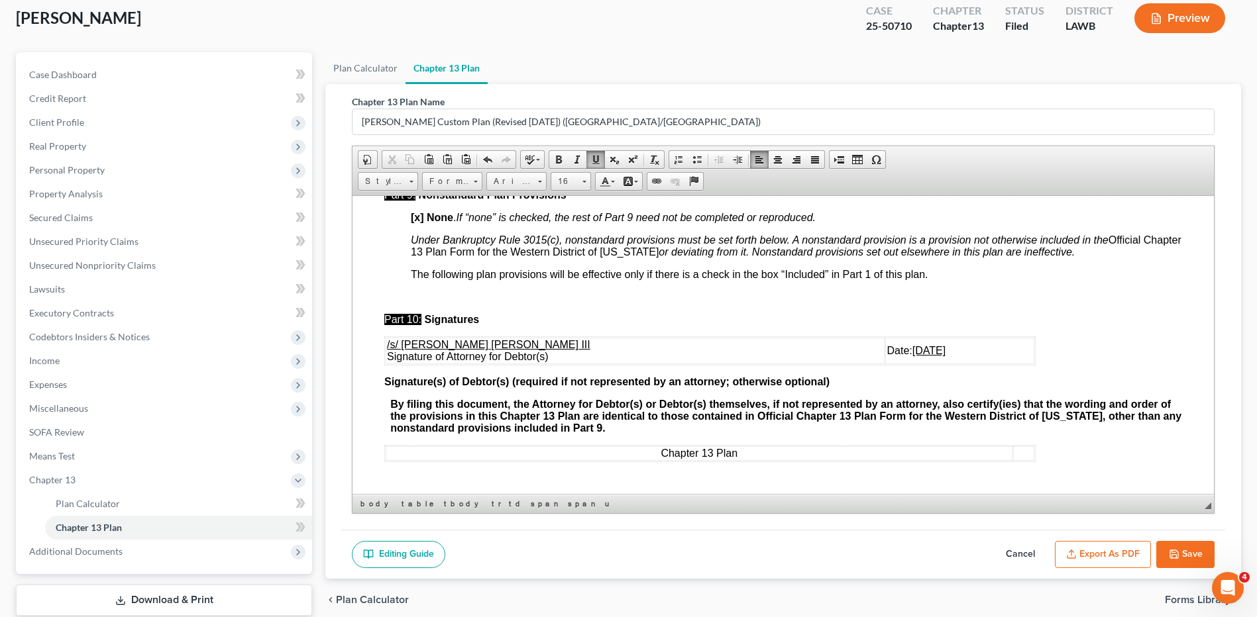
scroll to position [158, 0]
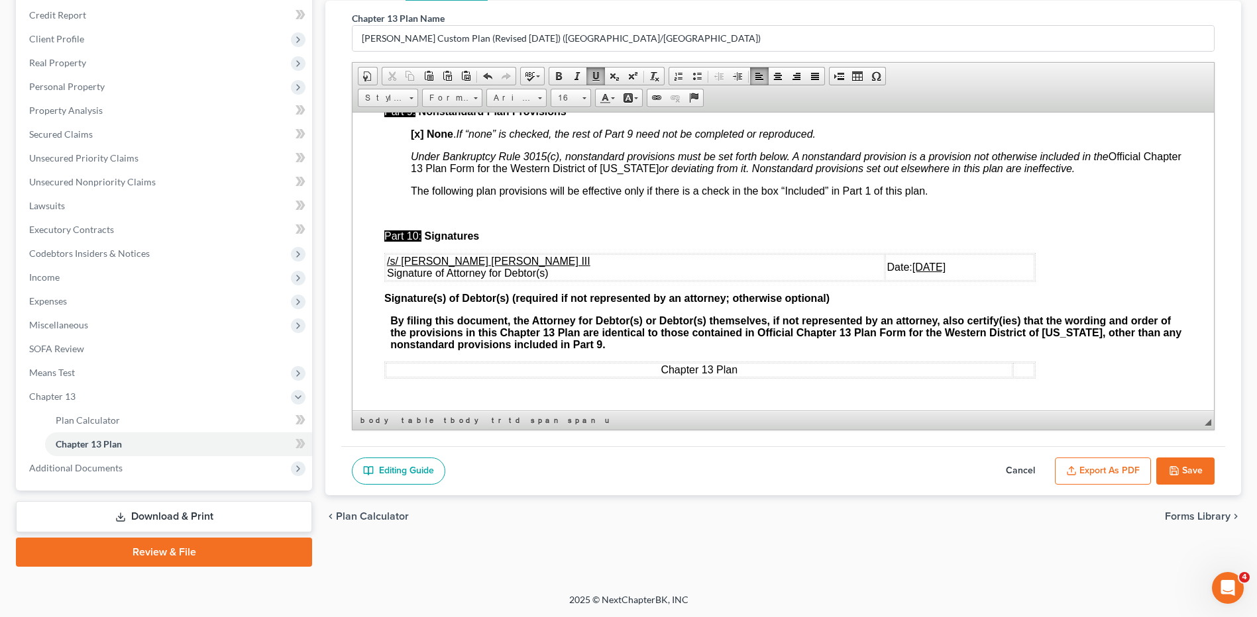
click at [1110, 466] on button "Export as PDF" at bounding box center [1103, 472] width 96 height 28
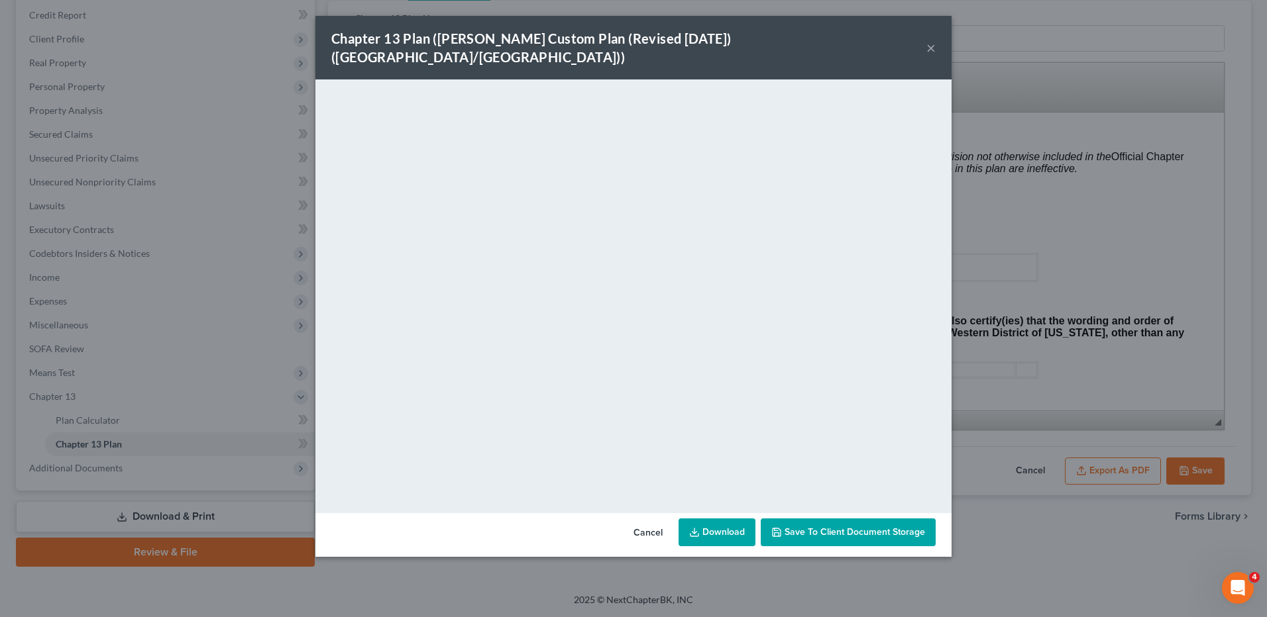
click at [702, 519] on link "Download" at bounding box center [716, 533] width 77 height 28
click at [651, 522] on button "Cancel" at bounding box center [648, 533] width 50 height 26
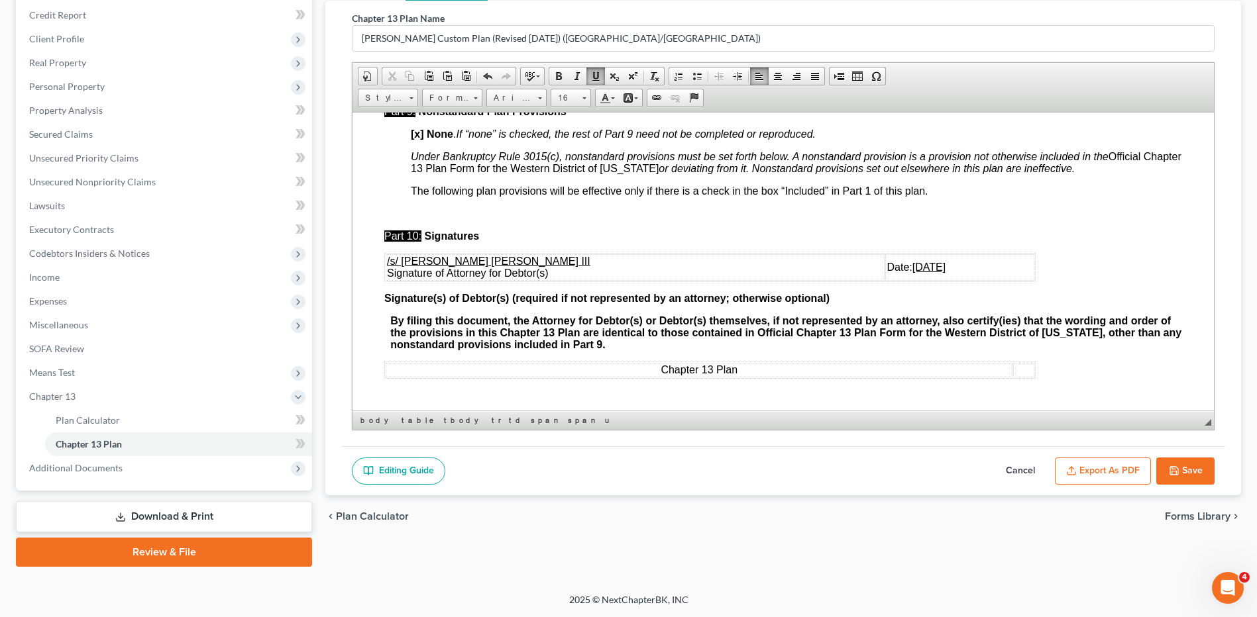
click at [1187, 472] on button "Save" at bounding box center [1185, 472] width 58 height 28
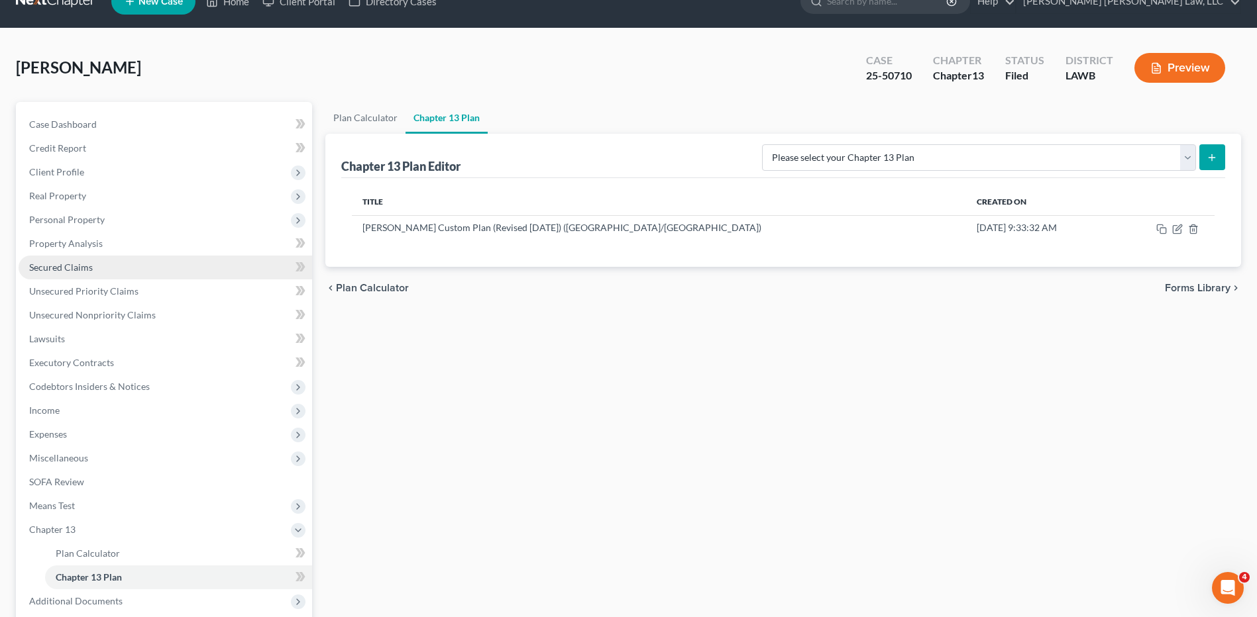
scroll to position [0, 0]
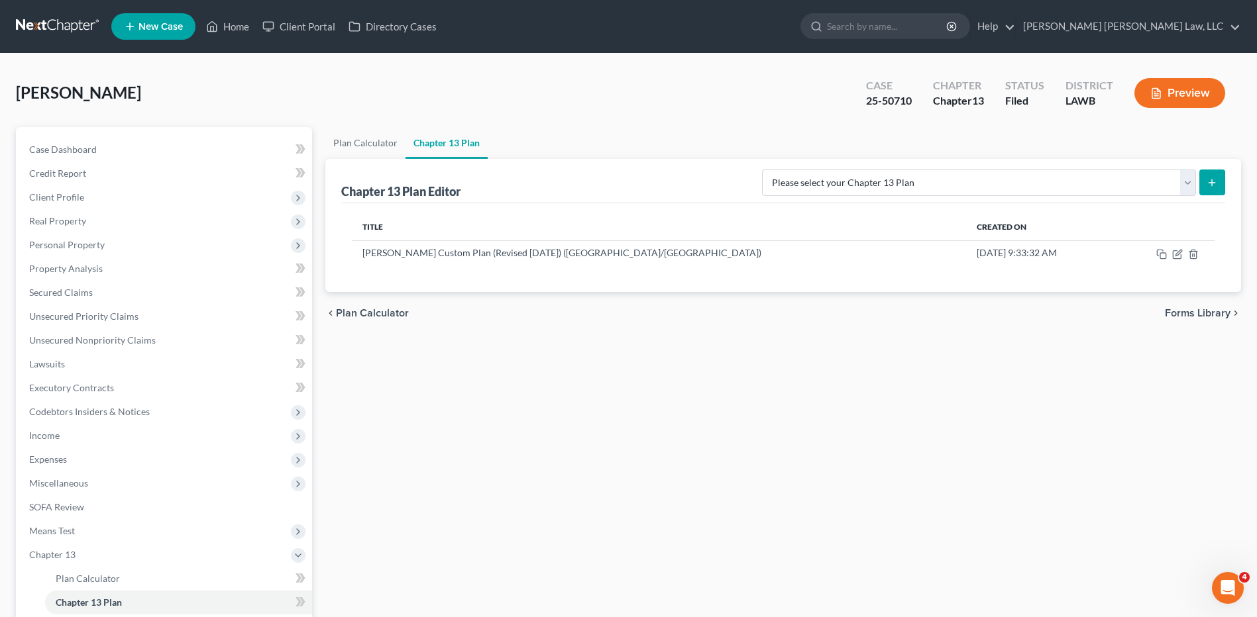
click at [53, 23] on link at bounding box center [58, 27] width 85 height 24
